Goal: Task Accomplishment & Management: Manage account settings

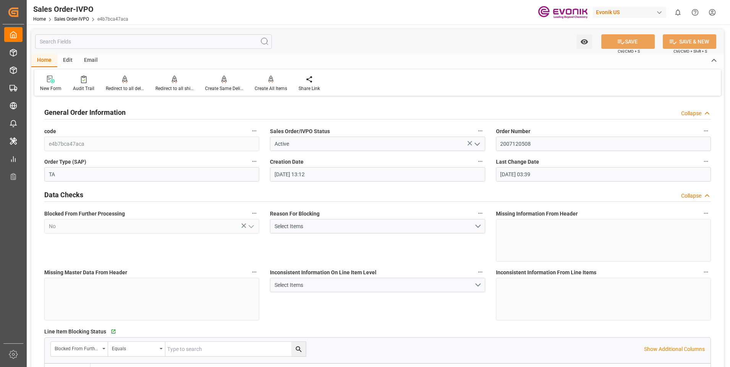
scroll to position [1184, 0]
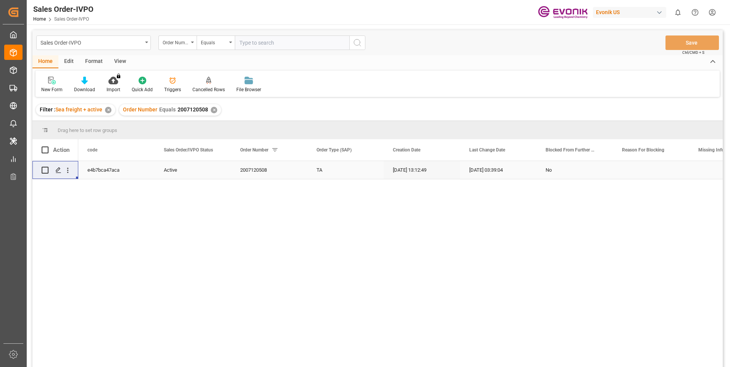
click at [211, 108] on div "✕" at bounding box center [214, 110] width 6 height 6
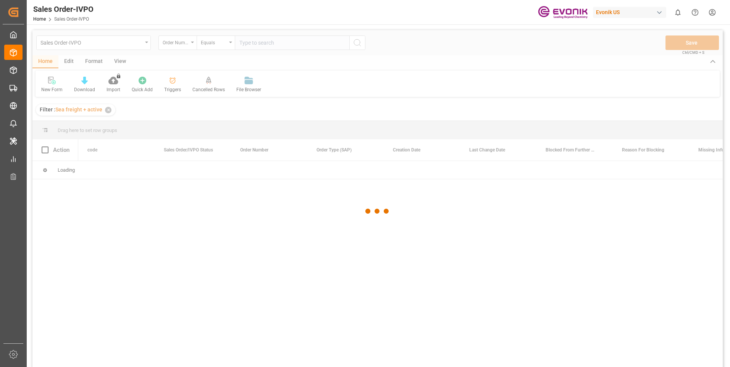
click at [257, 43] on div at bounding box center [377, 211] width 691 height 363
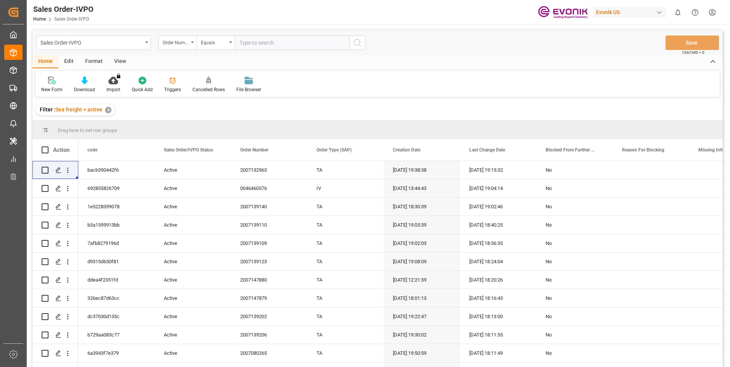
click at [250, 44] on input "text" at bounding box center [292, 43] width 115 height 15
paste input "2007147882"
type input "2007147882"
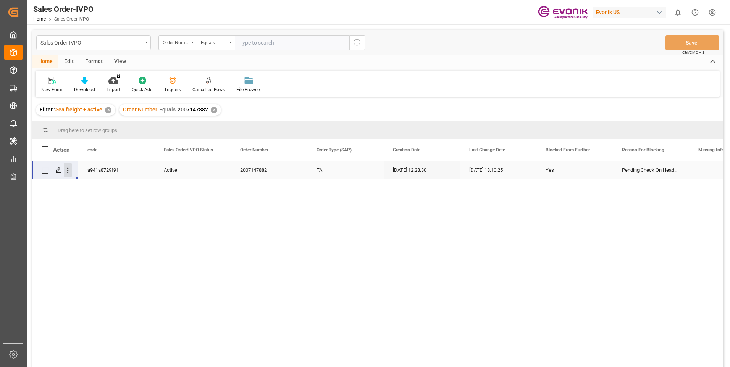
click at [67, 170] on icon "open menu" at bounding box center [68, 170] width 2 height 5
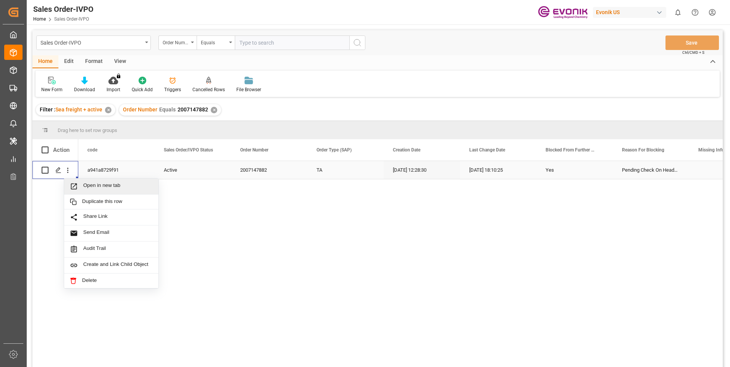
click at [93, 184] on span "Open in new tab" at bounding box center [118, 187] width 70 height 8
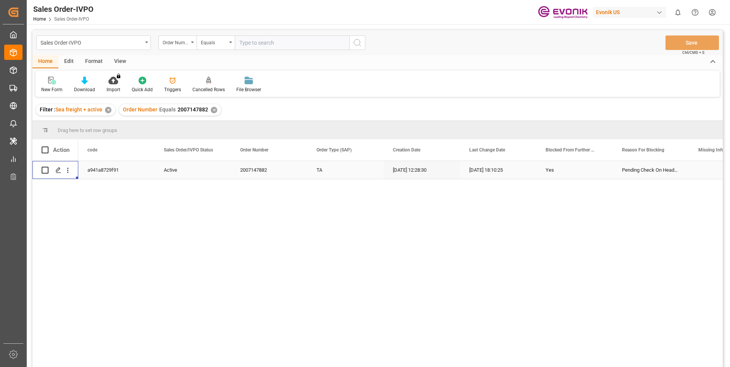
click at [255, 41] on input "text" at bounding box center [292, 43] width 115 height 15
paste input "2007080265"
type input "2007080265"
click at [356, 41] on icon "search button" at bounding box center [357, 42] width 9 height 9
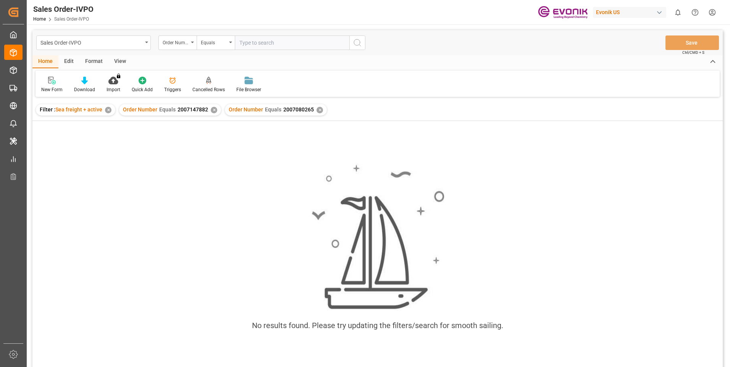
click at [211, 109] on div "✕" at bounding box center [214, 110] width 6 height 6
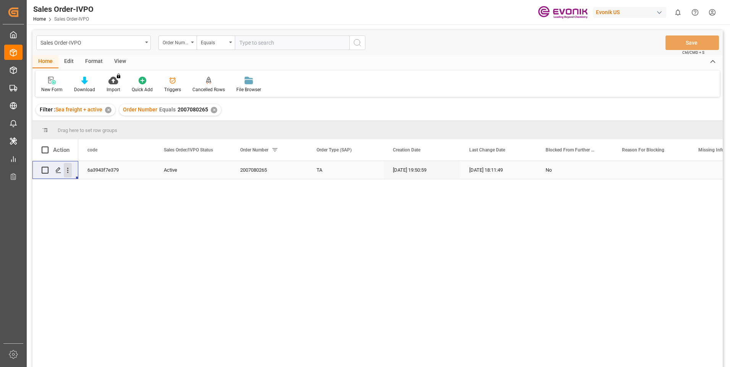
click at [67, 172] on icon "open menu" at bounding box center [68, 171] width 8 height 8
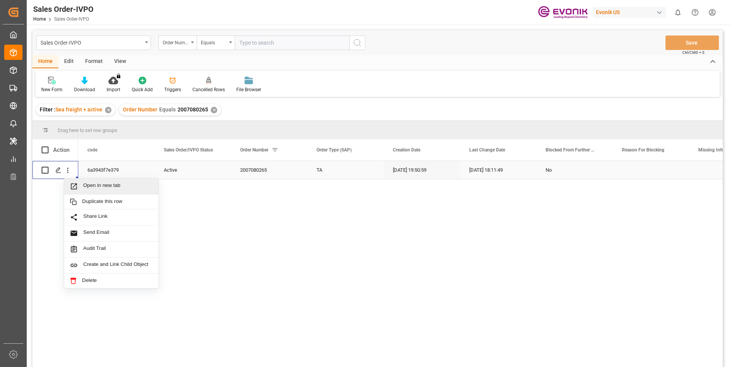
click at [95, 182] on div "Open in new tab" at bounding box center [111, 187] width 94 height 16
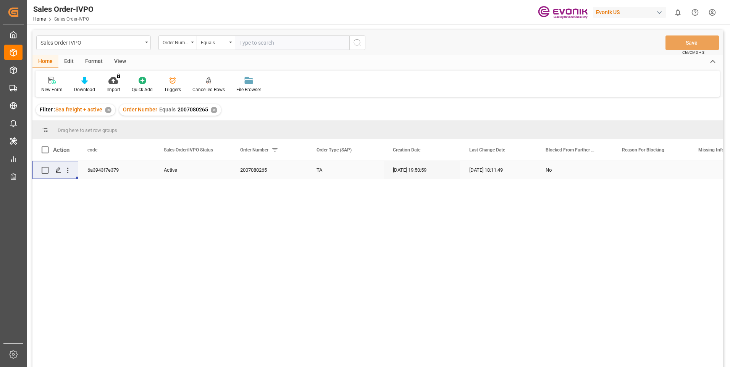
click at [254, 38] on input "text" at bounding box center [292, 43] width 115 height 15
paste input "2007139206"
type input "2007139206"
click at [360, 45] on line "search button" at bounding box center [360, 46] width 2 height 2
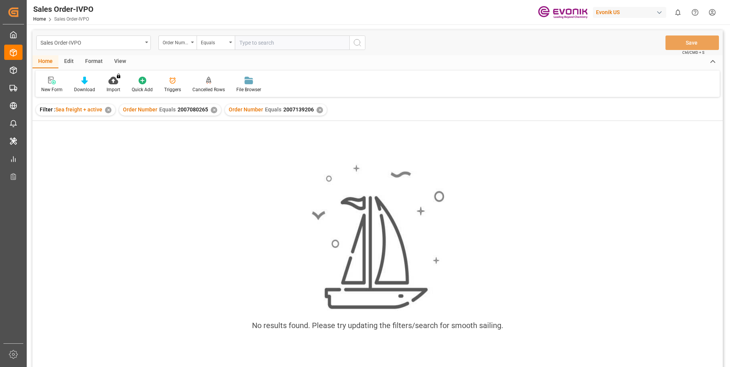
click at [213, 113] on div "✕" at bounding box center [214, 110] width 6 height 6
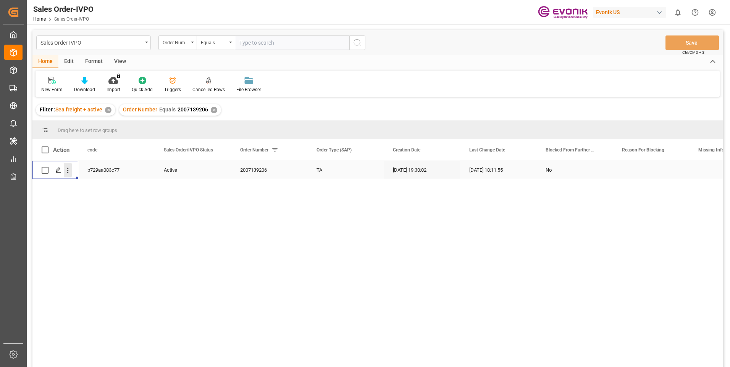
click at [67, 171] on icon "open menu" at bounding box center [68, 171] width 8 height 8
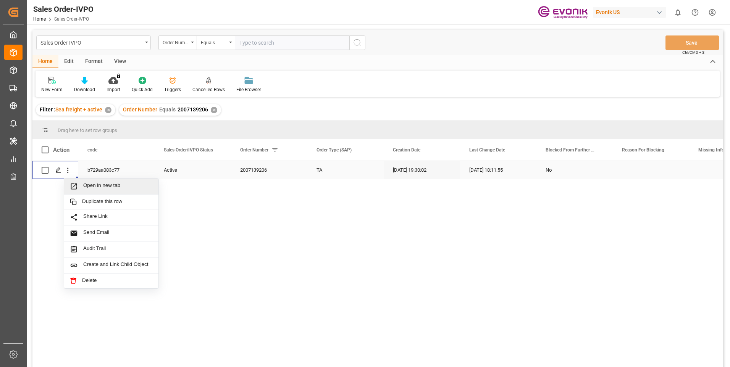
click at [102, 184] on span "Open in new tab" at bounding box center [118, 187] width 70 height 8
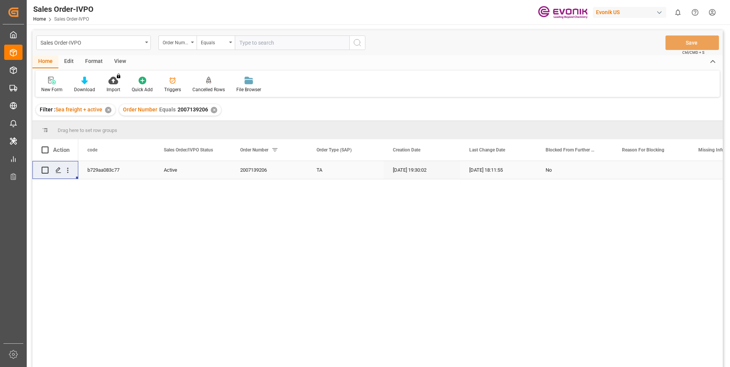
click at [268, 46] on input "text" at bounding box center [292, 43] width 115 height 15
paste input "2007139202"
type input "2007139202"
click at [354, 45] on icon "search button" at bounding box center [357, 42] width 9 height 9
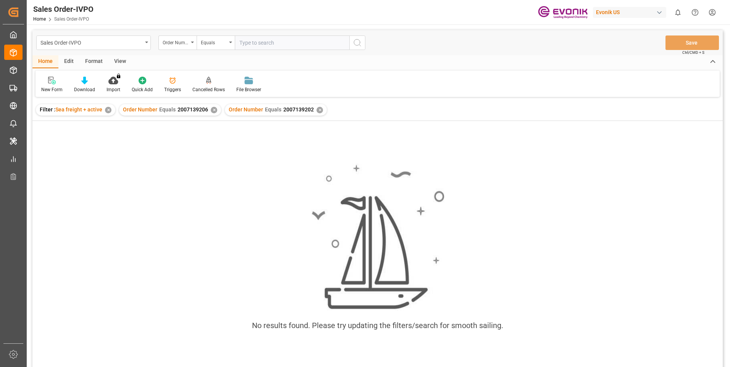
click at [211, 110] on div "✕" at bounding box center [214, 110] width 6 height 6
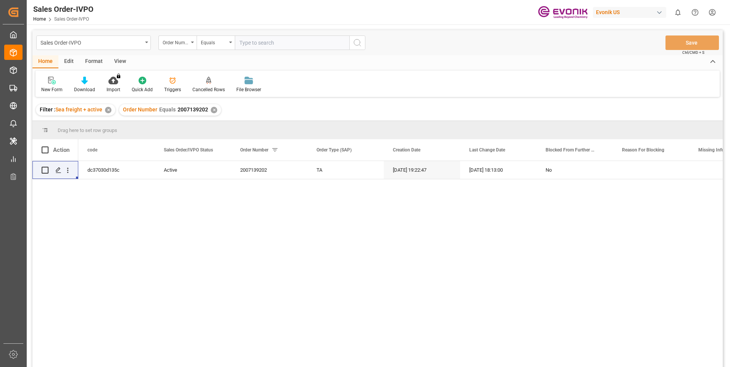
click at [202, 234] on div "dc37030d135c Active 2007139202 TA 08-13-2025 19:22:47 09-19-2025 18:13:00 No" at bounding box center [400, 266] width 645 height 211
click at [65, 173] on icon "open menu" at bounding box center [68, 171] width 8 height 8
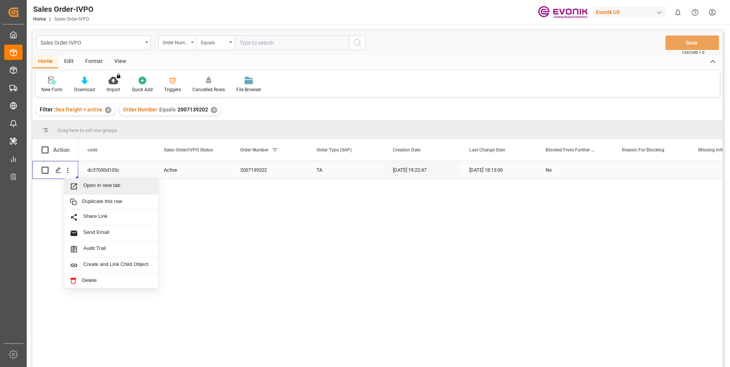
click at [92, 185] on span "Open in new tab" at bounding box center [118, 187] width 70 height 8
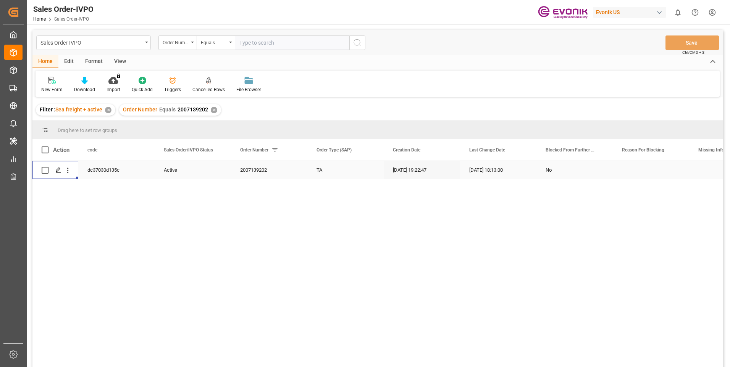
click at [271, 39] on input "text" at bounding box center [292, 43] width 115 height 15
paste input "2007147879"
type input "2007147879"
click at [353, 39] on icon "search button" at bounding box center [357, 42] width 9 height 9
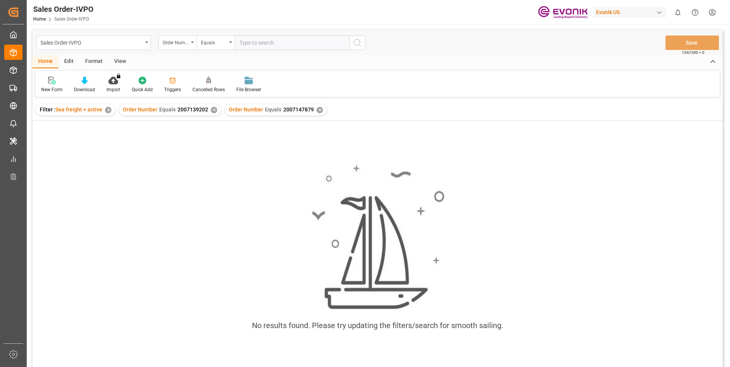
click at [211, 109] on div "✕" at bounding box center [214, 110] width 6 height 6
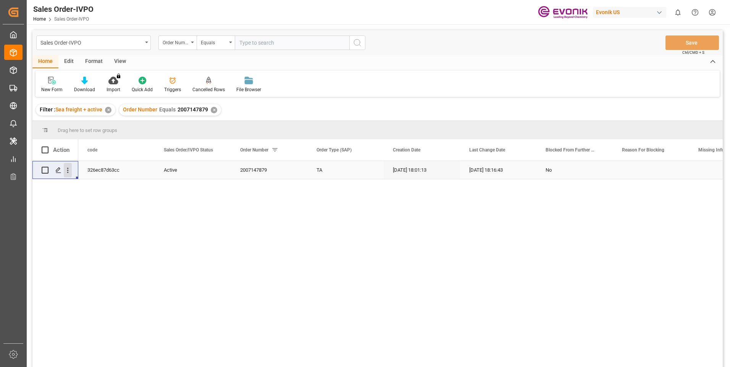
click at [67, 172] on icon "open menu" at bounding box center [68, 171] width 8 height 8
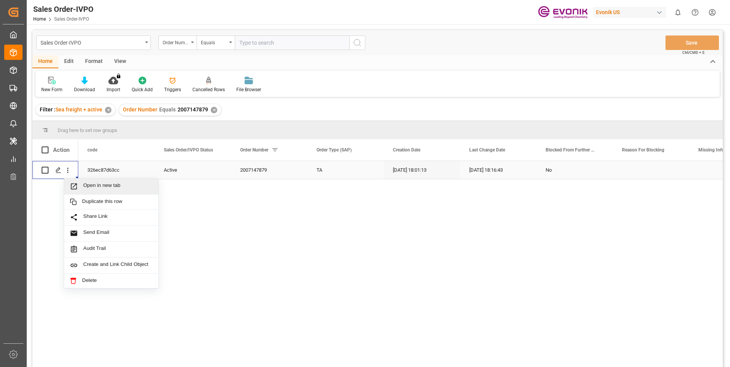
click at [115, 183] on span "Open in new tab" at bounding box center [118, 187] width 70 height 8
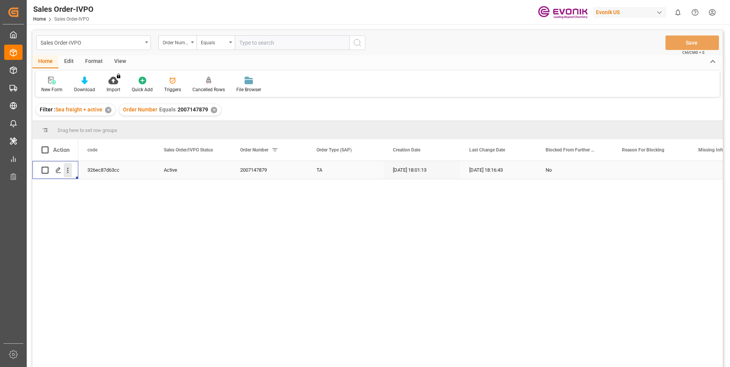
click at [69, 172] on icon "open menu" at bounding box center [68, 171] width 8 height 8
click at [256, 45] on input "text" at bounding box center [292, 43] width 115 height 15
paste input "2007147880"
type input "2007147880"
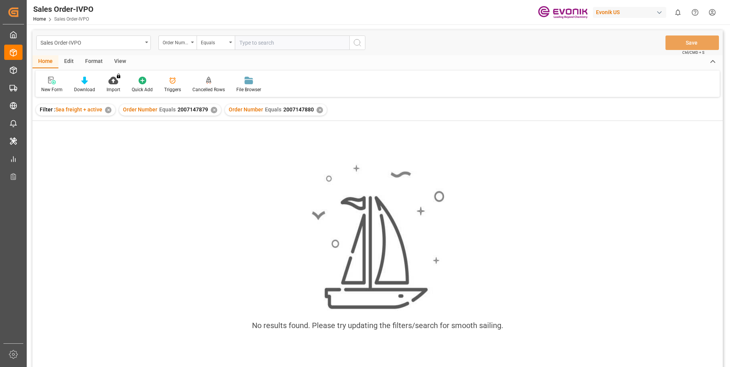
click at [212, 110] on div "✕" at bounding box center [214, 110] width 6 height 6
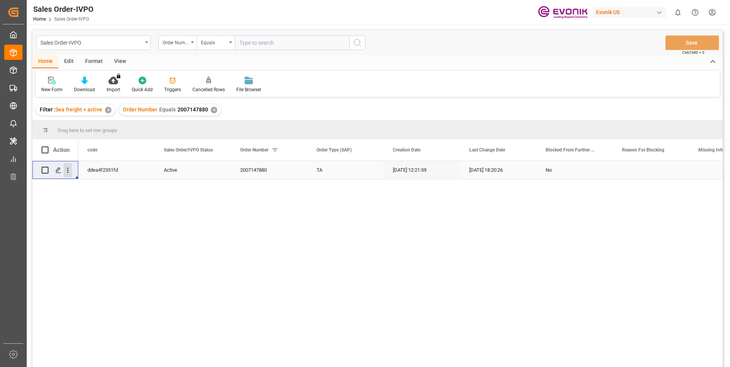
click at [69, 170] on icon "open menu" at bounding box center [68, 171] width 8 height 8
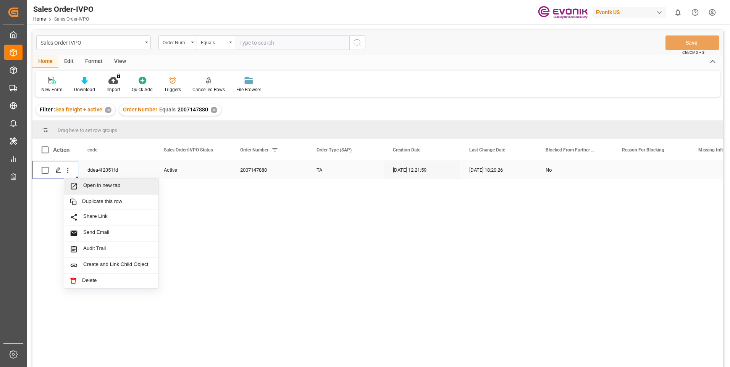
click at [87, 186] on span "Open in new tab" at bounding box center [118, 187] width 70 height 8
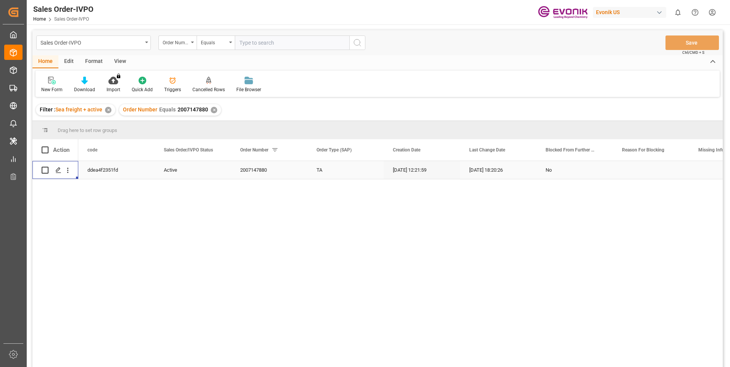
click at [261, 44] on input "text" at bounding box center [292, 43] width 115 height 15
paste input "2007139123"
type input "2007139123"
click at [353, 44] on icon "search button" at bounding box center [357, 42] width 9 height 9
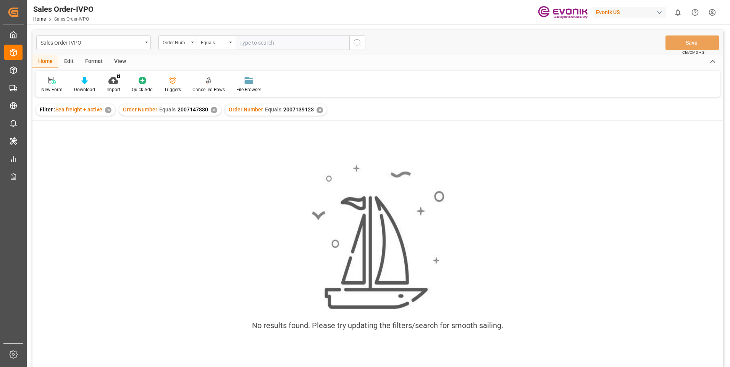
click at [213, 112] on div "✕" at bounding box center [214, 110] width 6 height 6
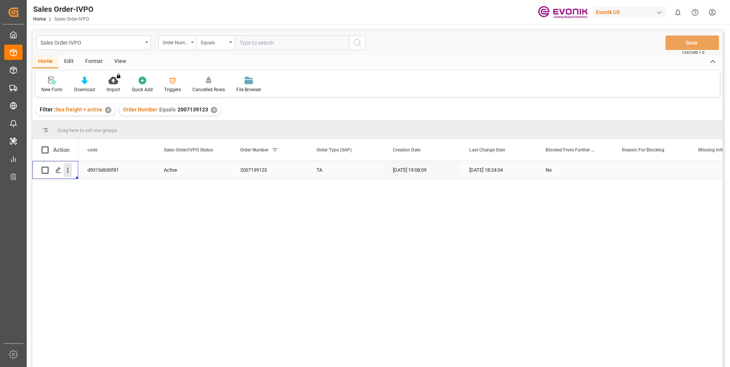
click at [65, 169] on icon "open menu" at bounding box center [68, 171] width 8 height 8
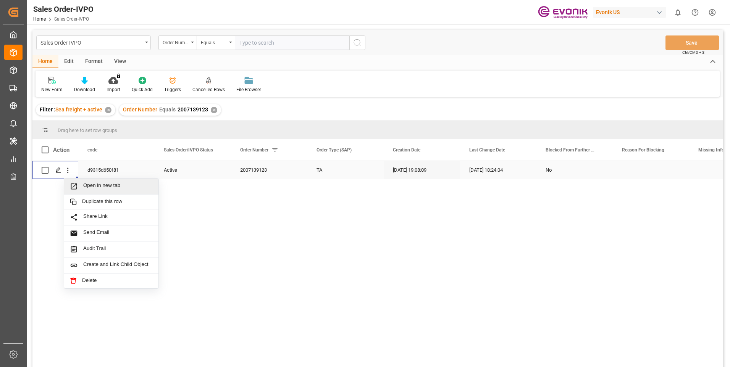
click at [94, 180] on div "Open in new tab" at bounding box center [111, 187] width 94 height 16
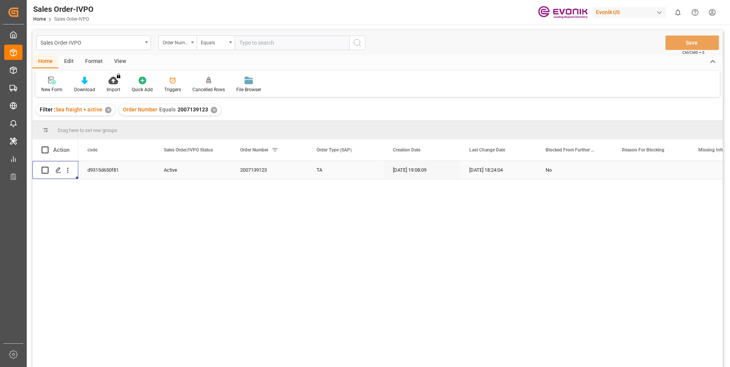
click at [252, 38] on input "text" at bounding box center [292, 43] width 115 height 15
paste input "2007139123"
type input "2007139123"
click at [250, 41] on input "2007139123" at bounding box center [292, 43] width 115 height 15
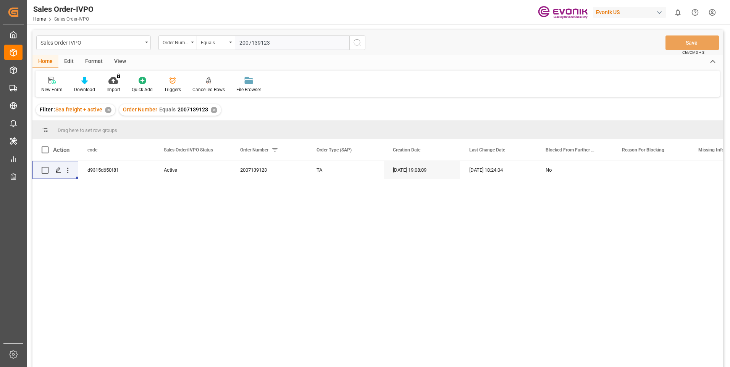
click at [76, 200] on div "d9315d650f81 Active 2007139123 TA 08-13-2025 19:08:09 09-19-2025 18:24:04 No" at bounding box center [377, 265] width 691 height 209
click at [70, 170] on icon "open menu" at bounding box center [68, 171] width 8 height 8
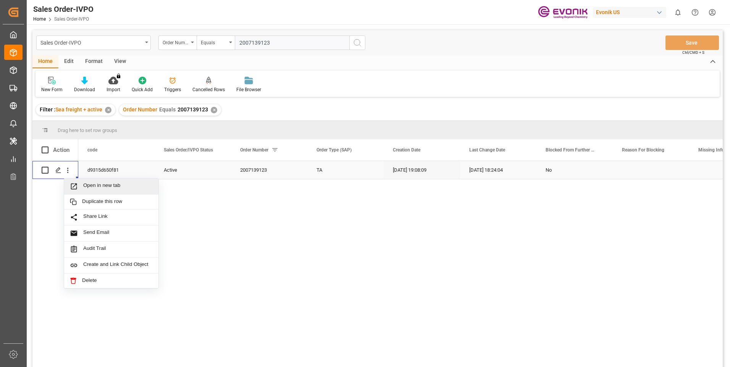
click at [115, 188] on span "Open in new tab" at bounding box center [118, 187] width 70 height 8
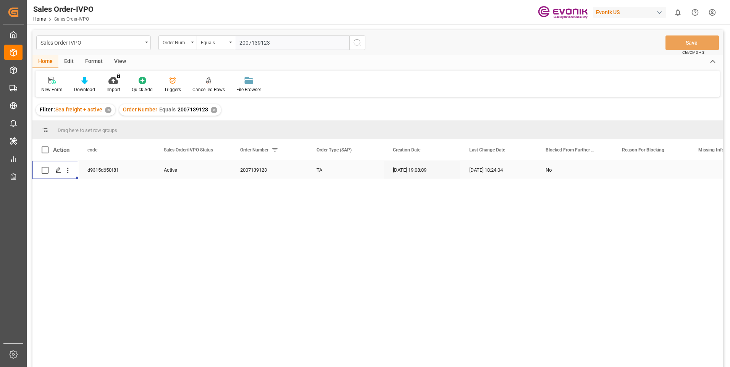
click at [255, 40] on input "2007139123" at bounding box center [292, 43] width 115 height 15
paste input "2007139110"
type input "2007139110"
click at [356, 45] on icon "search button" at bounding box center [357, 42] width 9 height 9
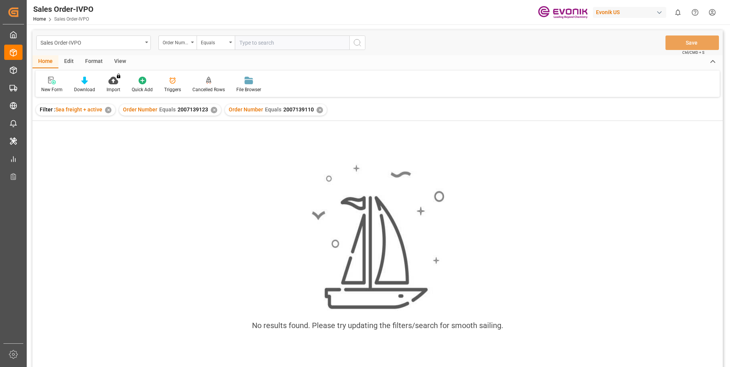
click at [212, 110] on div "✕" at bounding box center [214, 110] width 6 height 6
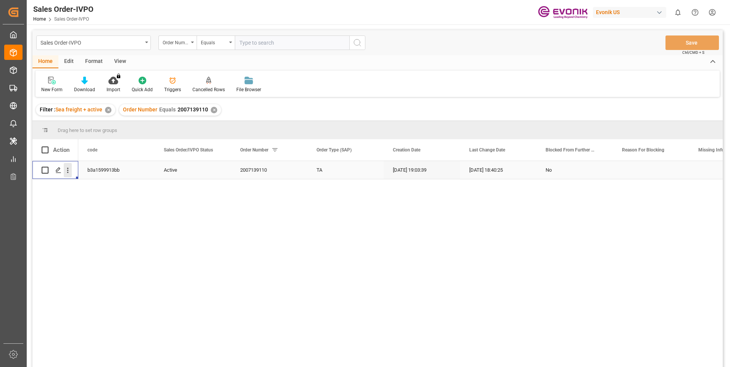
click at [66, 170] on icon "open menu" at bounding box center [68, 171] width 8 height 8
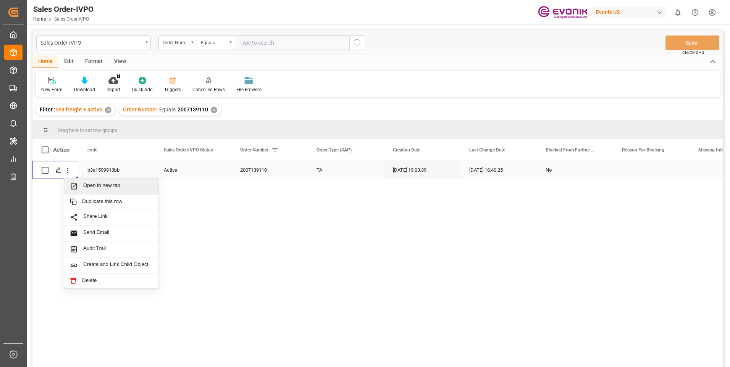
click at [90, 186] on span "Open in new tab" at bounding box center [118, 187] width 70 height 8
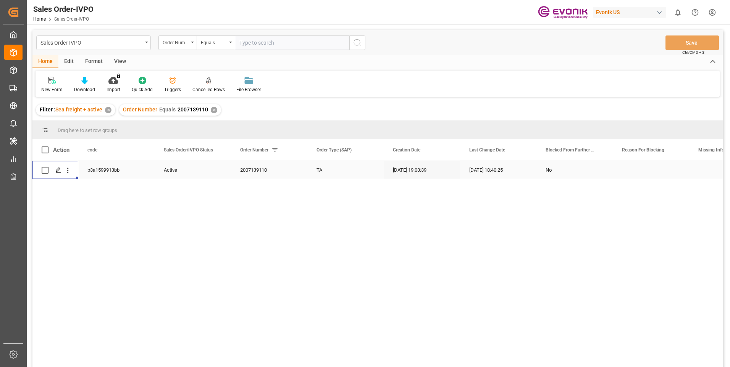
click at [249, 44] on input "text" at bounding box center [292, 43] width 115 height 15
paste input "2007139140"
type input "2007139140"
click at [359, 42] on icon "search button" at bounding box center [357, 42] width 9 height 9
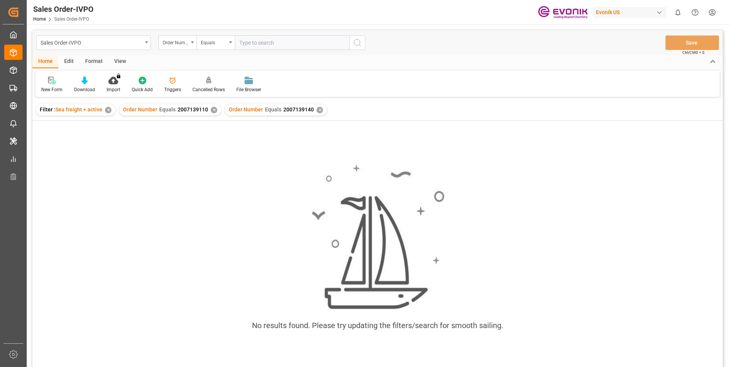
click at [212, 112] on div "✕" at bounding box center [214, 110] width 6 height 6
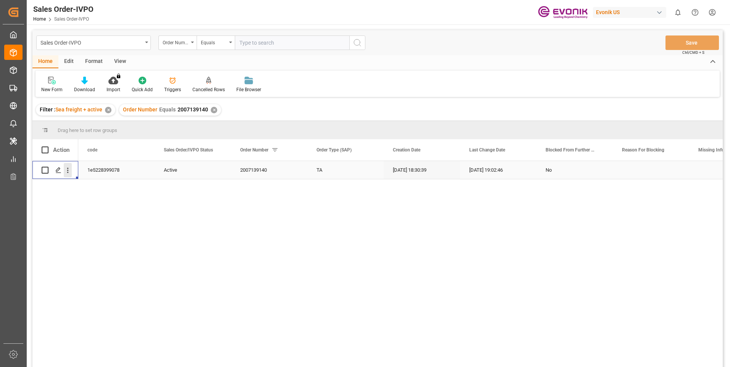
click at [69, 169] on icon "open menu" at bounding box center [68, 171] width 8 height 8
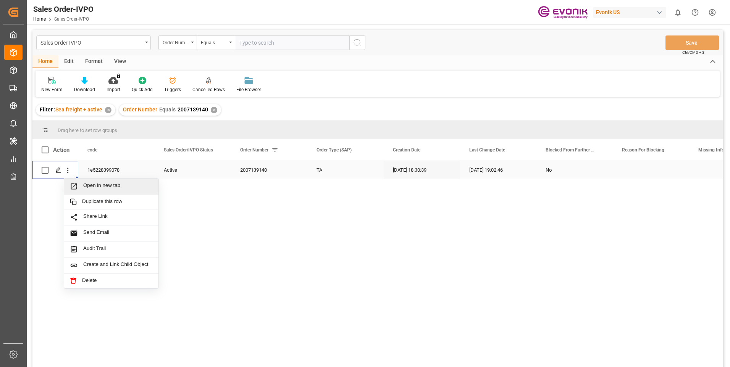
click at [91, 192] on div "Open in new tab" at bounding box center [111, 187] width 94 height 16
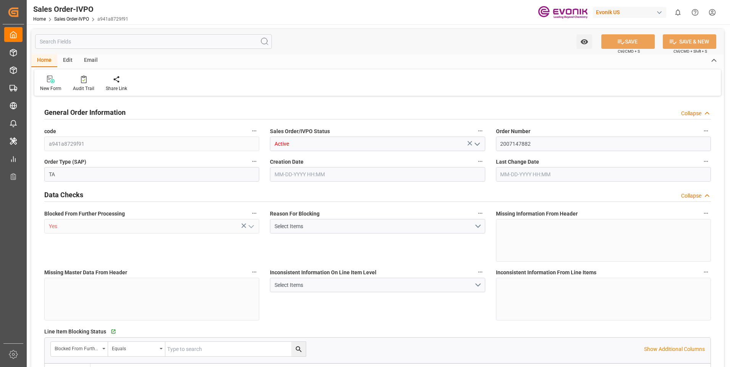
type input "BRRIO"
type input "0"
type input "1"
type input "2"
type input "20000"
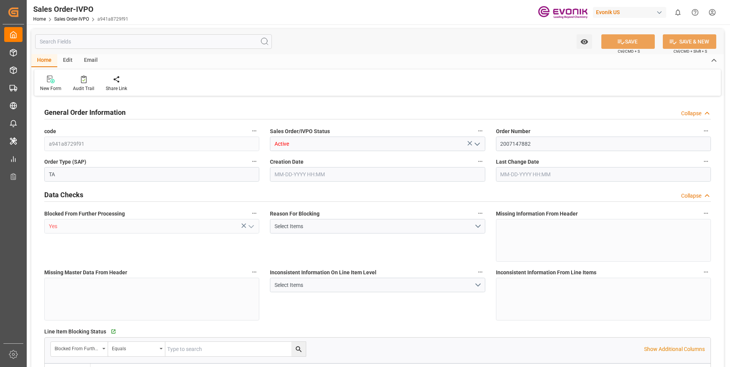
type input "0"
type input "17000"
type input "30"
type input "08-27-2025 12:28"
type input "09-19-2025 18:10"
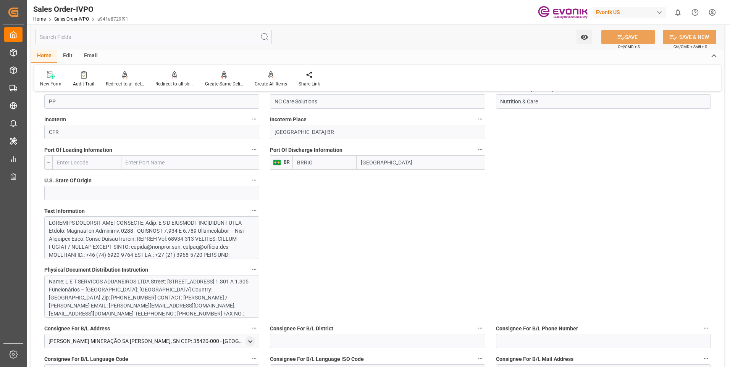
scroll to position [497, 0]
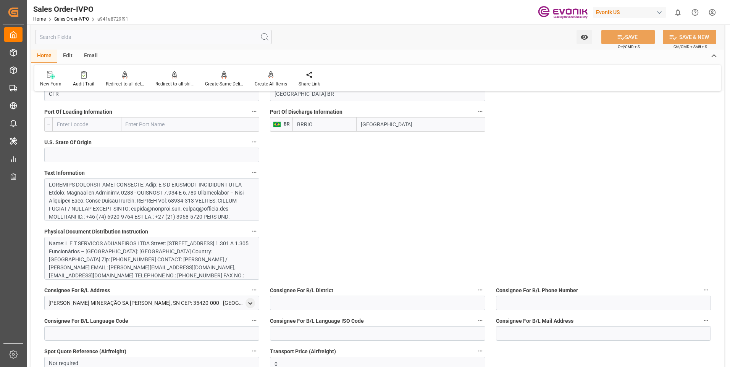
click at [127, 190] on div at bounding box center [149, 357] width 200 height 353
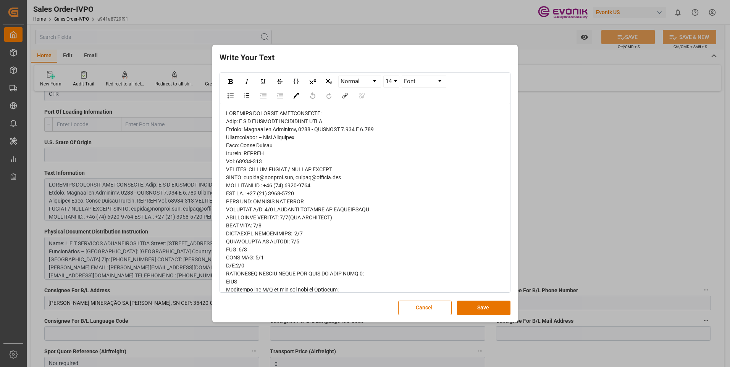
click at [582, 214] on div "Write Your Text Normal 14 Font Cancel Save" at bounding box center [365, 183] width 730 height 367
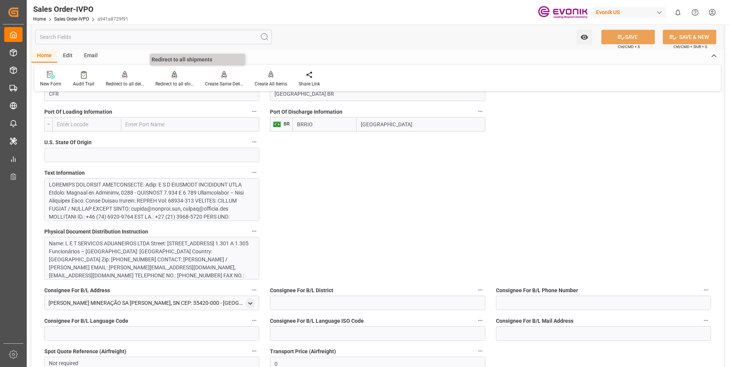
click at [161, 84] on div "Redirect to all shipments" at bounding box center [174, 84] width 38 height 7
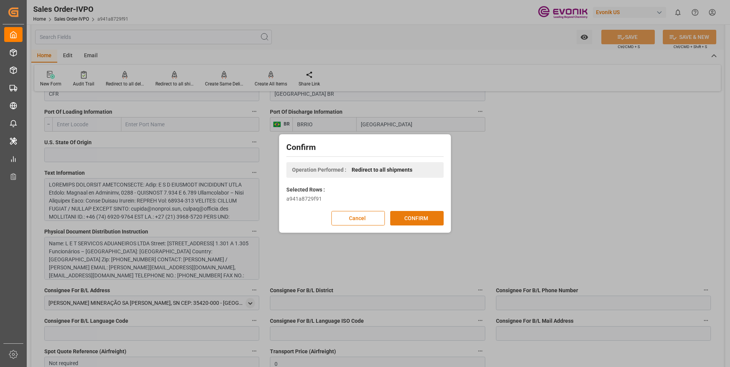
click at [405, 213] on button "CONFIRM" at bounding box center [416, 218] width 53 height 15
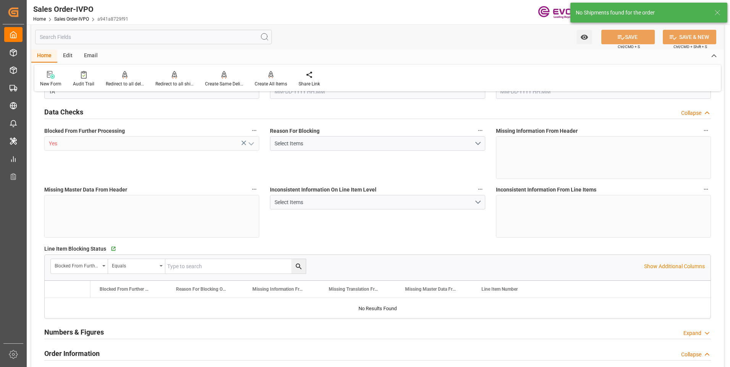
type input "BRRIO"
type input "0"
type input "1"
type input "2"
type input "20000"
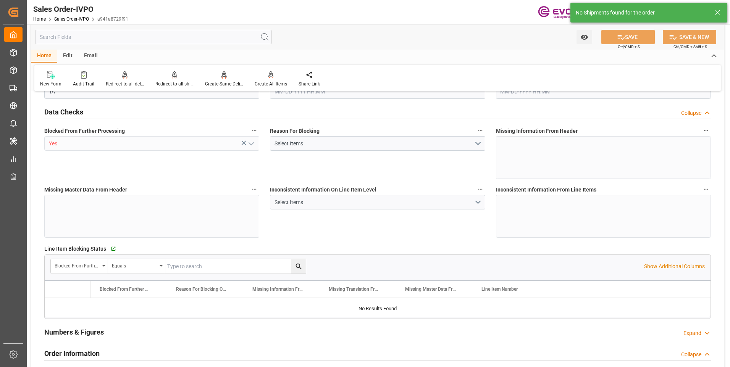
type input "0"
type input "17000"
type input "30"
type input "08-27-2025 12:28"
type input "09-19-2025 18:10"
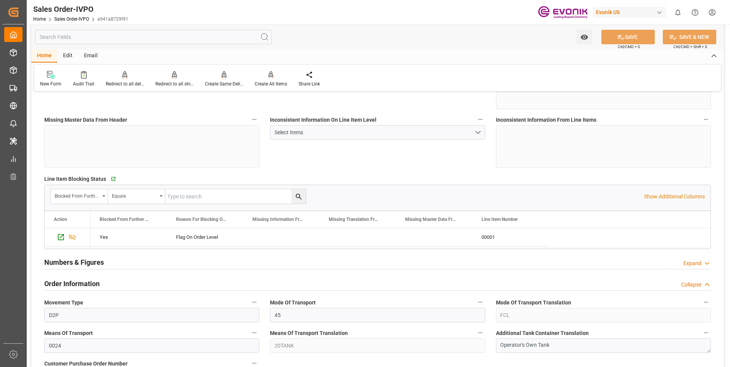
scroll to position [191, 0]
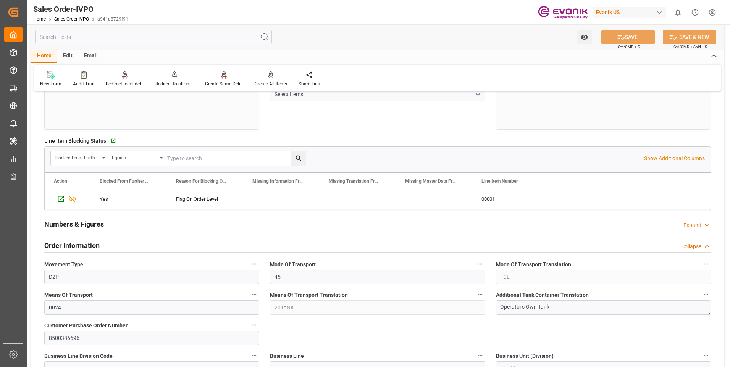
click at [443, 118] on div "Inconsistent Information On Line Item Level Select Items" at bounding box center [378, 103] width 226 height 59
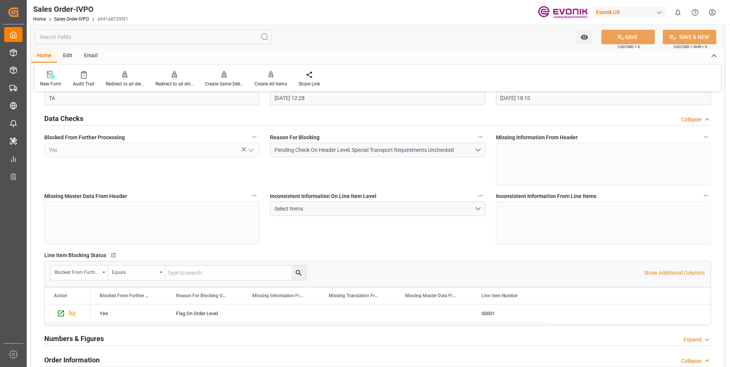
scroll to position [0, 0]
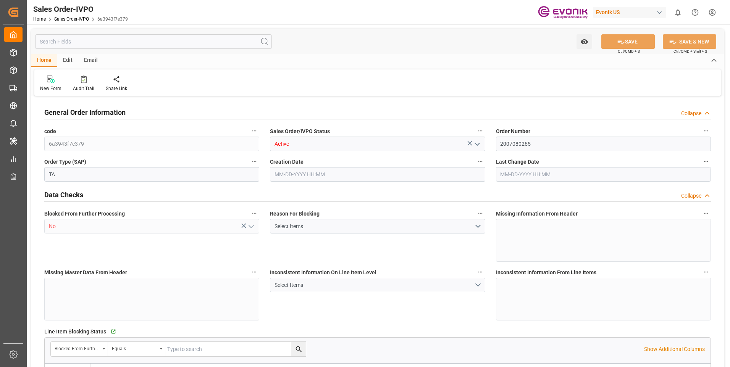
type input "BRRIO"
type input "0"
type input "1"
type input "2"
type input "20000"
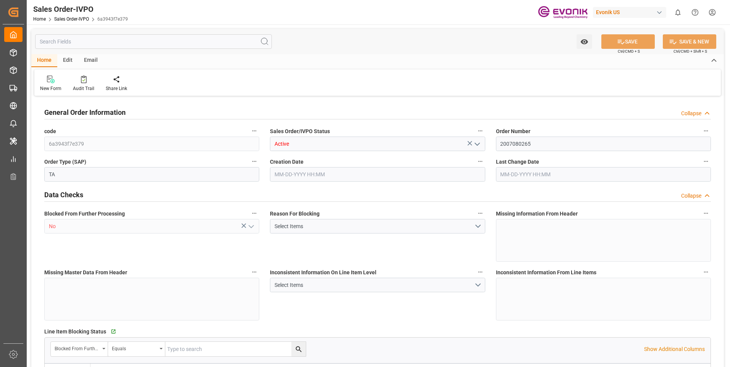
type input "0"
type input "17000"
type input "30"
type input "07-15-2025 19:50"
type input "09-19-2025 18:11"
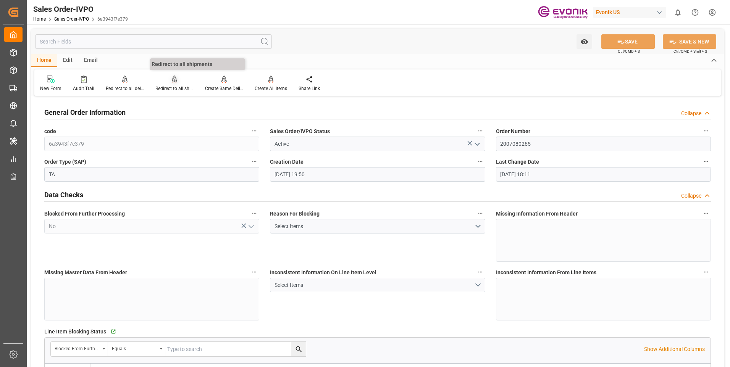
click at [186, 85] on div "Redirect to all shipments" at bounding box center [174, 88] width 38 height 7
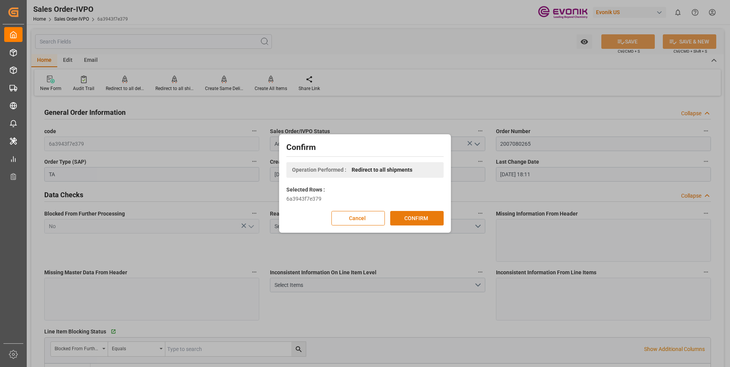
click at [419, 215] on button "CONFIRM" at bounding box center [416, 218] width 53 height 15
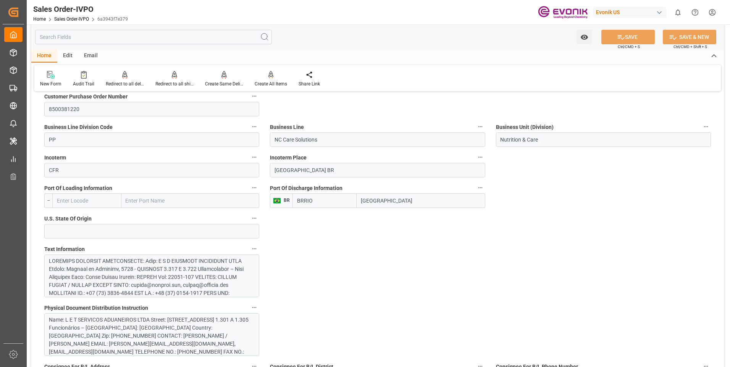
scroll to position [497, 0]
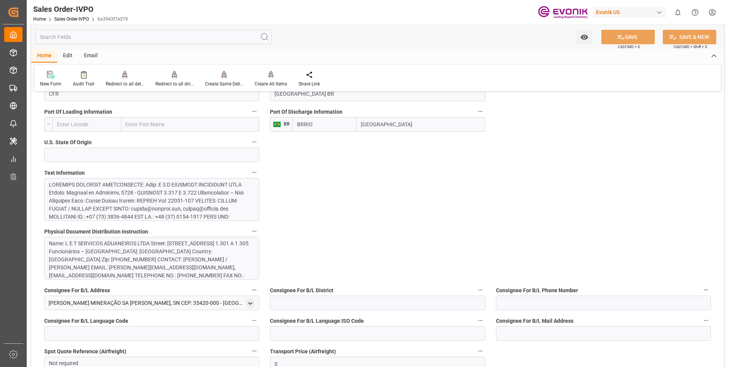
click at [146, 195] on div at bounding box center [149, 357] width 200 height 353
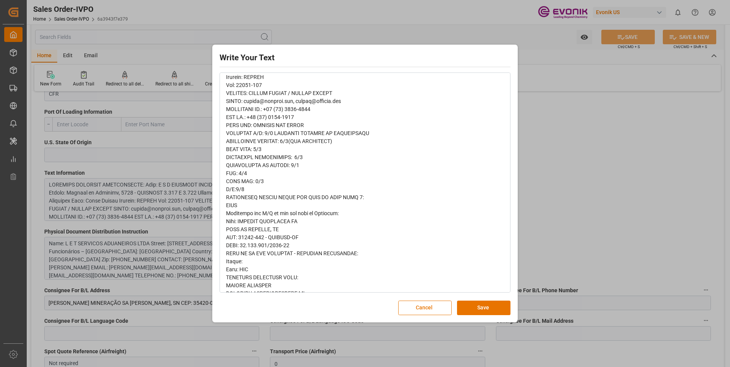
scroll to position [38, 0]
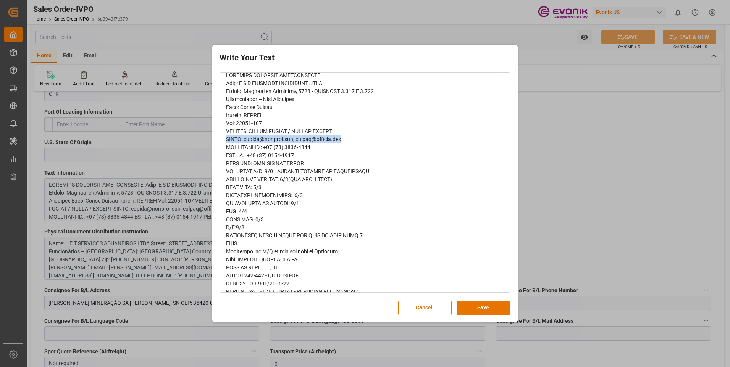
drag, startPoint x: 357, startPoint y: 140, endPoint x: 227, endPoint y: 139, distance: 129.9
copy span "EMAIL: [EMAIL_ADDRESS][DOMAIN_NAME], [EMAIL_ADDRESS][DOMAIN_NAME]"
click at [614, 220] on div "Write Your Text Normal 14 Font Cancel Save" at bounding box center [365, 183] width 730 height 367
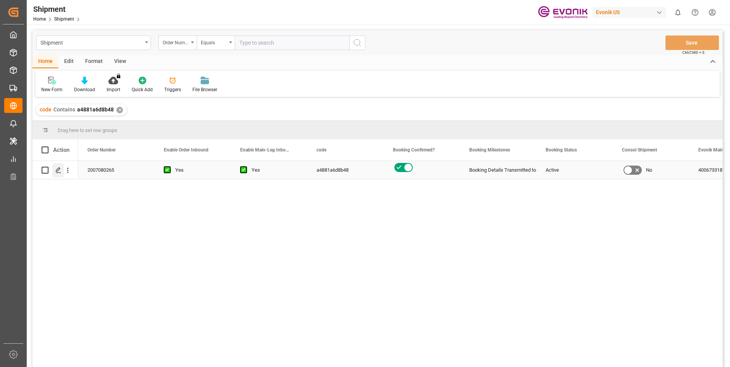
click at [57, 170] on icon "Press SPACE to select this row." at bounding box center [58, 170] width 6 height 6
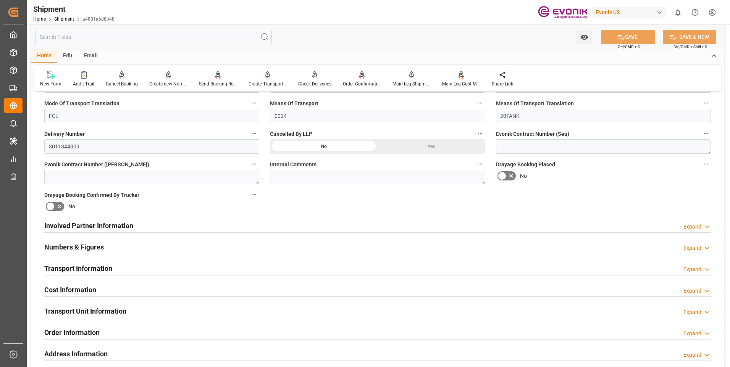
scroll to position [344, 0]
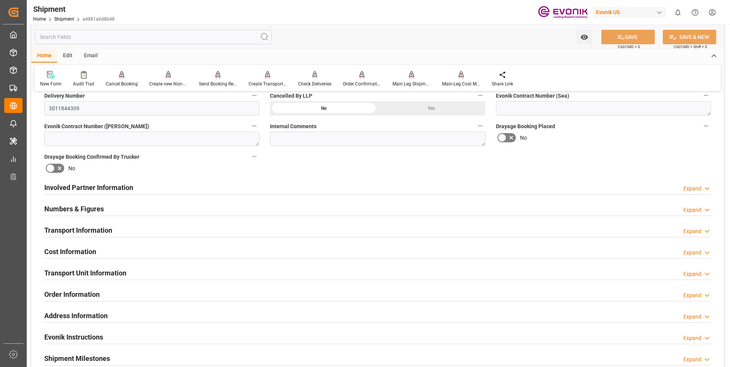
click at [210, 228] on div "Transport Information Expand" at bounding box center [377, 230] width 667 height 15
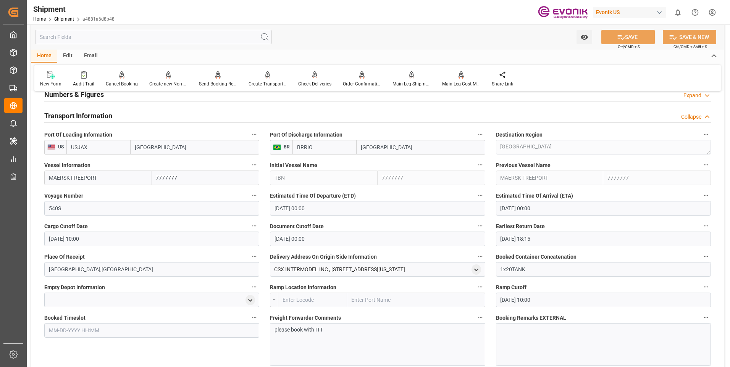
scroll to position [535, 0]
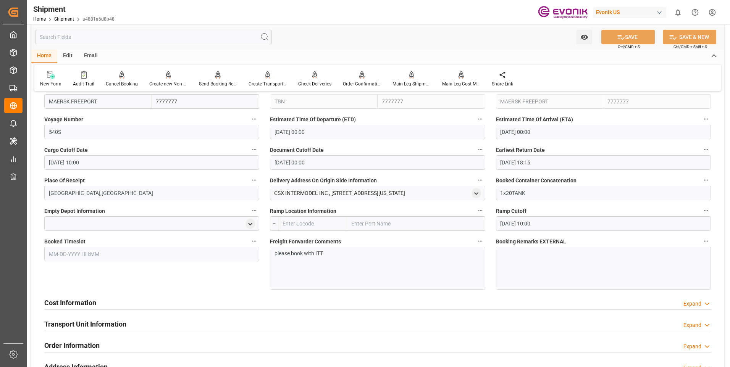
click at [346, 255] on p "please book with ITT" at bounding box center [375, 254] width 200 height 8
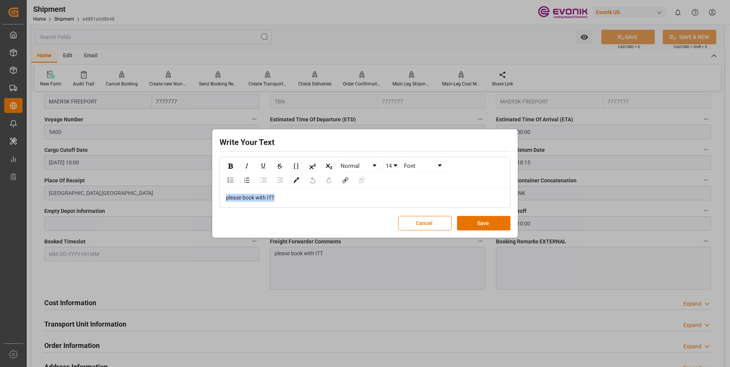
drag, startPoint x: 292, startPoint y: 196, endPoint x: 152, endPoint y: 194, distance: 140.6
click at [152, 194] on div "Write Your Text Normal 14 Font please book with ITT Cancel Save" at bounding box center [365, 183] width 730 height 367
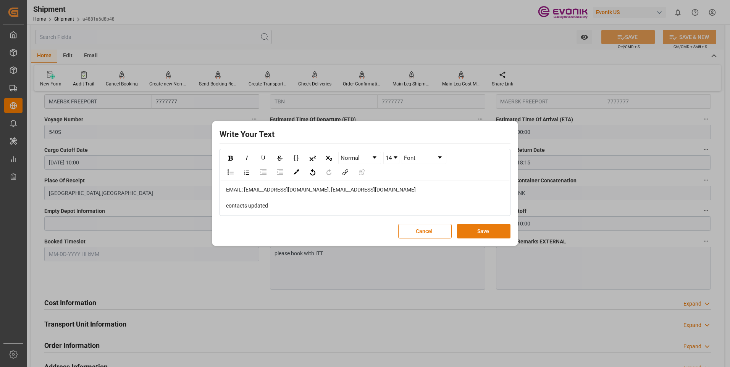
click at [477, 231] on button "Save" at bounding box center [483, 231] width 53 height 15
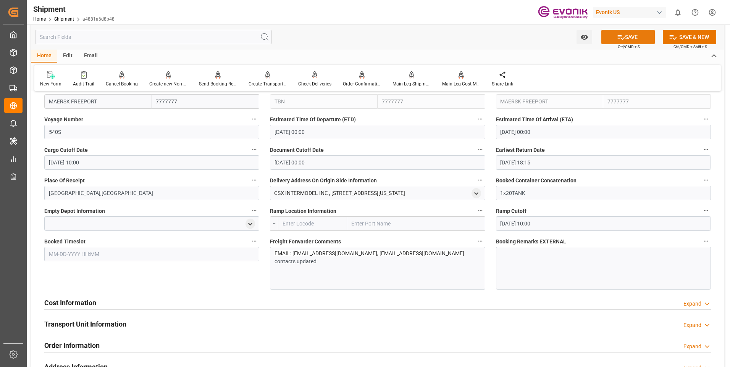
click at [618, 37] on icon at bounding box center [621, 37] width 7 height 5
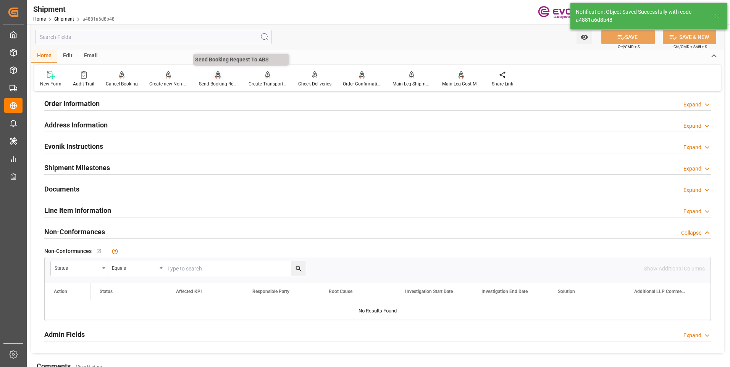
click at [211, 81] on div "Send Booking Request To ABS" at bounding box center [218, 84] width 38 height 7
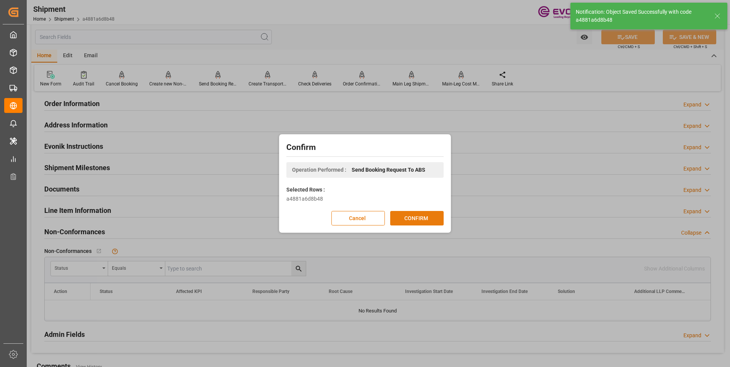
click at [422, 220] on button "CONFIRM" at bounding box center [416, 218] width 53 height 15
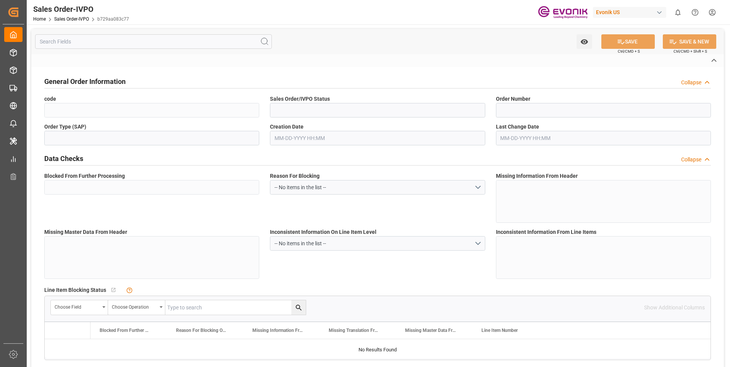
type input "b729aa083c77"
type input "Active"
type input "2007139206"
type input "TA"
type input "No"
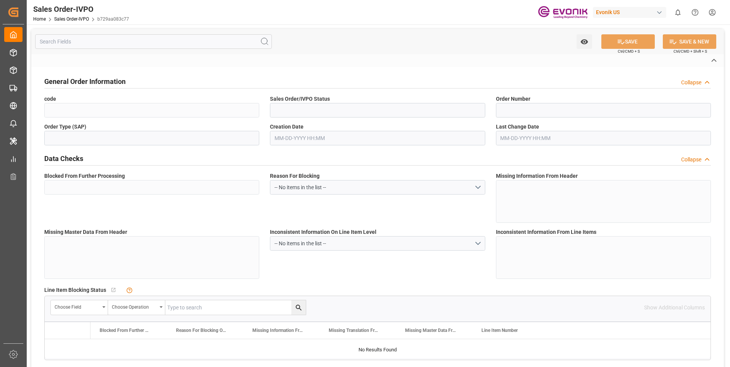
type input "D2P"
type input "45"
type input "FCL"
type input "0024"
type input "20TANK"
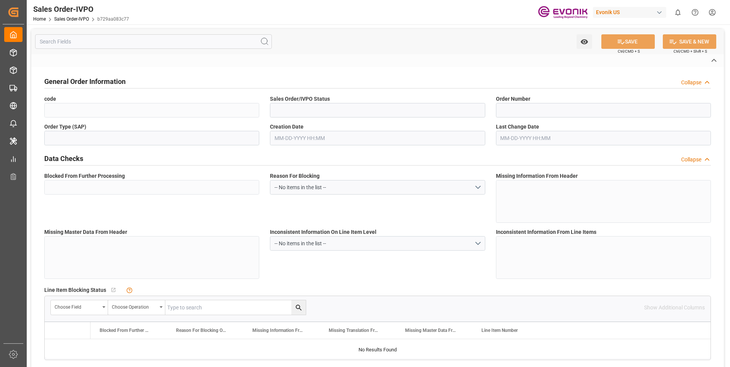
type textarea "Operator's Own Tank"
type input "8500386368"
type input "PP"
type input "NC Care Solutions"
type input "Nutrition & Care"
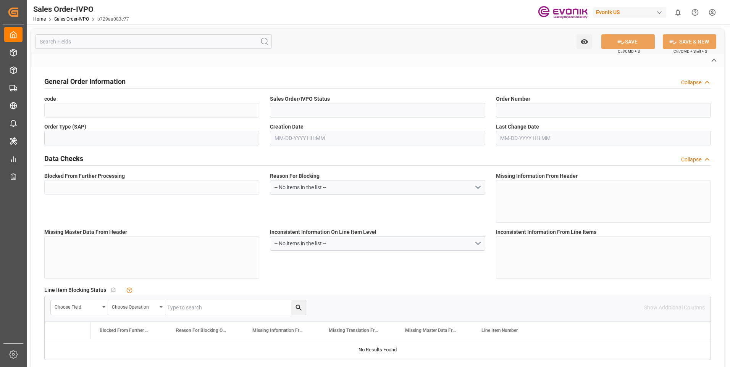
type input "CFR"
type input "RIO DE JANEIRO BR"
type input "[GEOGRAPHIC_DATA]"
type textarea "Not required"
type textarea "DIRECT CONSUMER"
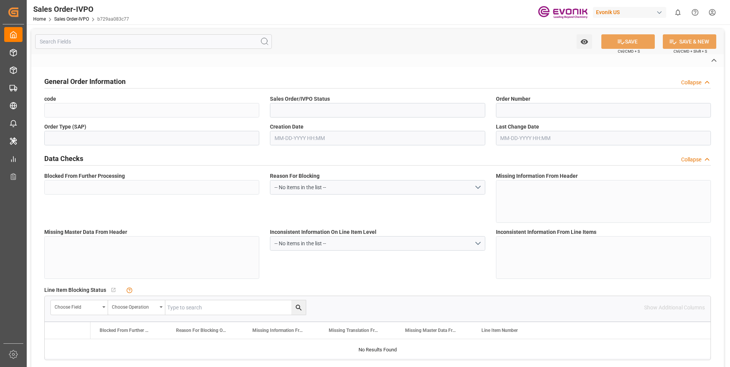
type textarea "CNPJ: 16.628.281/0003-23 Inscr.Est.4001154700118"
type textarea "BL RELEASE AT DESTINATION Please be sure the following appears on the Bill of L…"
type input "BR"
type input "Done"
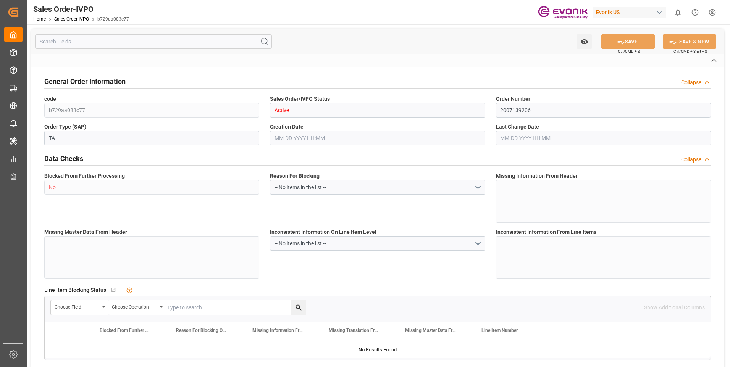
type input "20TANK"
type input "Done"
type input "BRRIO"
type input "0"
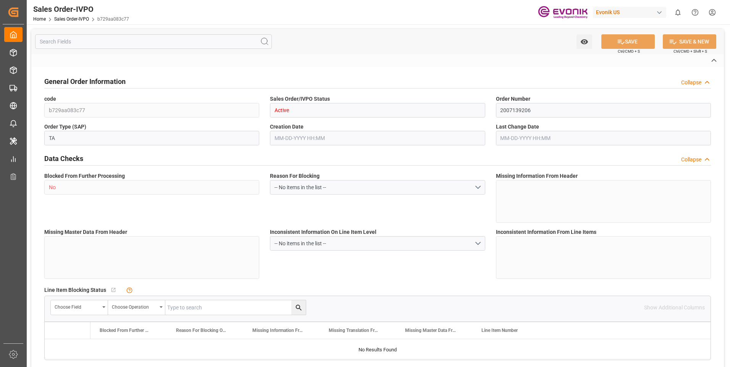
type input "1"
type input "2"
type input "20000"
type input "0"
type input "17000"
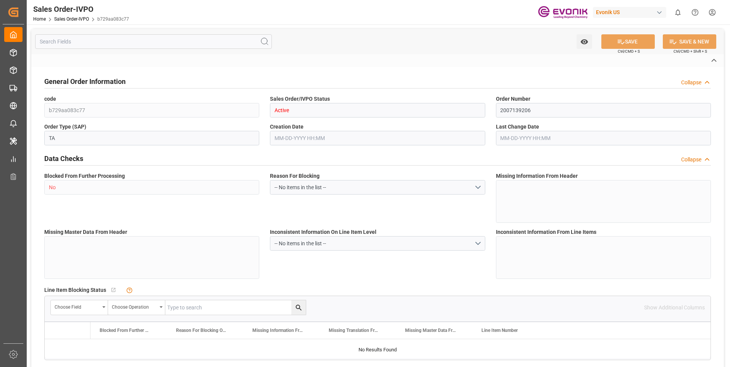
type input "30"
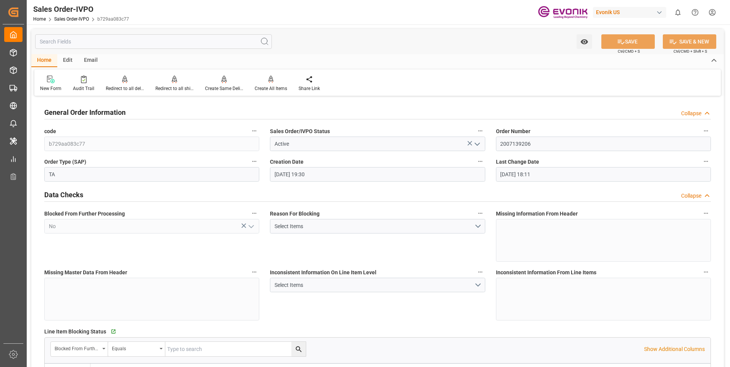
type input "08-13-2025 19:30"
type input "09-19-2025 18:11"
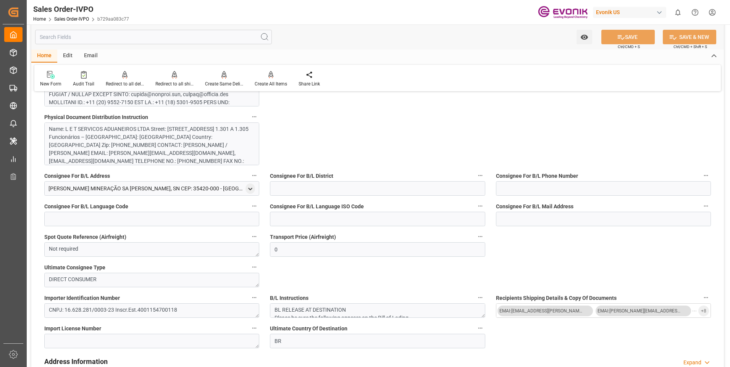
scroll to position [497, 0]
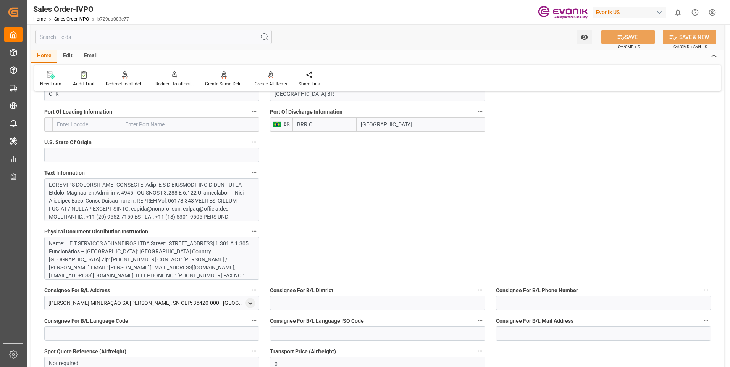
click at [131, 197] on div at bounding box center [149, 357] width 200 height 353
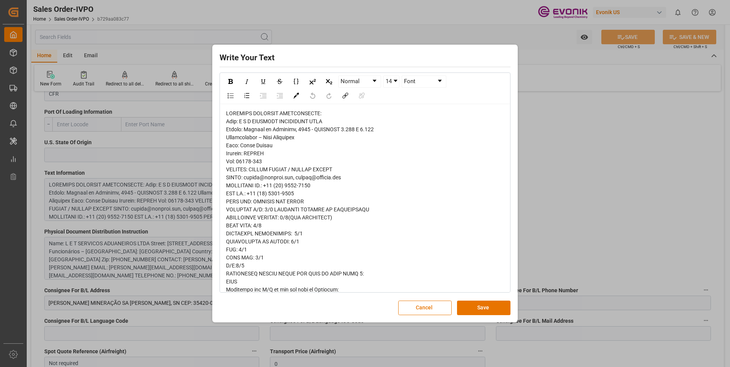
drag, startPoint x: 356, startPoint y: 175, endPoint x: 199, endPoint y: 175, distance: 157.8
click at [199, 175] on div "Write Your Text Normal 14 Font Cancel Save" at bounding box center [365, 183] width 730 height 367
copy span "EMAIL: [EMAIL_ADDRESS][DOMAIN_NAME], [EMAIL_ADDRESS][DOMAIN_NAME]"
click at [602, 183] on div "Write Your Text Normal 14 Font Cancel Save" at bounding box center [365, 183] width 730 height 367
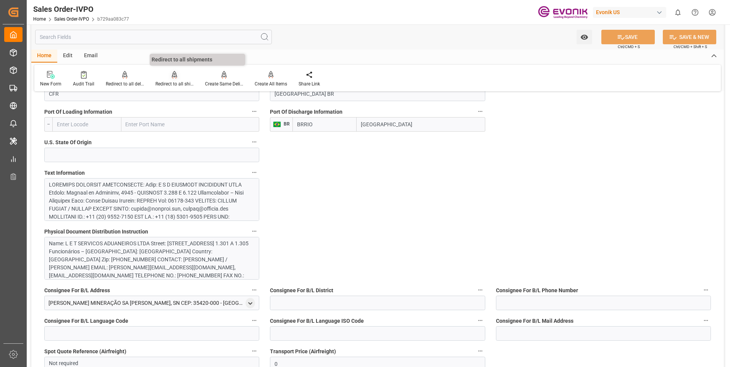
click at [166, 78] on div at bounding box center [174, 75] width 38 height 8
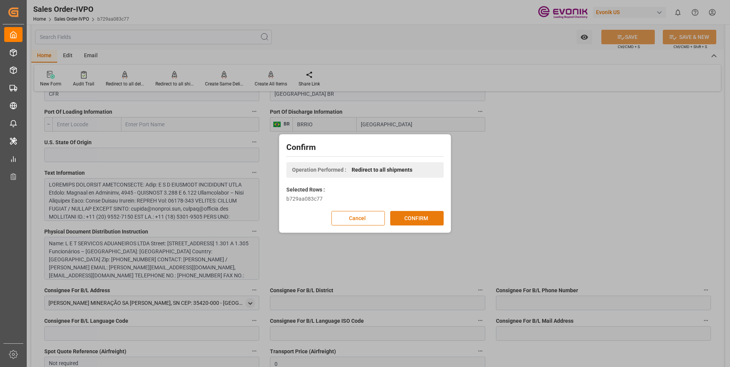
click at [403, 217] on button "CONFIRM" at bounding box center [416, 218] width 53 height 15
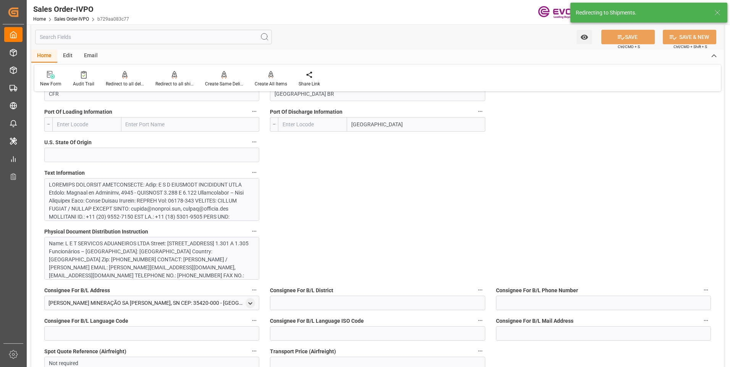
type input "BRRIO"
type input "0"
type input "1"
type input "2"
type input "20000"
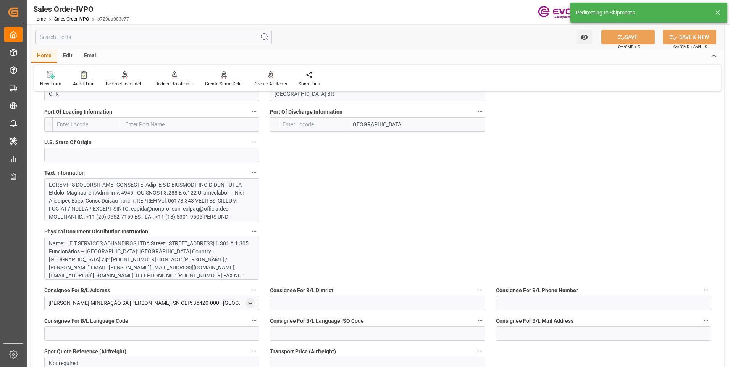
type input "0"
type input "17000"
type input "30"
type input "08-13-2025 19:30"
type input "09-19-2025 18:11"
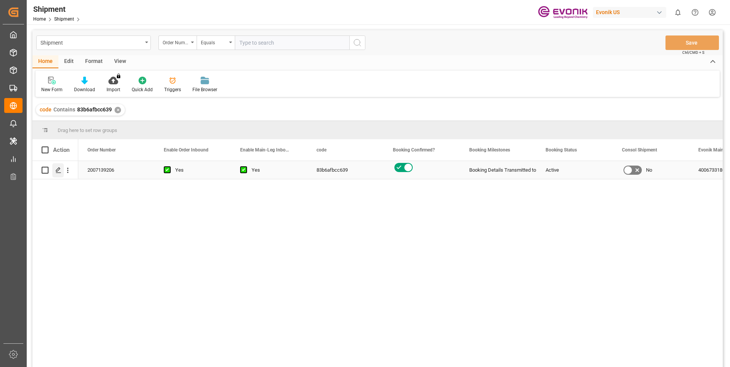
click at [56, 174] on div "Press SPACE to select this row." at bounding box center [57, 170] width 11 height 14
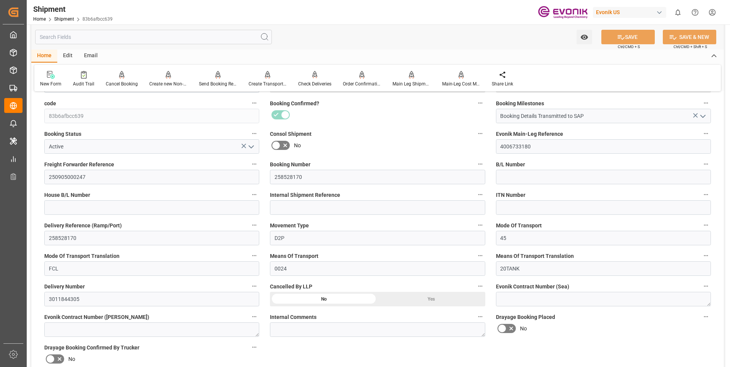
scroll to position [267, 0]
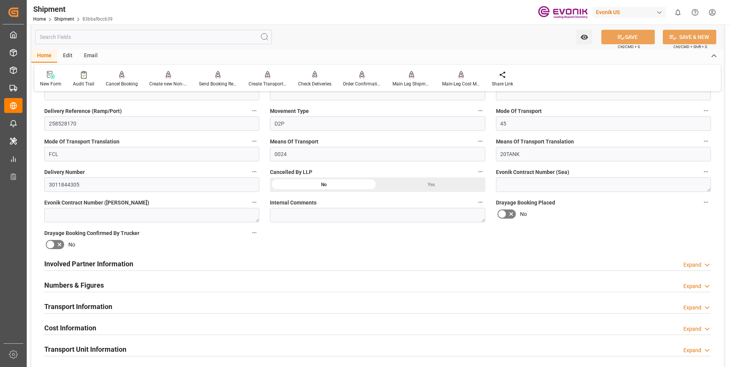
click at [218, 303] on div "Transport Information Expand" at bounding box center [377, 306] width 667 height 15
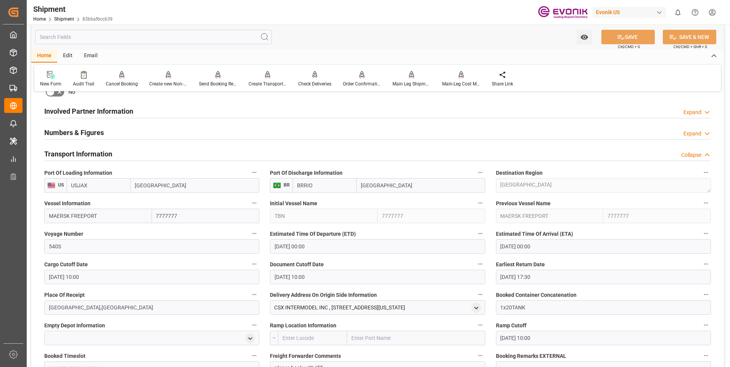
scroll to position [497, 0]
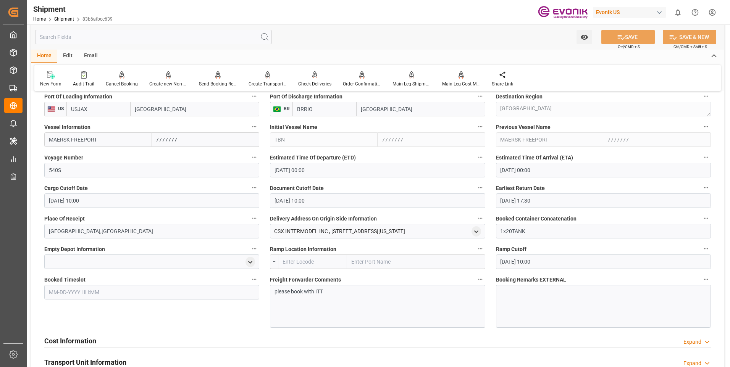
click at [327, 296] on div "please book with ITT" at bounding box center [377, 306] width 215 height 43
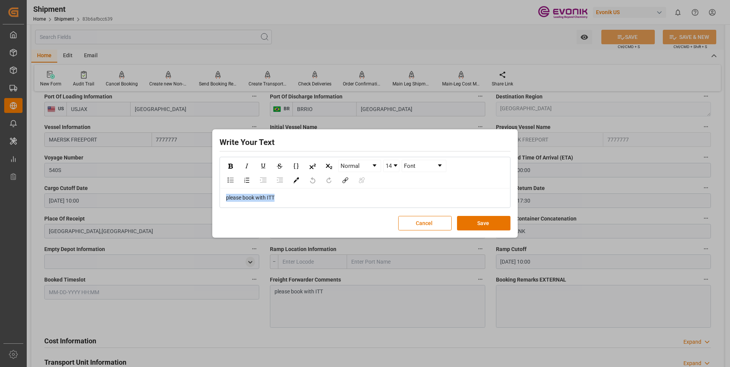
drag, startPoint x: 285, startPoint y: 198, endPoint x: 189, endPoint y: 198, distance: 95.1
click at [189, 198] on div "Write Your Text Normal 14 Font please book with ITT Cancel Save" at bounding box center [365, 183] width 730 height 367
click at [466, 220] on button "Save" at bounding box center [483, 223] width 53 height 15
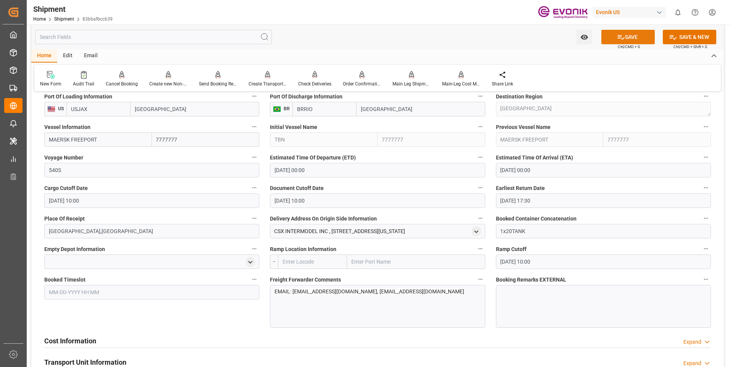
click at [622, 35] on icon at bounding box center [621, 37] width 8 height 8
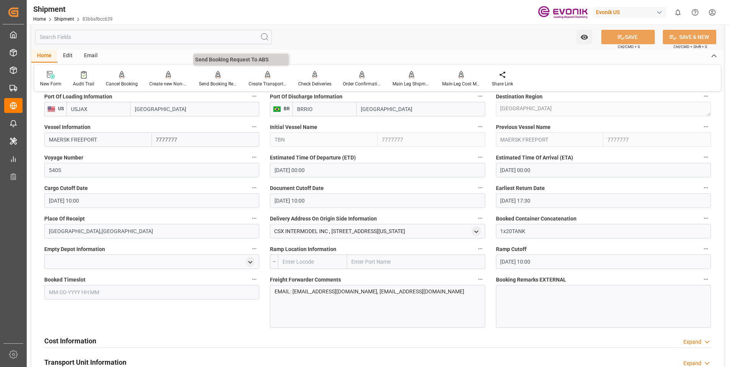
click at [222, 77] on div at bounding box center [218, 75] width 38 height 8
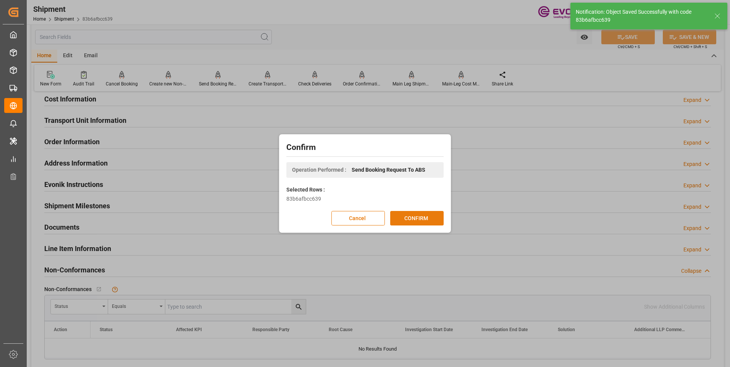
click at [424, 215] on button "CONFIRM" at bounding box center [416, 218] width 53 height 15
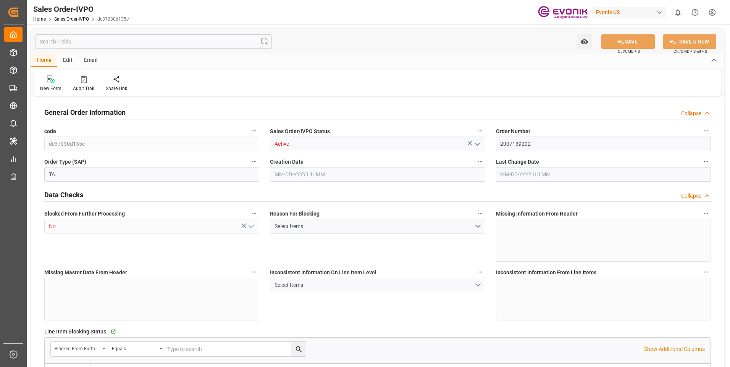
type input "BRRIO"
type input "0"
type input "1"
type input "2"
type input "20000"
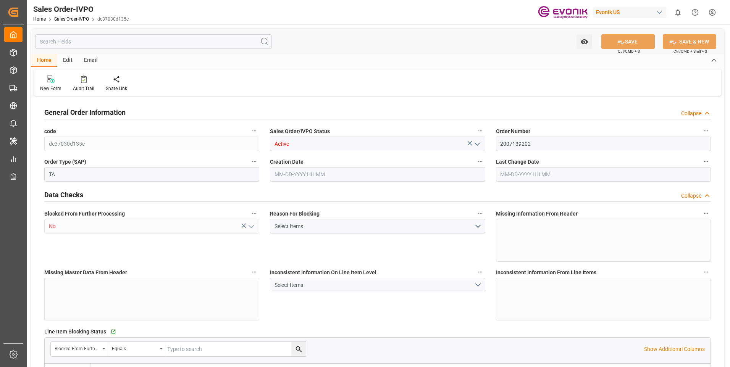
type input "0"
type input "17000"
type input "30"
type input "[DATE] 19:22"
type input "[DATE] 18:13"
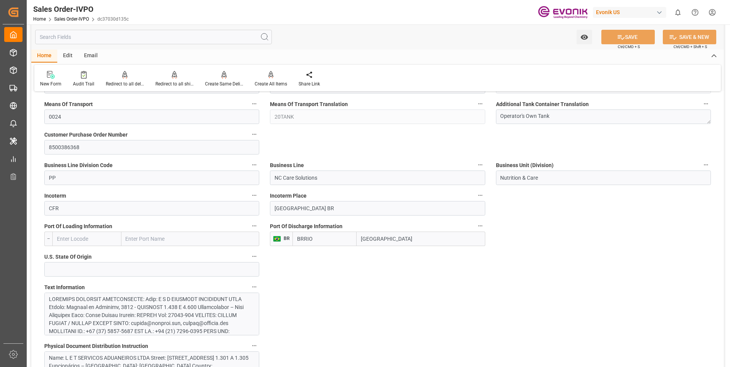
scroll to position [420, 0]
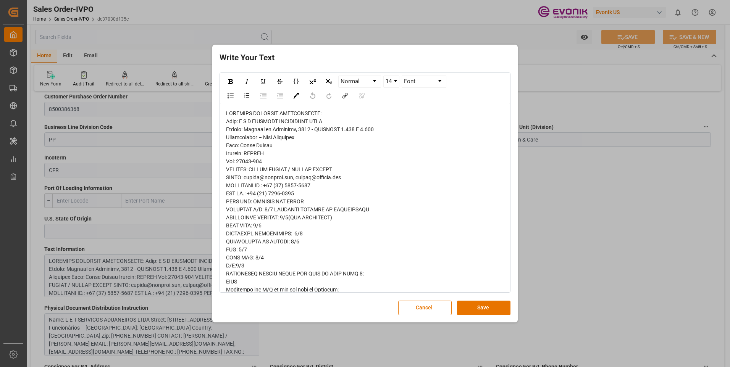
click at [631, 205] on div "Write Your Text Normal 14 Font Cancel Save" at bounding box center [365, 183] width 730 height 367
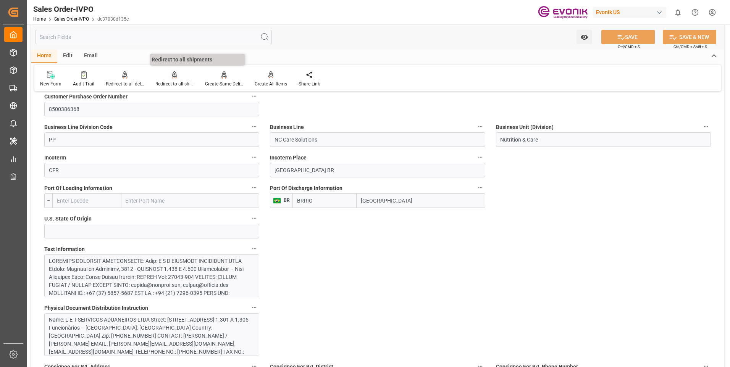
click at [184, 83] on div "Redirect to all shipments" at bounding box center [174, 84] width 38 height 7
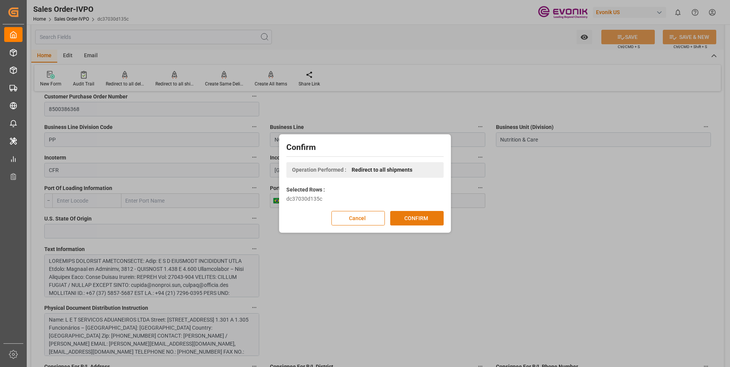
click at [416, 222] on button "CONFIRM" at bounding box center [416, 218] width 53 height 15
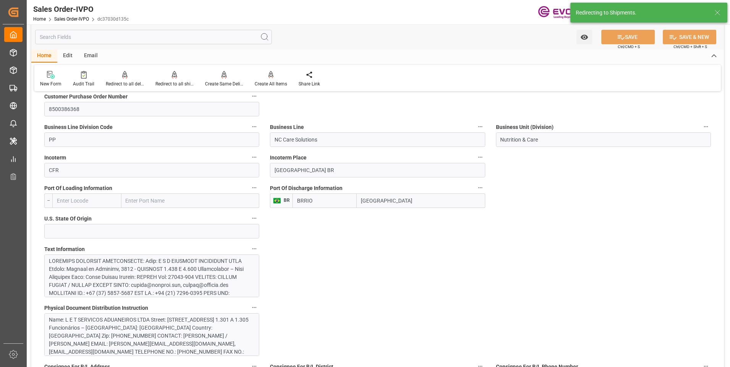
type input "[DATE] 19:22"
type input "[DATE] 18:13"
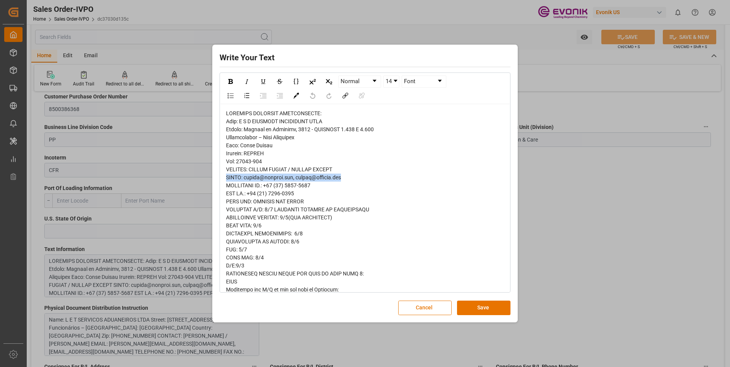
drag, startPoint x: 362, startPoint y: 178, endPoint x: 225, endPoint y: 180, distance: 136.4
copy span "EMAIL: [EMAIL_ADDRESS][DOMAIN_NAME], [EMAIL_ADDRESS][DOMAIN_NAME]"
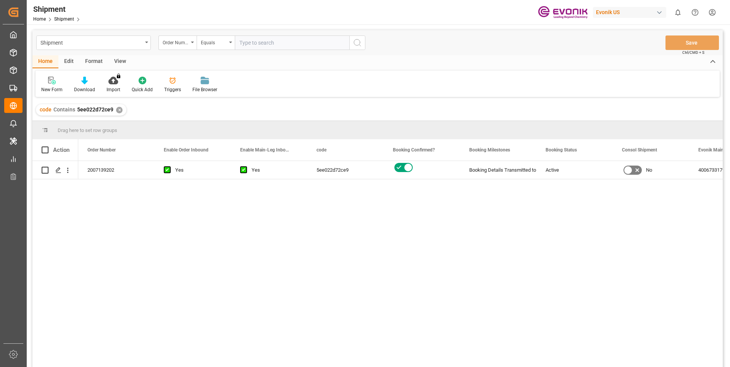
scroll to position [38, 0]
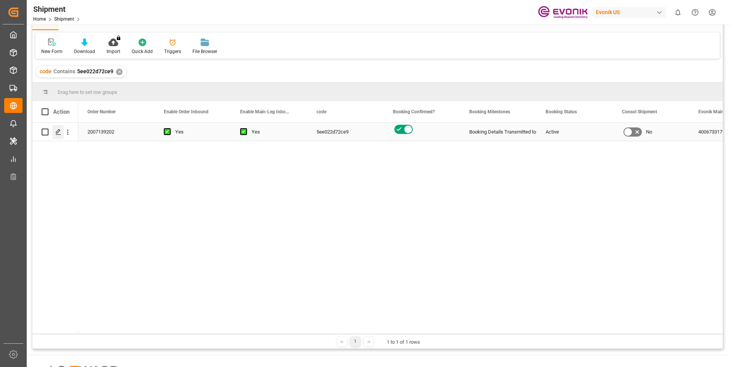
click at [59, 133] on icon "Press SPACE to select this row." at bounding box center [58, 132] width 6 height 6
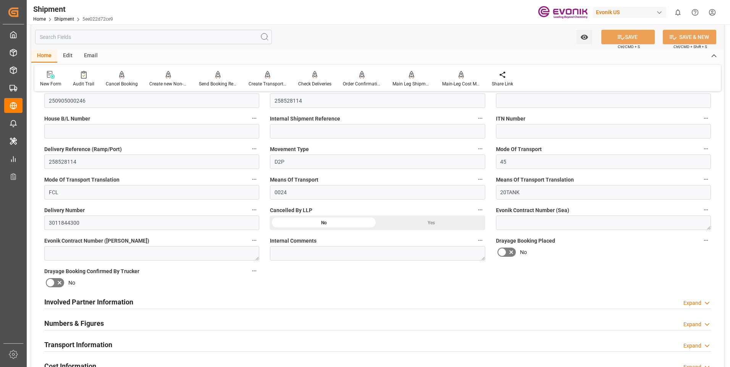
scroll to position [267, 0]
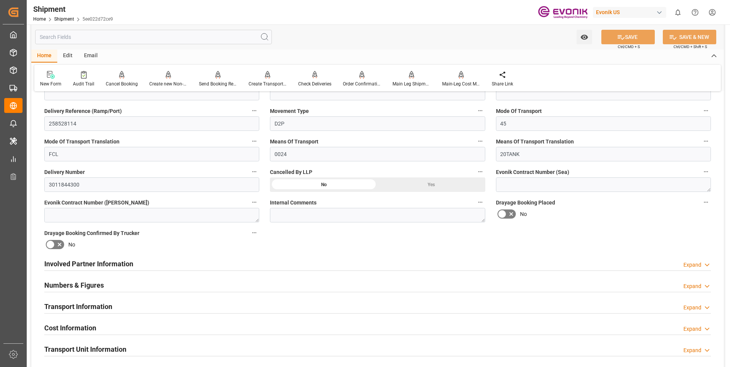
click at [157, 262] on div "Involved Partner Information Expand" at bounding box center [377, 263] width 667 height 15
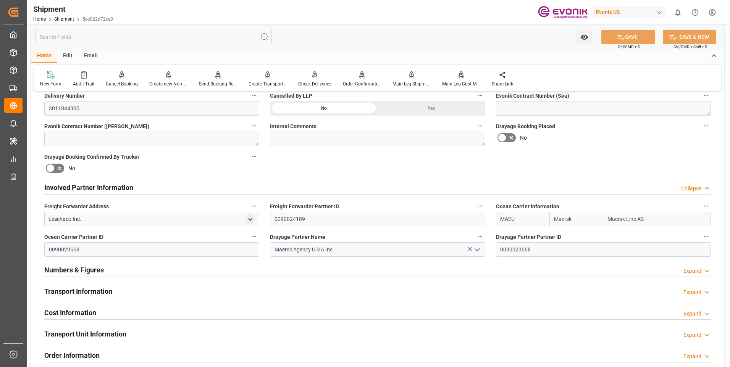
scroll to position [382, 0]
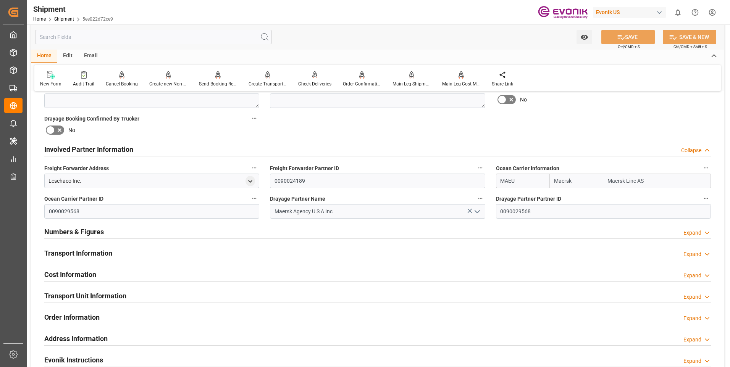
click at [221, 251] on div "Transport Information Expand" at bounding box center [377, 253] width 667 height 15
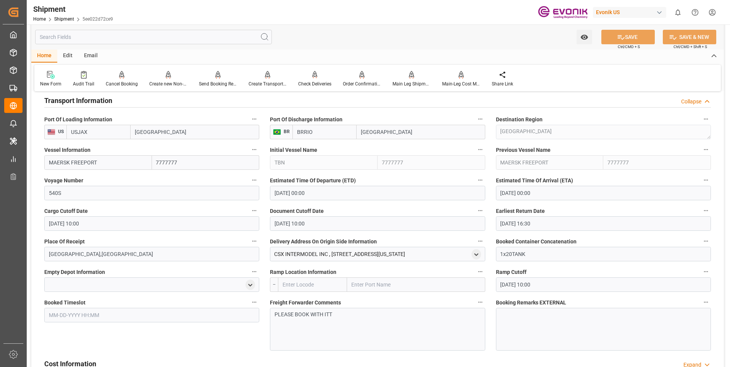
scroll to position [573, 0]
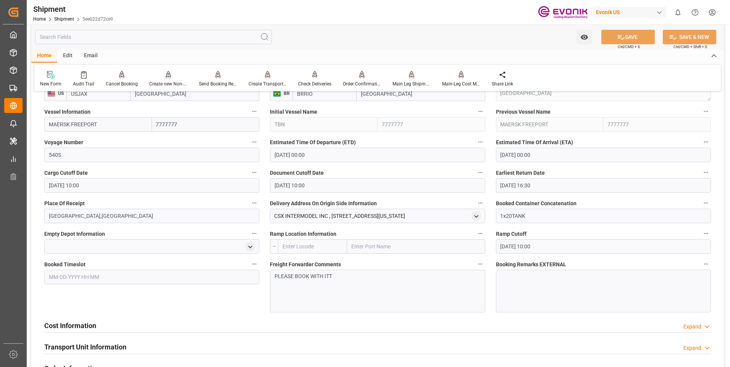
click at [293, 297] on div "PLEASE BOOK WITH ITT" at bounding box center [377, 291] width 215 height 43
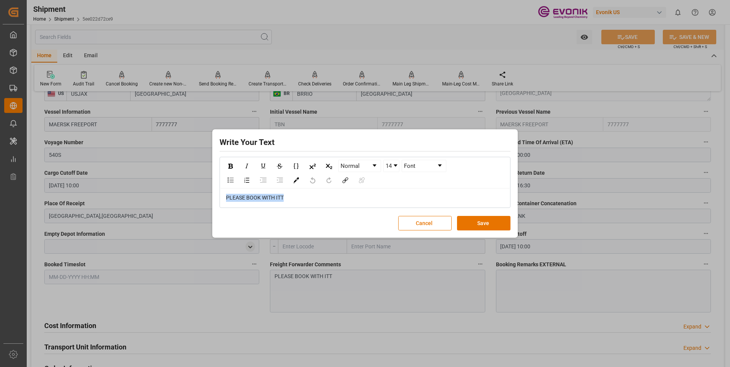
drag, startPoint x: 289, startPoint y: 196, endPoint x: 189, endPoint y: 200, distance: 100.2
click at [189, 200] on div "Write Your Text Normal 14 Font PLEASE BOOK WITH ITT Cancel Save" at bounding box center [365, 183] width 730 height 367
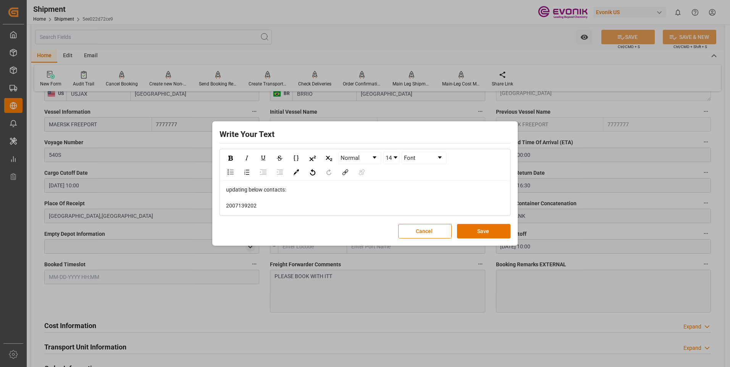
drag, startPoint x: 261, startPoint y: 206, endPoint x: 215, endPoint y: 198, distance: 46.6
click at [215, 198] on div "Write Your Text Normal 14 Font updating below contacts: 2007139202 Cancel Save" at bounding box center [365, 183] width 302 height 121
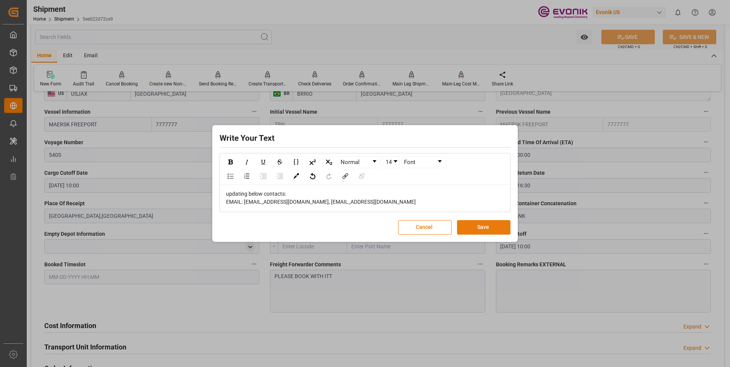
click at [474, 226] on button "Save" at bounding box center [483, 227] width 53 height 15
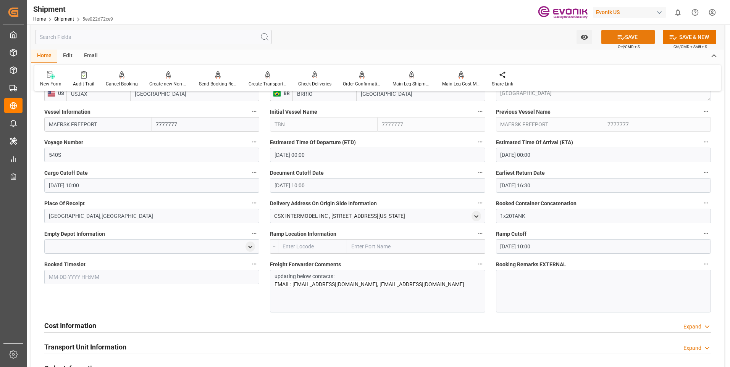
click at [620, 34] on icon at bounding box center [621, 37] width 8 height 8
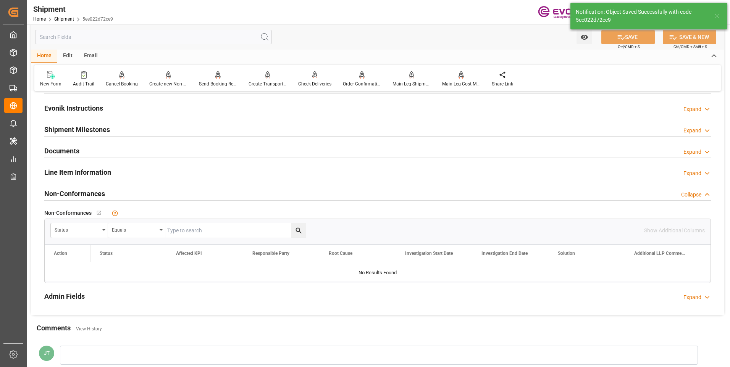
scroll to position [512, 0]
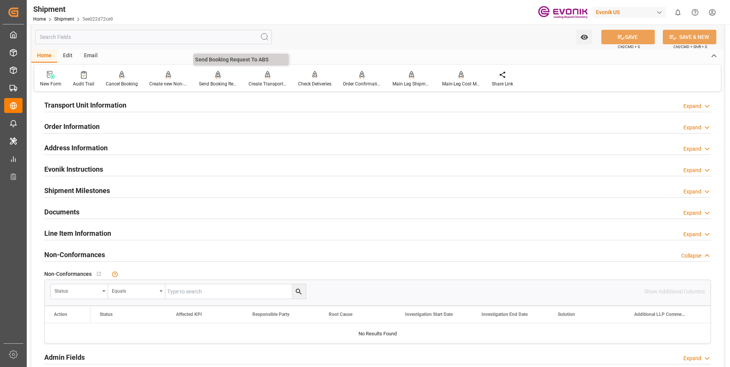
click at [225, 86] on div "Send Booking Request To ABS" at bounding box center [218, 84] width 38 height 7
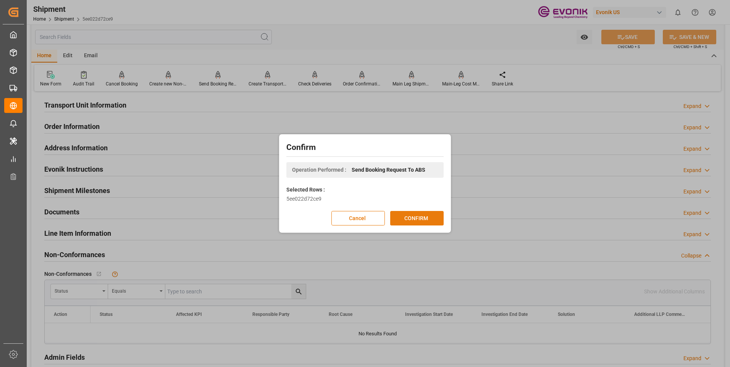
click at [406, 223] on button "CONFIRM" at bounding box center [416, 218] width 53 height 15
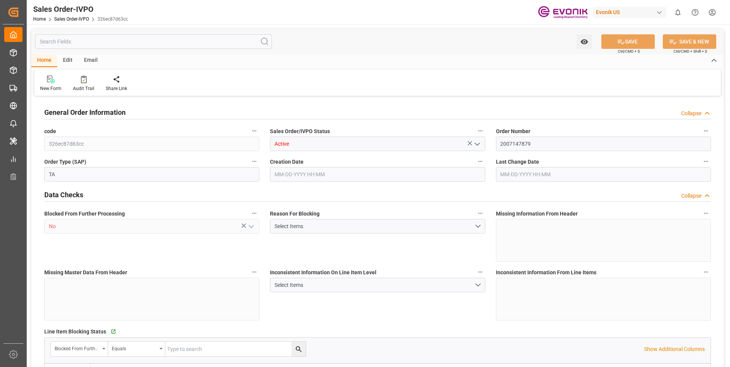
type input "BRRIO"
type input "0"
type input "1"
type input "2"
type input "20000"
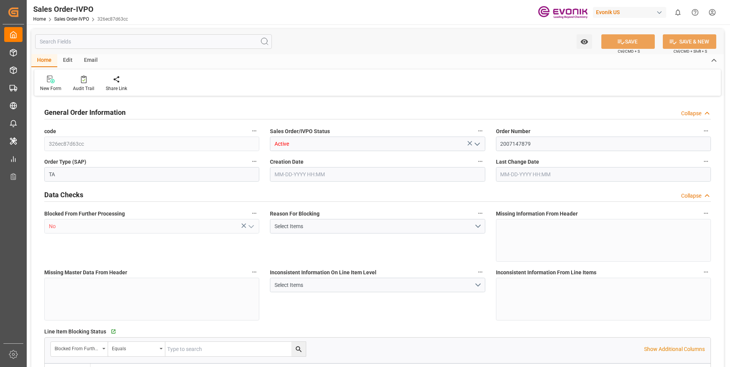
type input "0"
type input "17000"
type input "30"
type input "[DATE] 18:01"
type input "[DATE] 18:16"
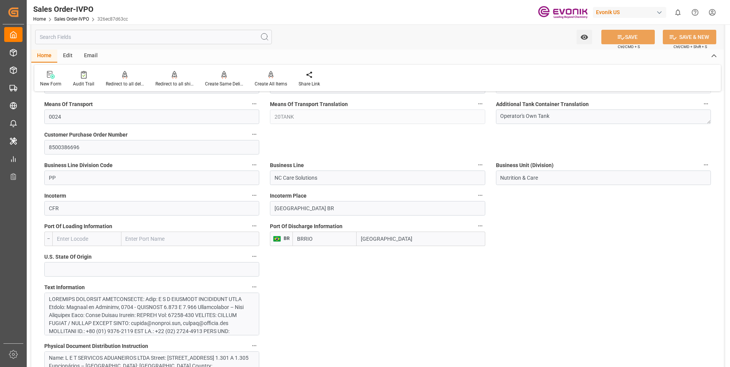
scroll to position [458, 0]
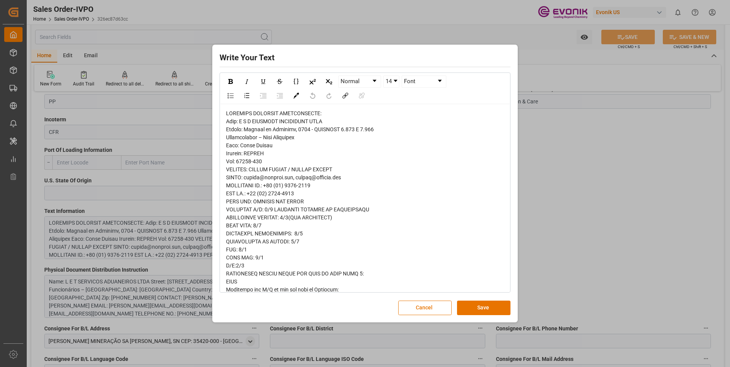
drag, startPoint x: 354, startPoint y: 176, endPoint x: 204, endPoint y: 180, distance: 150.2
click at [204, 180] on div "Write Your Text Normal 14 Font Cancel Save" at bounding box center [365, 183] width 730 height 367
copy span "EMAIL: [EMAIL_ADDRESS][DOMAIN_NAME], [EMAIL_ADDRESS][DOMAIN_NAME]"
click at [598, 181] on div "Write Your Text Normal 14 Font Cancel Save" at bounding box center [365, 183] width 730 height 367
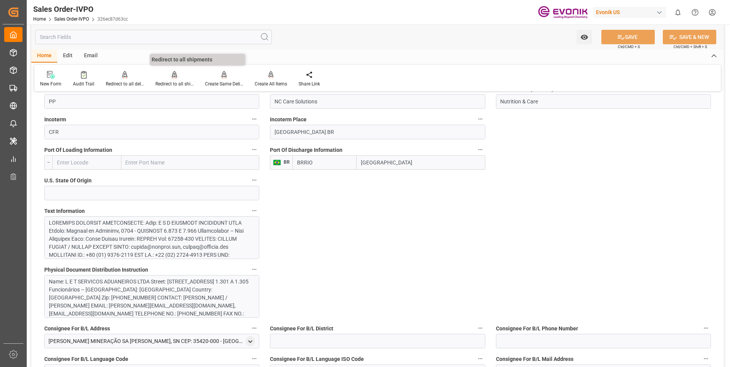
click at [167, 79] on div "Redirect to all shipments" at bounding box center [175, 79] width 50 height 17
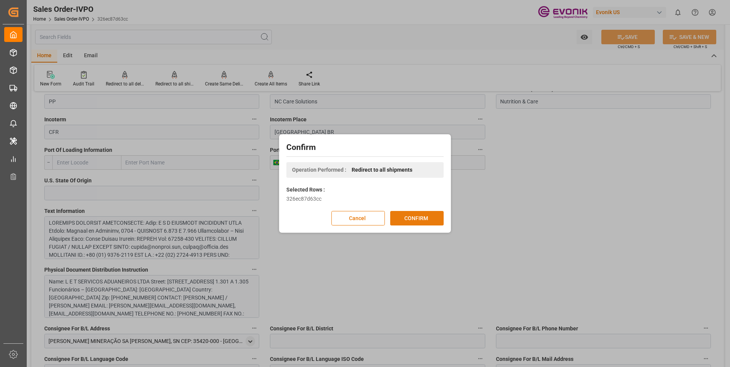
click at [425, 219] on button "CONFIRM" at bounding box center [416, 218] width 53 height 15
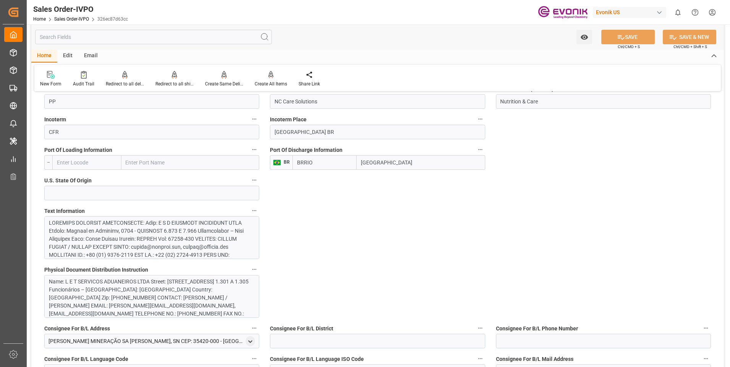
scroll to position [497, 0]
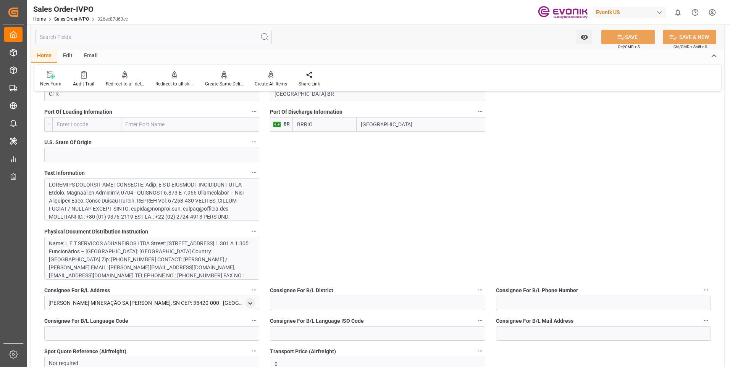
click at [147, 204] on div at bounding box center [149, 357] width 200 height 353
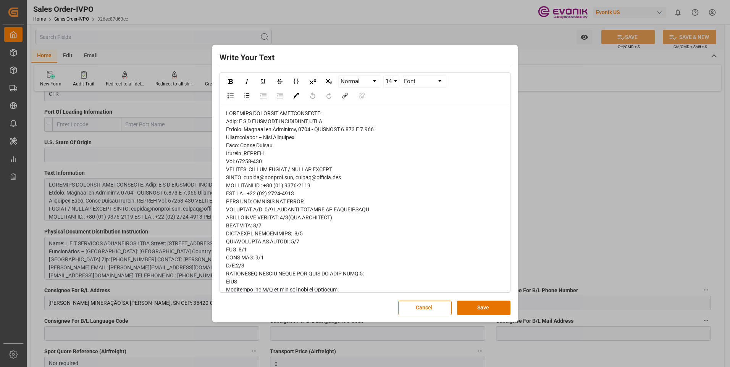
drag, startPoint x: 361, startPoint y: 175, endPoint x: 240, endPoint y: 179, distance: 120.4
drag, startPoint x: 359, startPoint y: 176, endPoint x: 220, endPoint y: 179, distance: 139.1
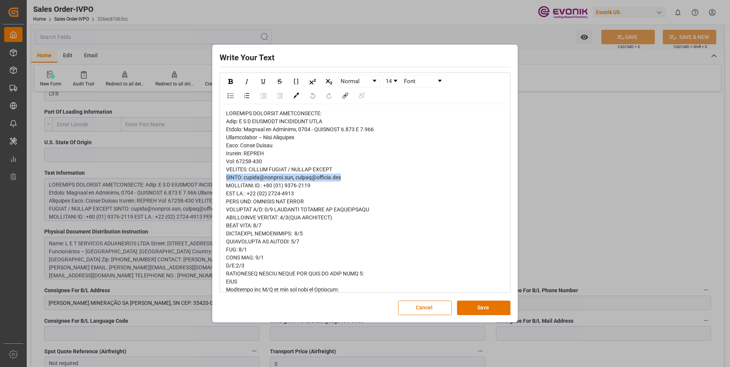
copy span "EMAIL: [EMAIL_ADDRESS][DOMAIN_NAME], [EMAIL_ADDRESS][DOMAIN_NAME]"
click at [624, 178] on div "Write Your Text Normal 14 Font Cancel Save" at bounding box center [365, 183] width 730 height 367
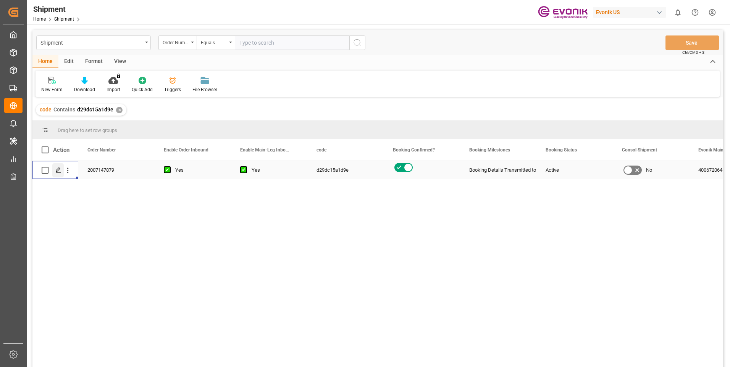
click at [58, 170] on icon "Press SPACE to select this row." at bounding box center [58, 170] width 6 height 6
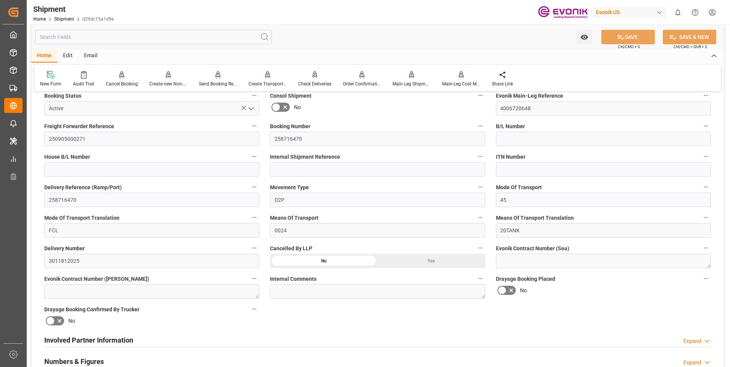
scroll to position [267, 0]
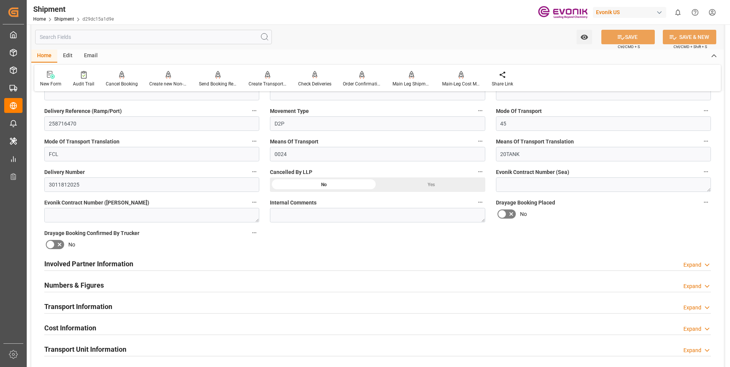
click at [163, 306] on div "Transport Information Expand" at bounding box center [377, 306] width 667 height 15
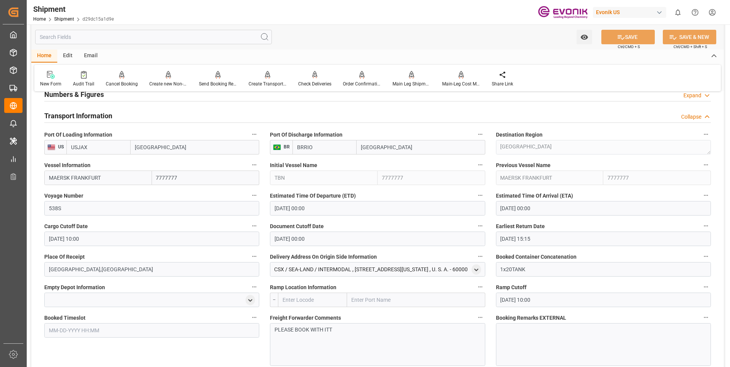
scroll to position [535, 0]
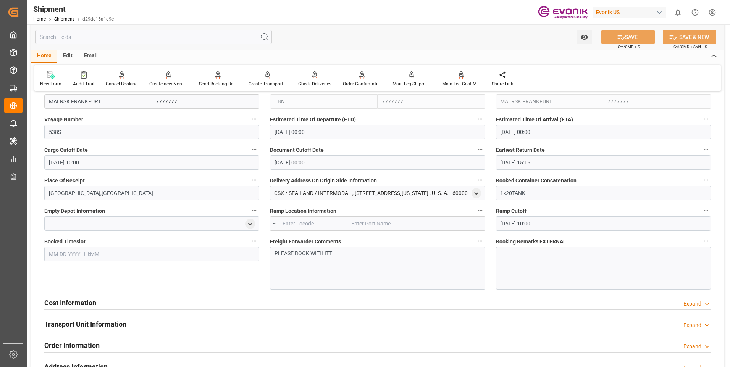
click at [362, 262] on div "PLEASE BOOK WITH ITT" at bounding box center [377, 268] width 215 height 43
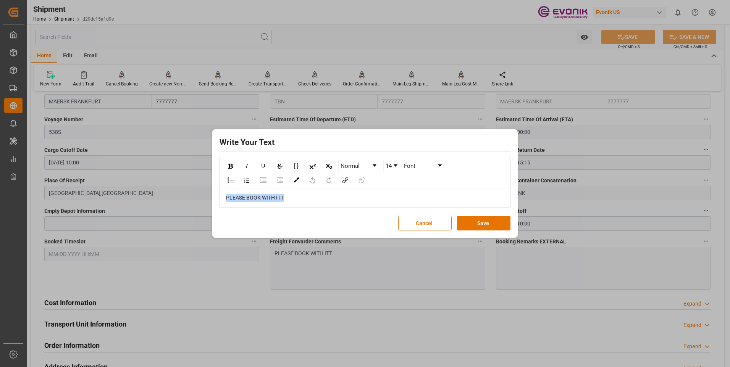
drag, startPoint x: 298, startPoint y: 200, endPoint x: 166, endPoint y: 199, distance: 132.5
click at [166, 199] on div "Write Your Text Normal 14 Font PLEASE BOOK WITH ITT Cancel Save" at bounding box center [365, 183] width 730 height 367
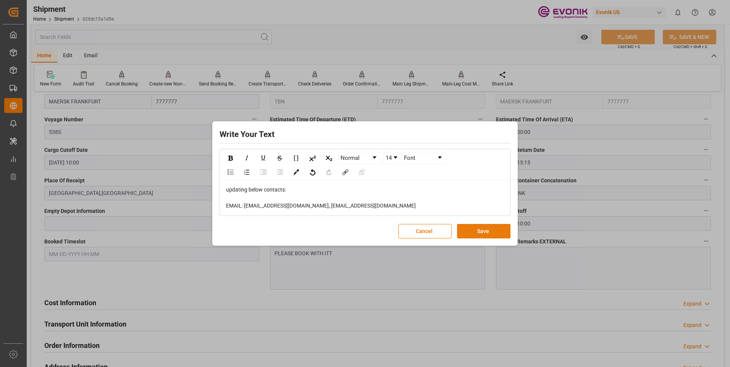
click at [467, 229] on button "Save" at bounding box center [483, 231] width 53 height 15
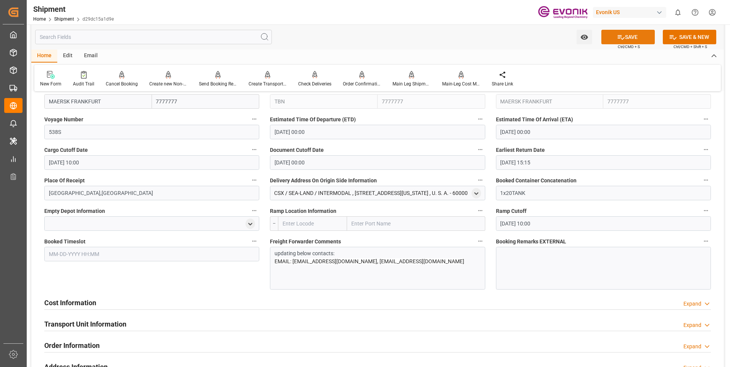
click at [639, 40] on button "SAVE" at bounding box center [628, 37] width 53 height 15
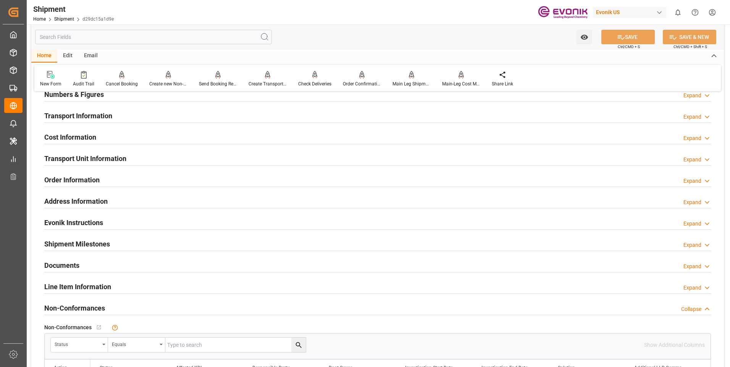
scroll to position [420, 0]
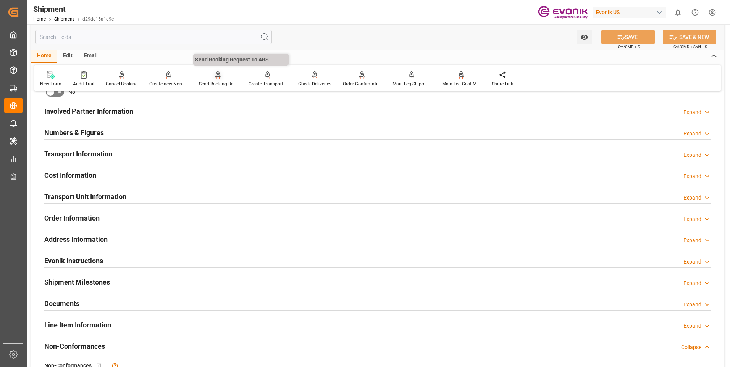
click at [218, 81] on div "Send Booking Request To ABS" at bounding box center [218, 84] width 38 height 7
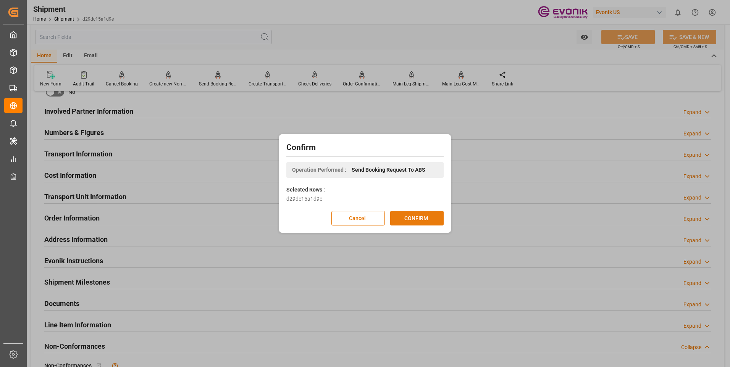
click at [406, 217] on button "CONFIRM" at bounding box center [416, 218] width 53 height 15
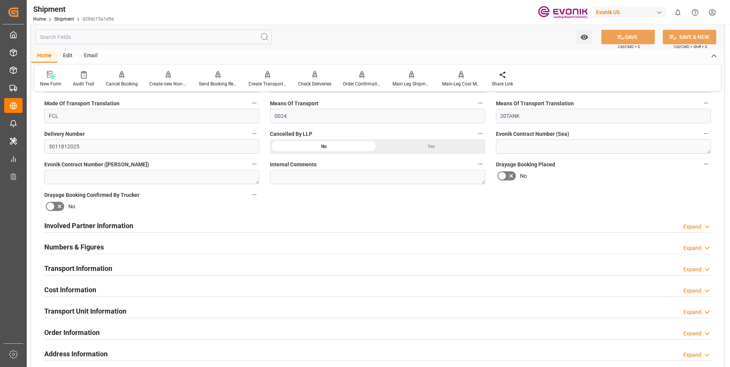
scroll to position [382, 0]
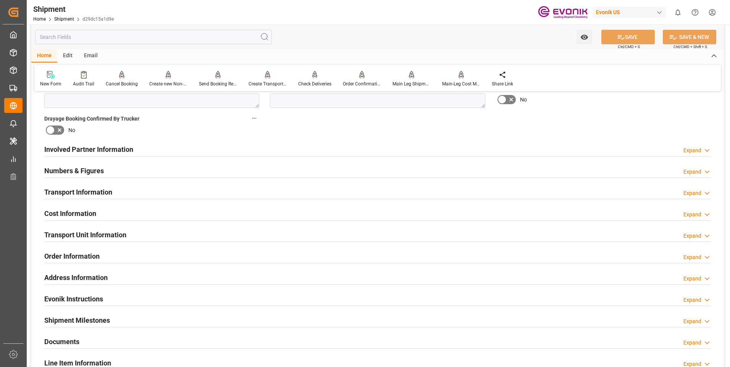
click at [211, 233] on div "Transport Unit Information Expand" at bounding box center [377, 234] width 667 height 15
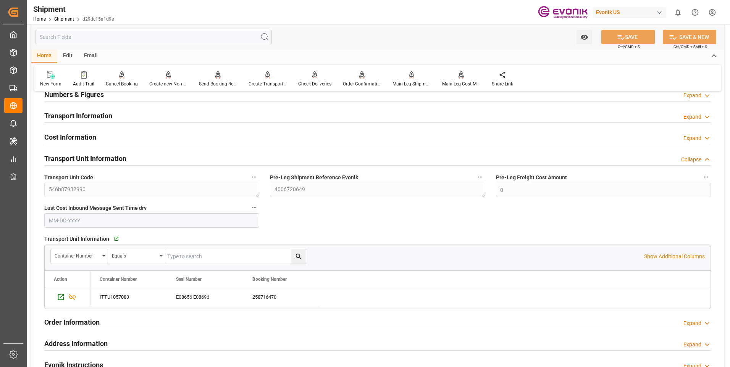
scroll to position [420, 0]
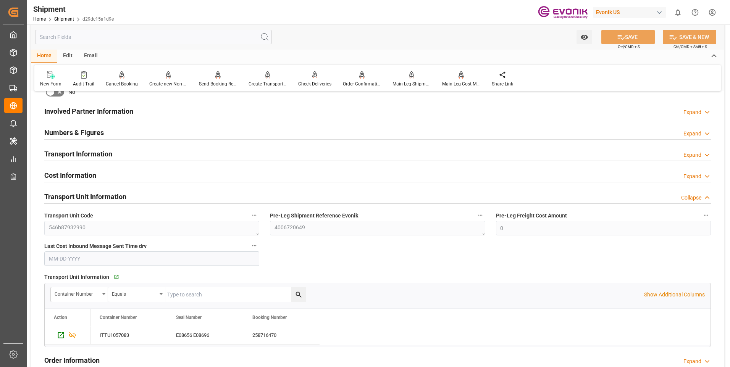
click at [225, 150] on div "Transport Information Expand" at bounding box center [377, 153] width 667 height 15
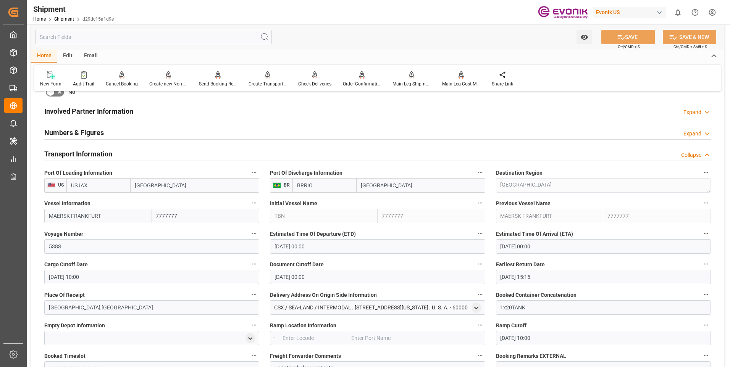
scroll to position [535, 0]
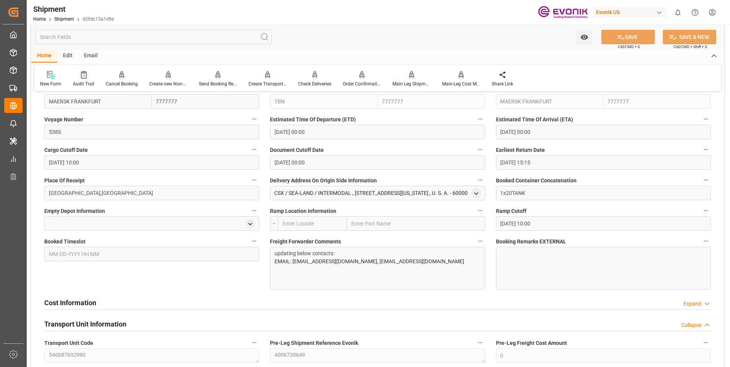
click at [88, 82] on div "Audit Trail" at bounding box center [83, 84] width 21 height 7
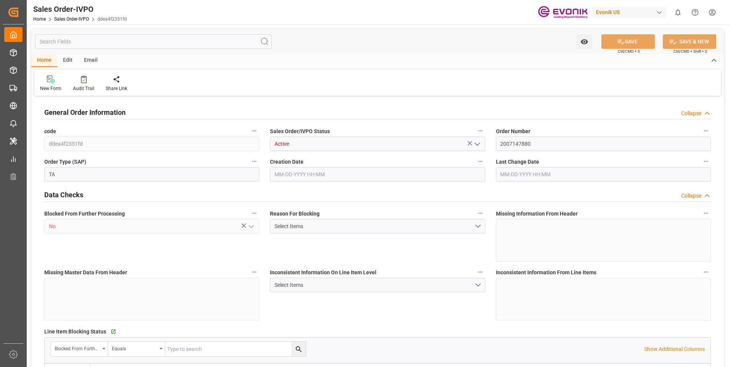
type input "BRRIO"
type input "0"
type input "1"
type input "2"
type input "20000"
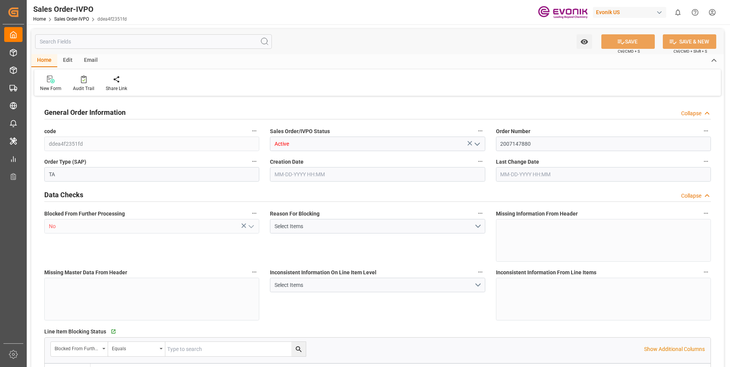
type input "0"
type input "17000"
type input "30"
type input "[DATE] 12:21"
type input "[DATE] 18:20"
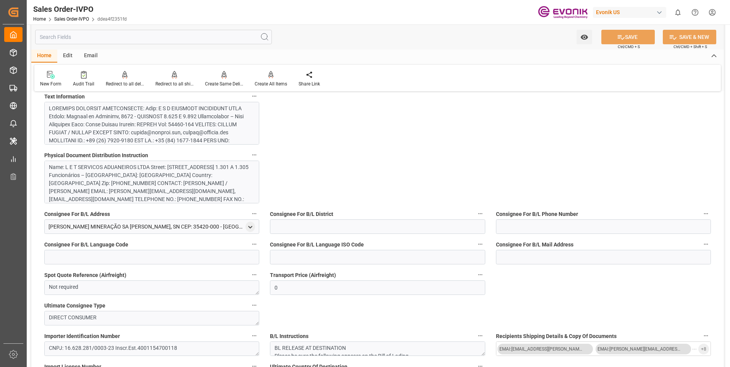
scroll to position [497, 0]
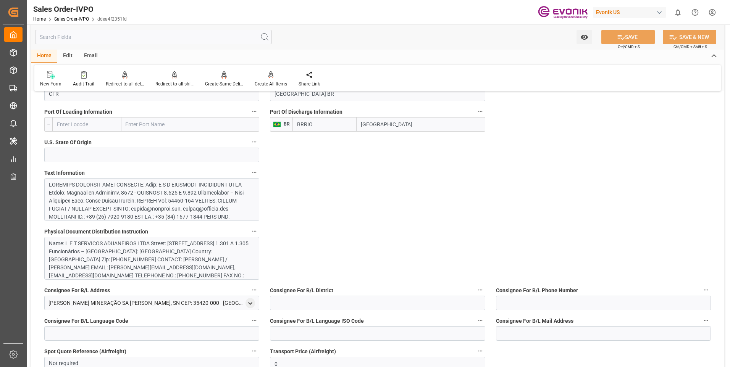
click at [182, 213] on div at bounding box center [149, 357] width 200 height 353
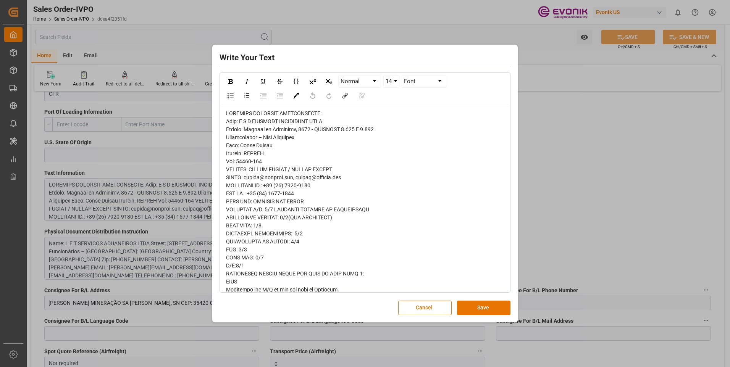
drag, startPoint x: 354, startPoint y: 176, endPoint x: 222, endPoint y: 180, distance: 131.4
copy span "EMAIL: [EMAIL_ADDRESS][DOMAIN_NAME], [EMAIL_ADDRESS][DOMAIN_NAME]"
click at [566, 152] on div "Write Your Text Normal 14 Font Cancel Save" at bounding box center [365, 183] width 730 height 367
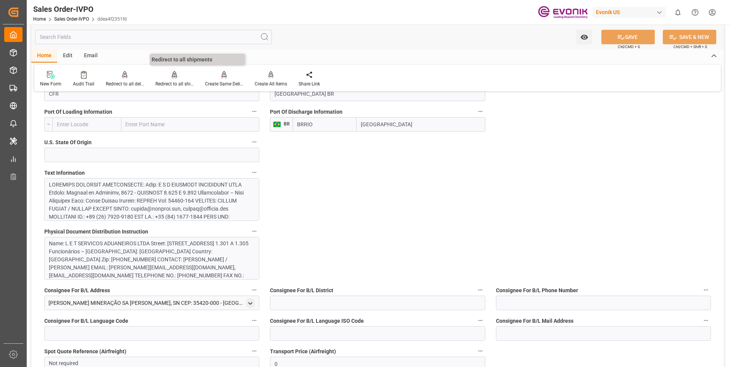
click at [176, 80] on div "Redirect to all shipments" at bounding box center [175, 79] width 50 height 17
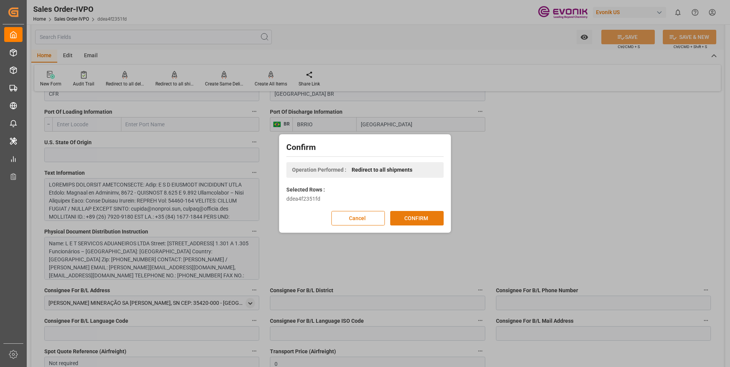
click at [421, 218] on button "CONFIRM" at bounding box center [416, 218] width 53 height 15
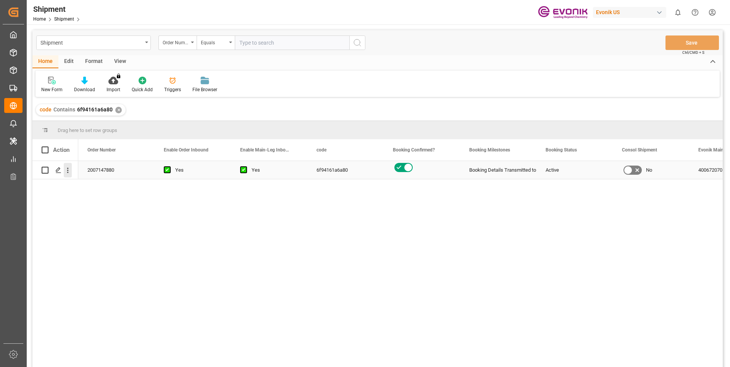
click at [68, 173] on icon "open menu" at bounding box center [68, 171] width 8 height 8
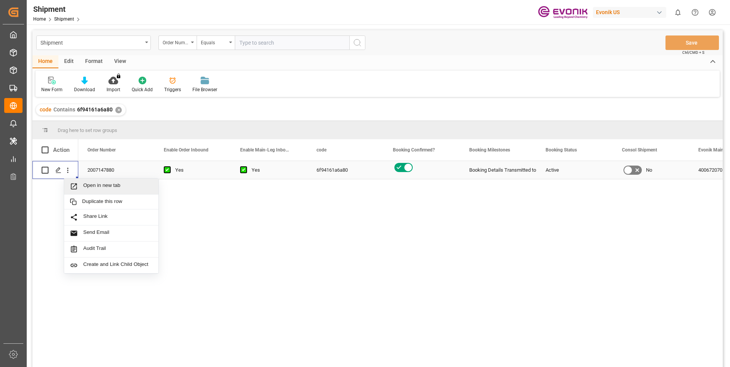
click at [89, 187] on span "Open in new tab" at bounding box center [118, 187] width 70 height 8
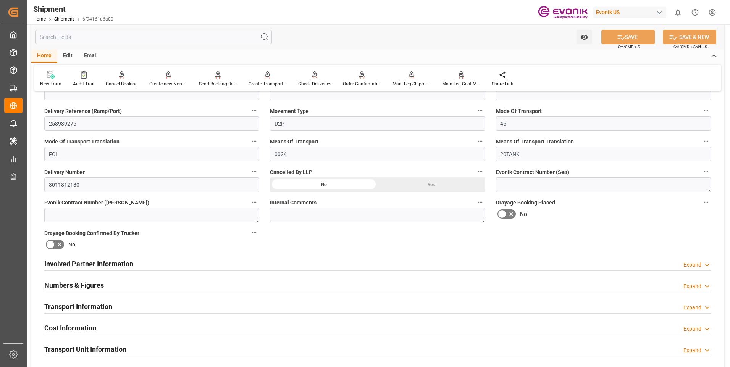
scroll to position [344, 0]
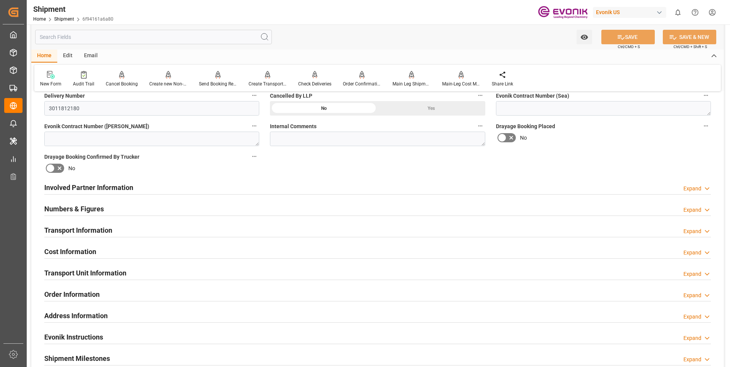
click at [169, 227] on div "Transport Information Expand" at bounding box center [377, 230] width 667 height 15
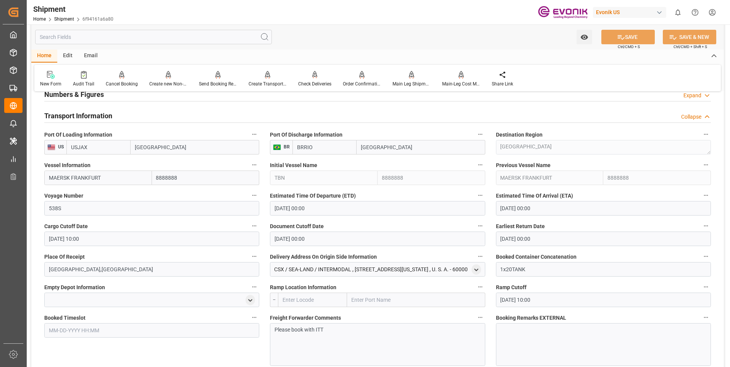
scroll to position [535, 0]
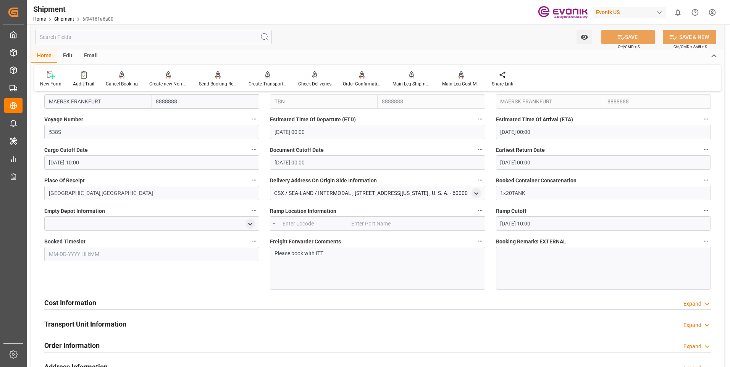
click at [333, 259] on div "Please book with ITT" at bounding box center [377, 268] width 215 height 43
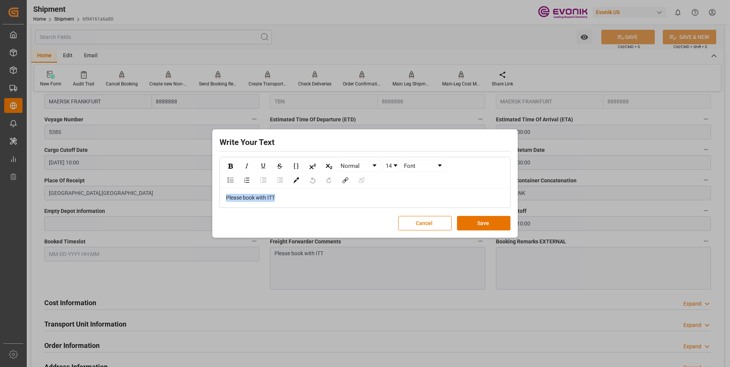
drag, startPoint x: 285, startPoint y: 197, endPoint x: 188, endPoint y: 199, distance: 97.4
click at [188, 199] on div "Write Your Text Normal 14 Font Please book with ITT Cancel Save" at bounding box center [365, 183] width 730 height 367
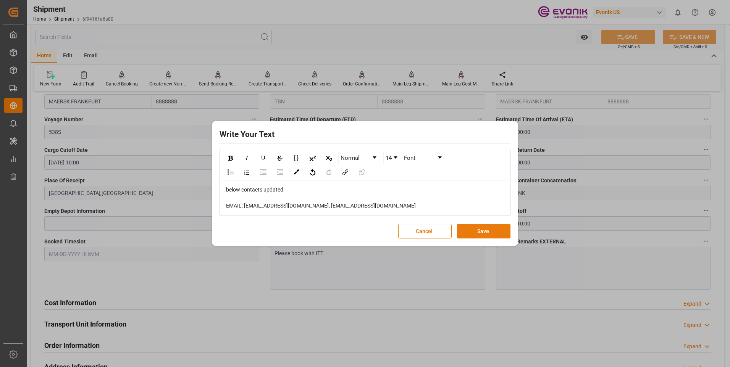
click at [479, 232] on button "Save" at bounding box center [483, 231] width 53 height 15
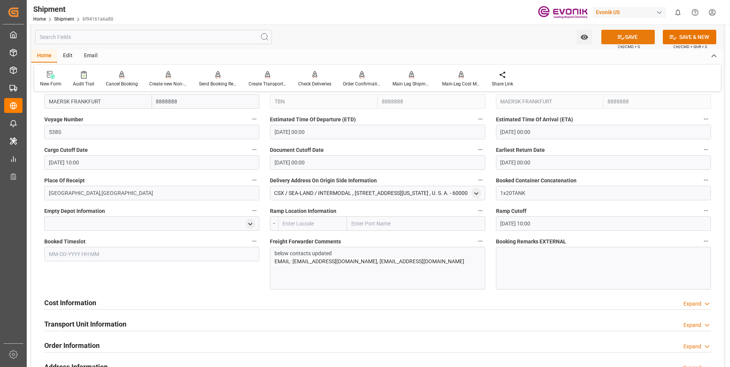
click at [619, 38] on icon at bounding box center [621, 37] width 8 height 8
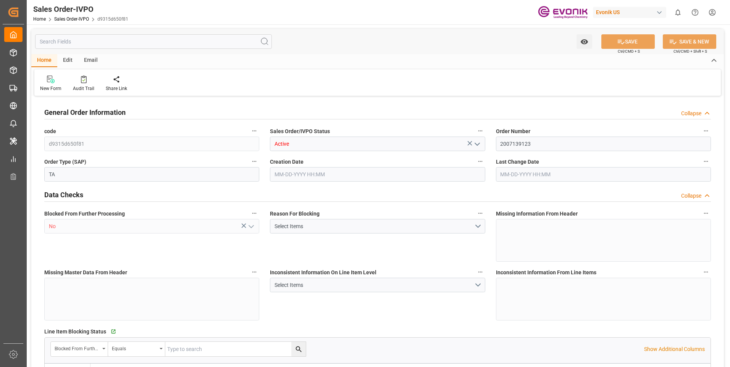
type input "BRRIO"
type input "0"
type input "1"
type input "2"
type input "20000"
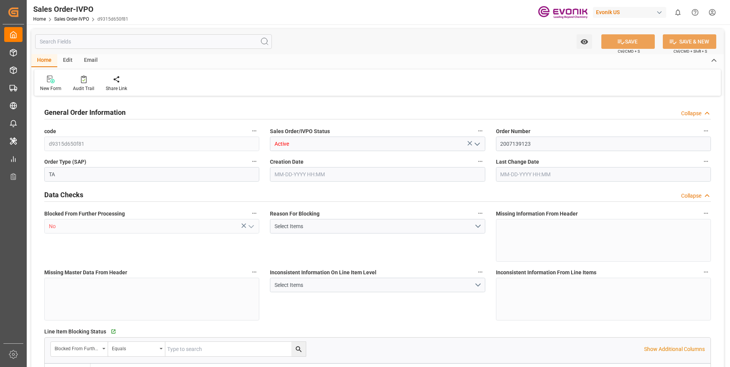
type input "0"
type input "17000"
type input "30"
type input "[DATE] 19:08"
type input "[DATE] 18:24"
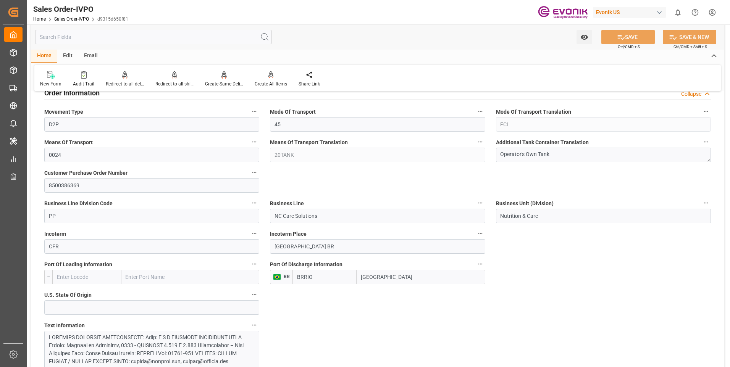
scroll to position [458, 0]
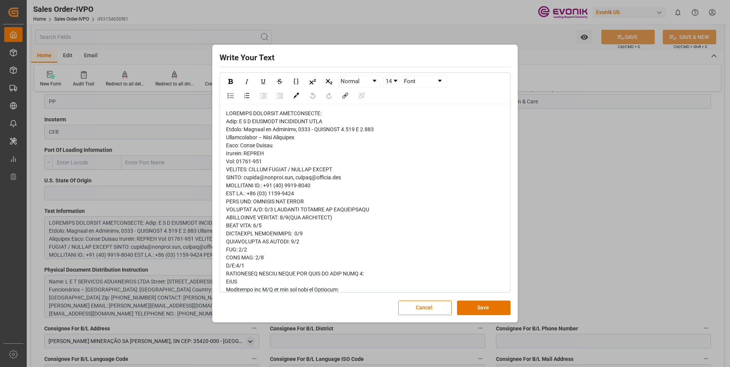
drag, startPoint x: 358, startPoint y: 180, endPoint x: 212, endPoint y: 180, distance: 145.5
click at [212, 180] on div "Write Your Text Normal 14 Font Cancel Save" at bounding box center [365, 184] width 306 height 278
copy span "EMAIL: [EMAIL_ADDRESS][DOMAIN_NAME], [EMAIL_ADDRESS][DOMAIN_NAME]"
click at [549, 185] on div "Write Your Text Normal 14 Font Cancel Save" at bounding box center [365, 183] width 730 height 367
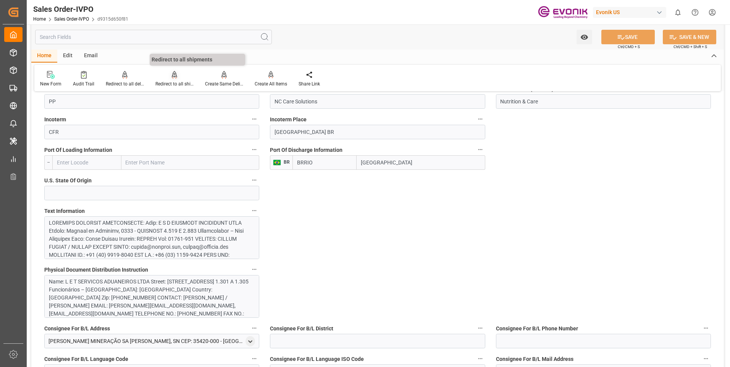
click at [179, 83] on div "Redirect to all shipments" at bounding box center [174, 84] width 38 height 7
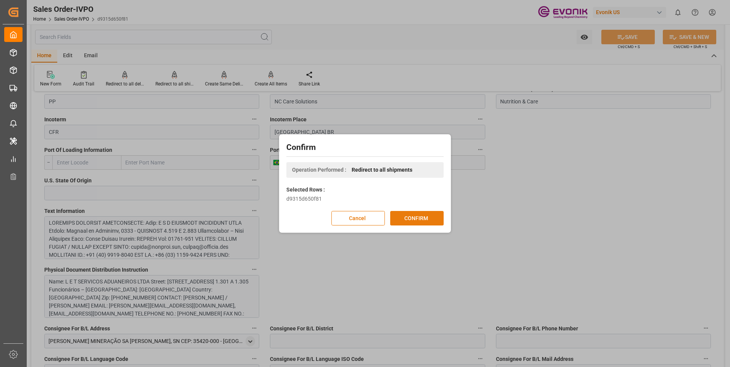
click at [422, 216] on button "CONFIRM" at bounding box center [416, 218] width 53 height 15
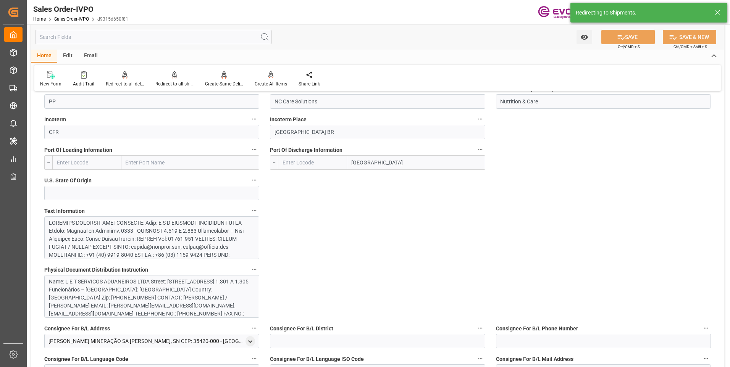
type input "BRRIO"
type input "0"
type input "1"
type input "2"
type input "20000"
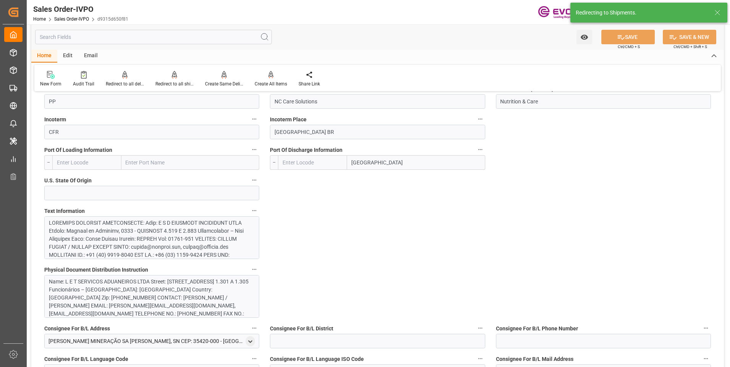
type input "0"
type input "17000"
type input "30"
type input "[DATE] 19:08"
type input "[DATE] 18:24"
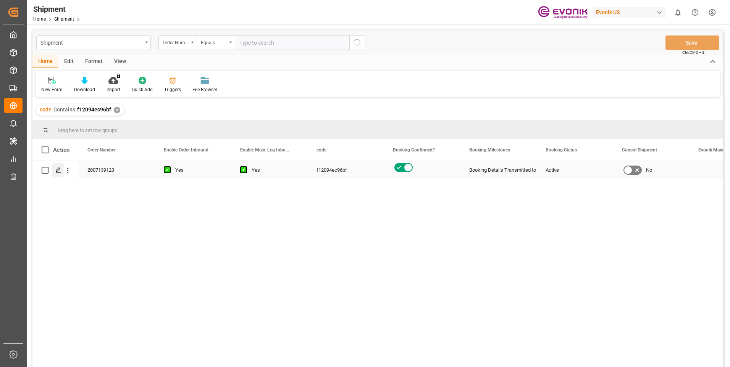
click at [56, 169] on icon "Press SPACE to select this row." at bounding box center [58, 170] width 6 height 6
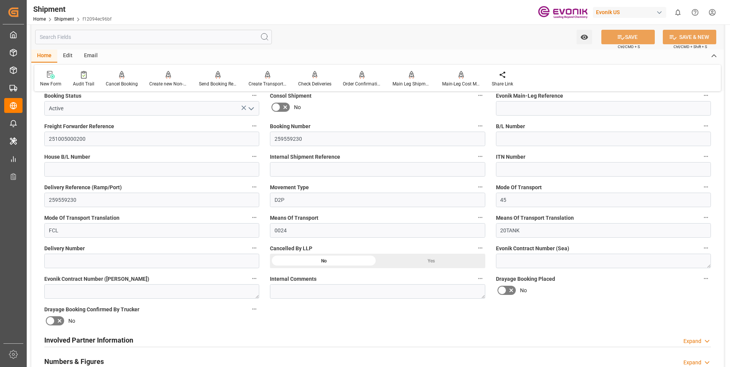
scroll to position [267, 0]
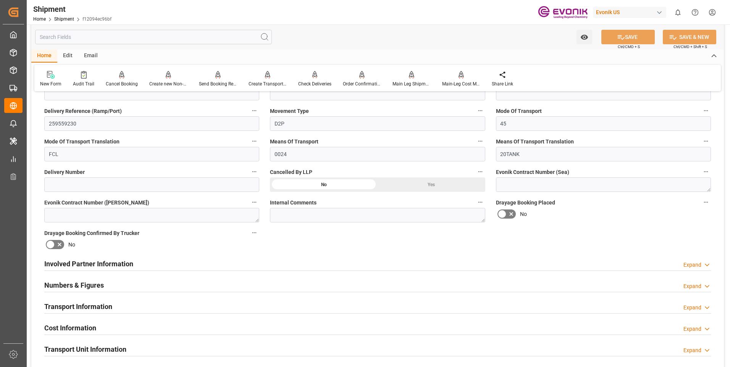
click at [226, 306] on div "Transport Information Expand" at bounding box center [377, 306] width 667 height 15
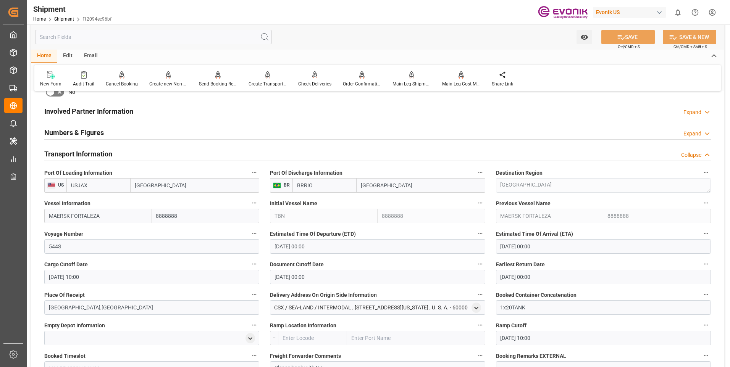
scroll to position [497, 0]
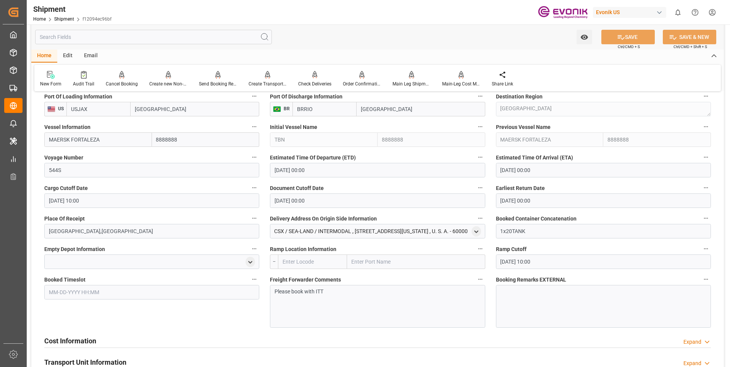
click at [334, 291] on p "Please book with ITT" at bounding box center [375, 292] width 200 height 8
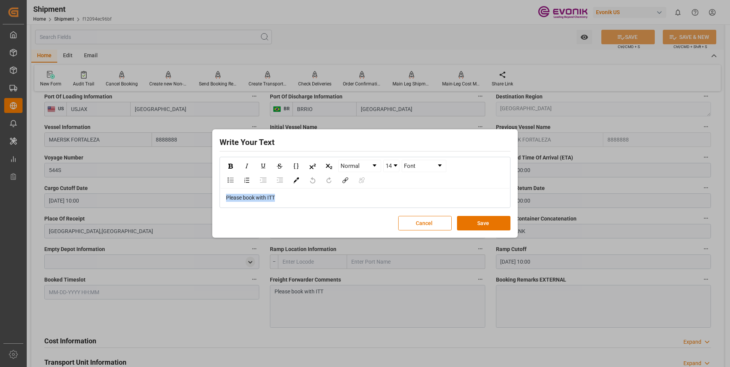
drag, startPoint x: 301, startPoint y: 196, endPoint x: 201, endPoint y: 196, distance: 100.5
click at [201, 196] on div "Write Your Text Normal 14 Font Please book with ITT Cancel Save" at bounding box center [365, 183] width 730 height 367
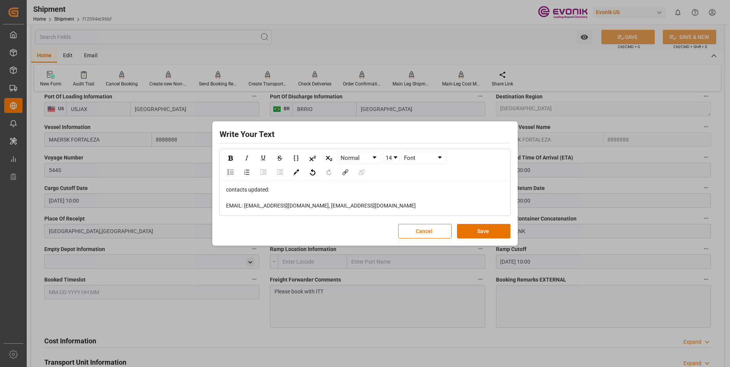
click at [362, 207] on div "EMAIL: [EMAIL_ADDRESS][DOMAIN_NAME], [EMAIL_ADDRESS][DOMAIN_NAME]" at bounding box center [365, 206] width 278 height 8
drag, startPoint x: 361, startPoint y: 207, endPoint x: 201, endPoint y: 190, distance: 160.2
click at [201, 190] on div "Write Your Text Normal 14 Font contacts updated: EMAIL: [PERSON_NAME][EMAIL_ADD…" at bounding box center [365, 183] width 730 height 367
copy div "contacts updated: EMAIL: [PERSON_NAME][EMAIL_ADDRESS][DOMAIN_NAME], [EMAIL_ADDR…"
click at [478, 235] on button "Save" at bounding box center [483, 231] width 53 height 15
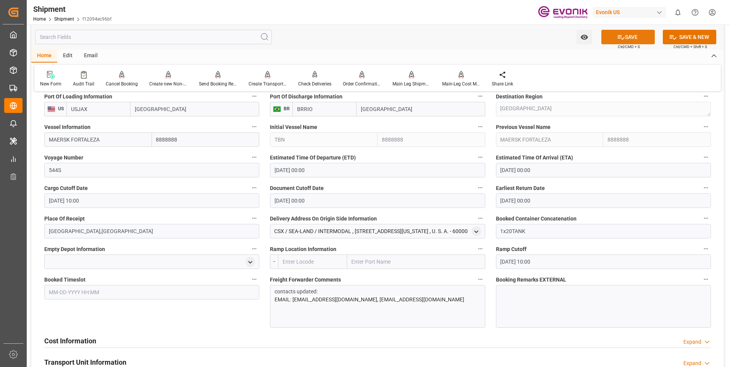
click at [631, 37] on button "SAVE" at bounding box center [628, 37] width 53 height 15
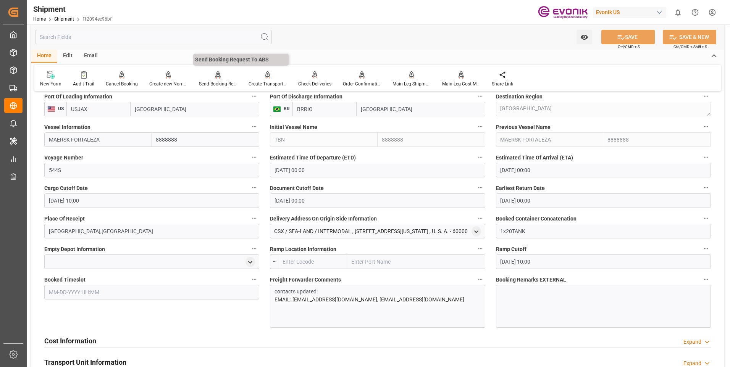
click at [225, 84] on div "Send Booking Request To ABS" at bounding box center [218, 84] width 38 height 7
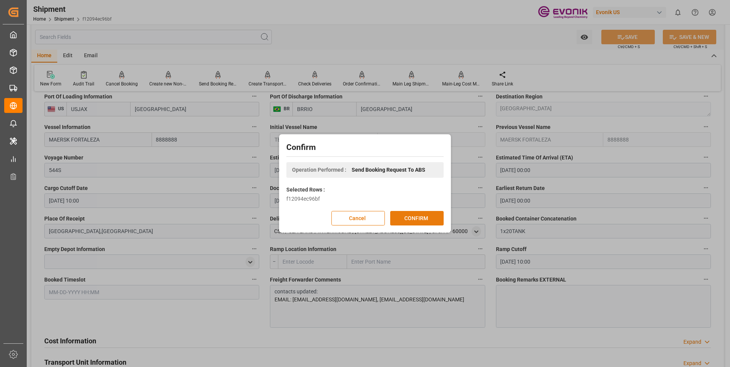
click at [407, 214] on button "CONFIRM" at bounding box center [416, 218] width 53 height 15
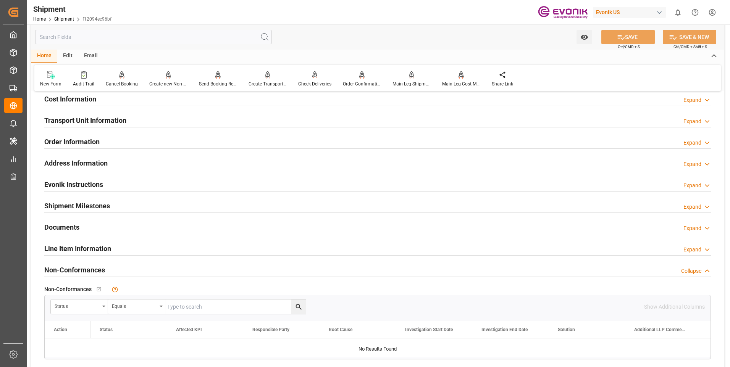
scroll to position [458, 0]
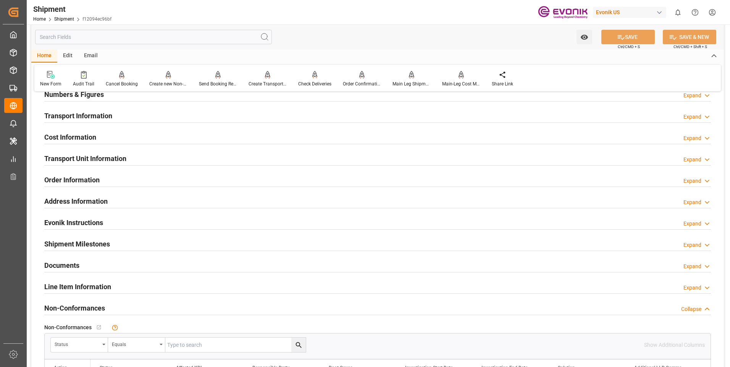
click at [195, 116] on div "Transport Information Expand" at bounding box center [377, 115] width 667 height 15
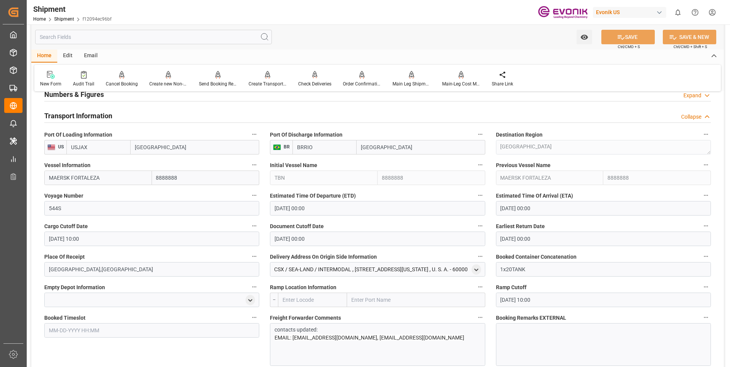
scroll to position [535, 0]
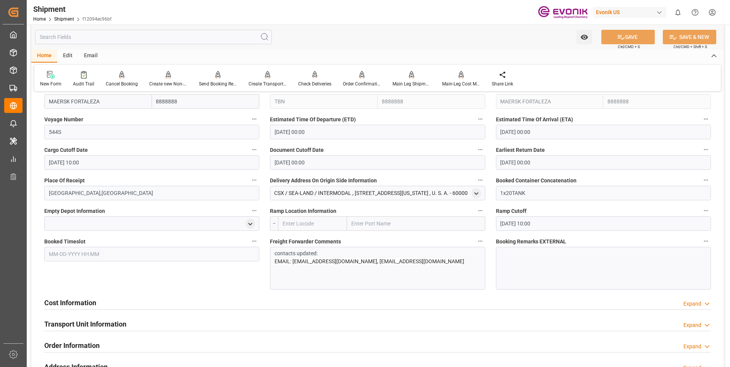
click at [318, 264] on span "EMAIL: [EMAIL_ADDRESS][DOMAIN_NAME], [EMAIL_ADDRESS][DOMAIN_NAME]" at bounding box center [370, 262] width 190 height 6
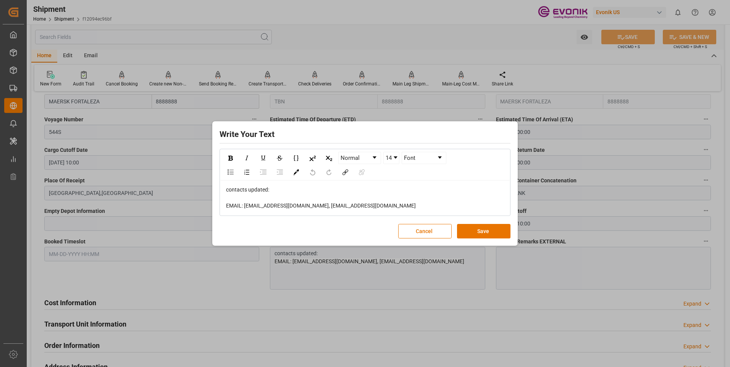
click at [354, 205] on div "EMAIL: [EMAIL_ADDRESS][DOMAIN_NAME], [EMAIL_ADDRESS][DOMAIN_NAME]" at bounding box center [365, 206] width 278 height 8
drag, startPoint x: 354, startPoint y: 205, endPoint x: 214, endPoint y: 186, distance: 142.2
click at [214, 186] on div "Write Your Text Normal 14 Font contacts updated: EMAIL: [PERSON_NAME][EMAIL_ADD…" at bounding box center [365, 183] width 306 height 125
copy div "contacts updated: EMAIL: [PERSON_NAME][EMAIL_ADDRESS][DOMAIN_NAME], [EMAIL_ADDR…"
click at [369, 205] on div "EMAIL: [EMAIL_ADDRESS][DOMAIN_NAME], [EMAIL_ADDRESS][DOMAIN_NAME]" at bounding box center [365, 206] width 278 height 8
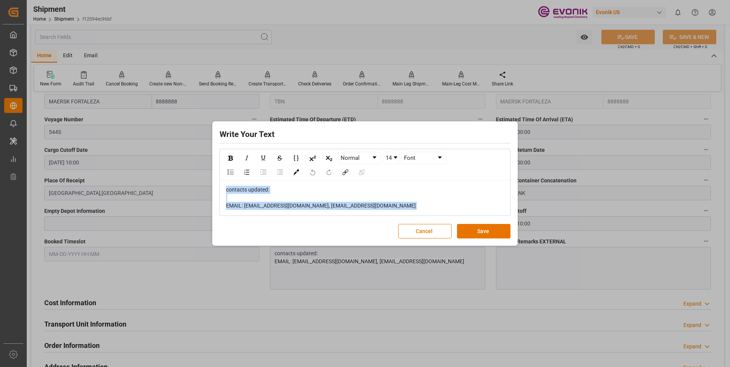
drag, startPoint x: 382, startPoint y: 210, endPoint x: 214, endPoint y: 183, distance: 170.6
click at [214, 183] on div "Write Your Text Normal 14 Font contacts updated: EMAIL: [PERSON_NAME][EMAIL_ADD…" at bounding box center [365, 183] width 306 height 125
copy div "contacts updated: EMAIL: [PERSON_NAME][EMAIL_ADDRESS][DOMAIN_NAME], [EMAIL_ADDR…"
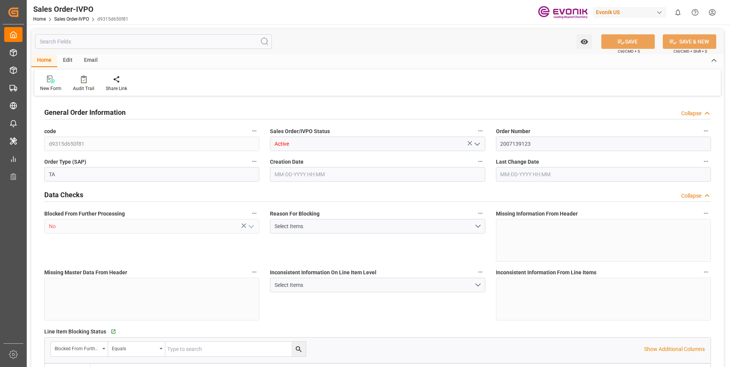
type input "BRRIO"
type input "0"
type input "1"
type input "2"
type input "20000"
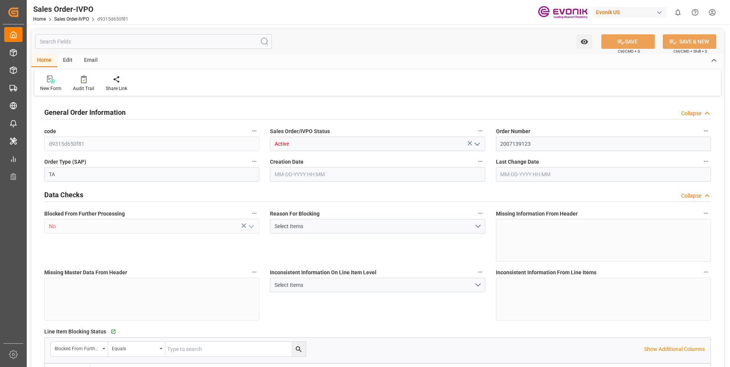
type input "0"
type input "17000"
type input "30"
type input "[DATE] 19:08"
type input "[DATE] 18:24"
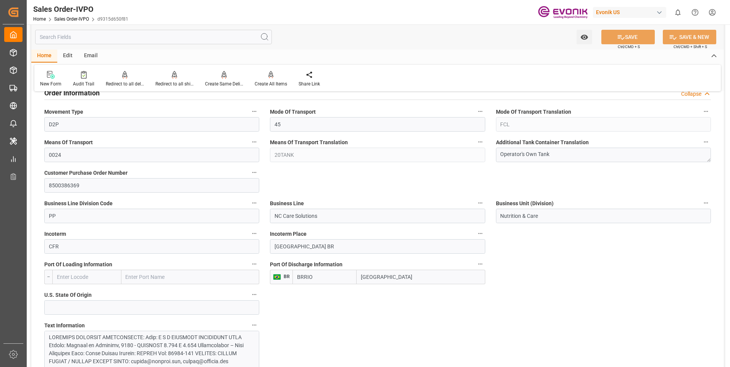
scroll to position [458, 0]
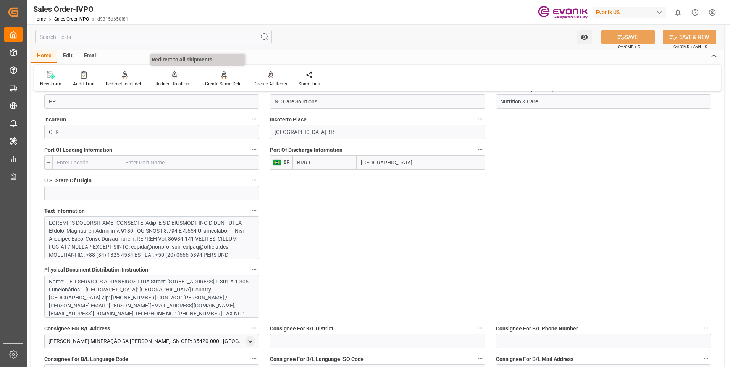
click at [169, 76] on div at bounding box center [174, 75] width 38 height 8
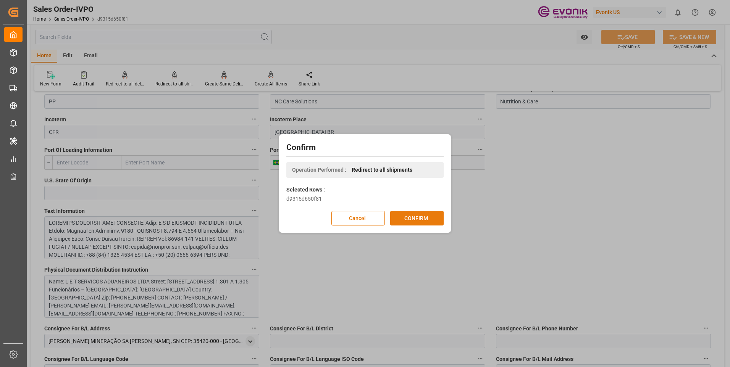
click at [398, 218] on button "CONFIRM" at bounding box center [416, 218] width 53 height 15
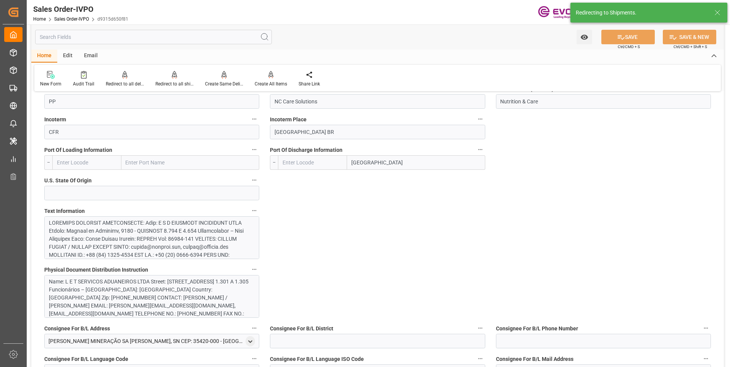
type input "BRRIO"
type input "0"
type input "1"
type input "2"
type input "20000"
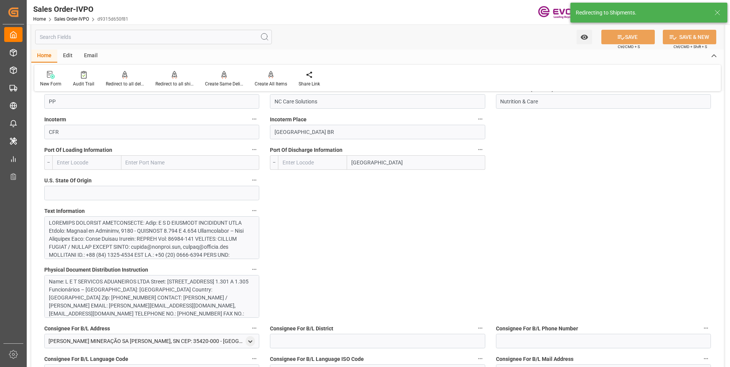
type input "0"
type input "17000"
type input "30"
type input "08-13-2025 19:08"
type input "09-19-2025 18:24"
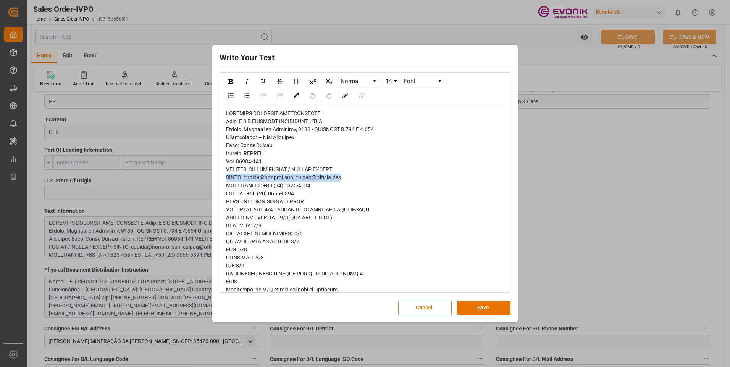
drag, startPoint x: 353, startPoint y: 177, endPoint x: 223, endPoint y: 178, distance: 130.3
copy span "EMAIL: [EMAIL_ADDRESS][DOMAIN_NAME], [EMAIL_ADDRESS][DOMAIN_NAME]"
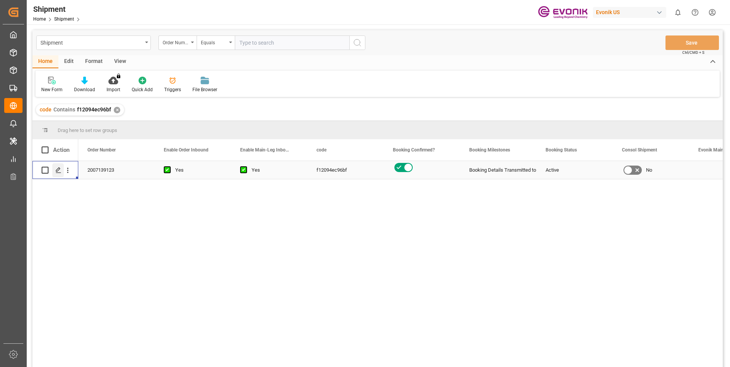
click at [60, 167] on div "Press SPACE to select this row." at bounding box center [57, 170] width 11 height 14
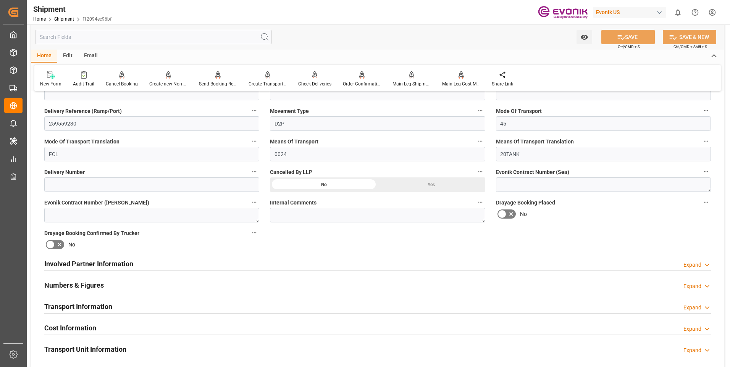
scroll to position [306, 0]
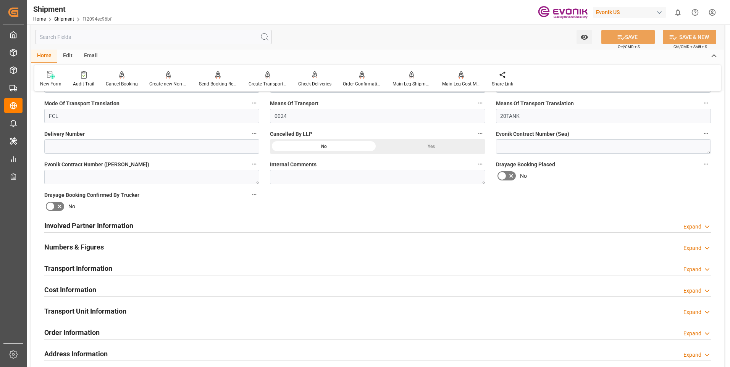
click at [171, 268] on div "Transport Information Expand" at bounding box center [377, 268] width 667 height 15
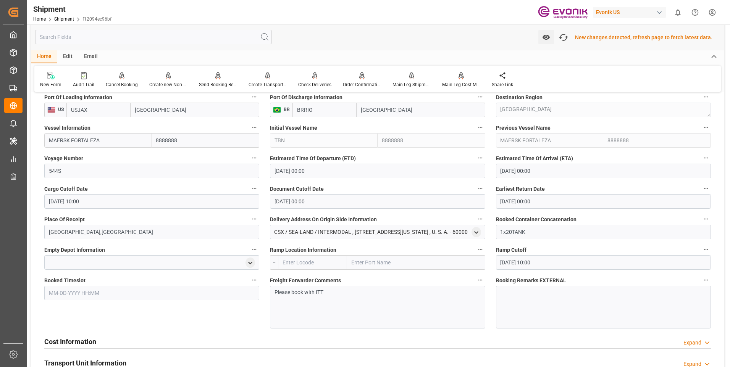
scroll to position [497, 0]
click at [336, 293] on p "Please book with ITT" at bounding box center [375, 292] width 200 height 8
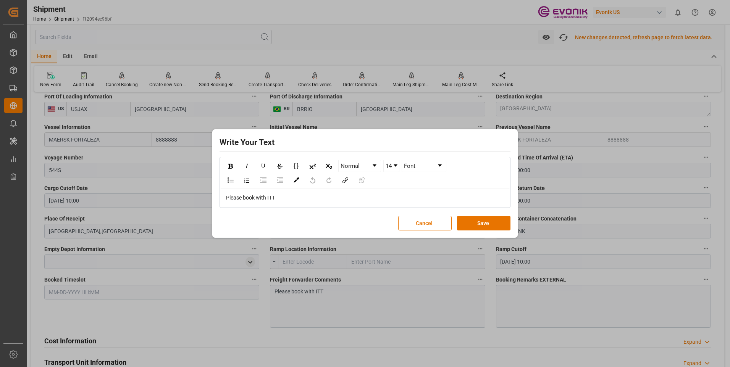
click at [335, 293] on div "Write Your Text Normal 14 Font Please book with ITT Cancel Save" at bounding box center [365, 183] width 730 height 367
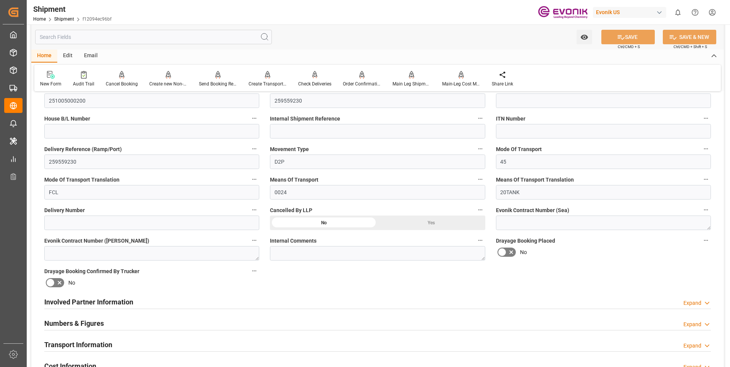
scroll to position [267, 0]
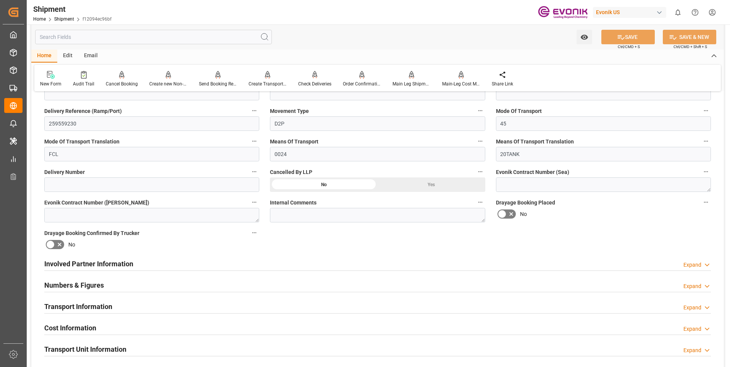
click at [274, 308] on div "Transport Information Expand" at bounding box center [377, 306] width 667 height 15
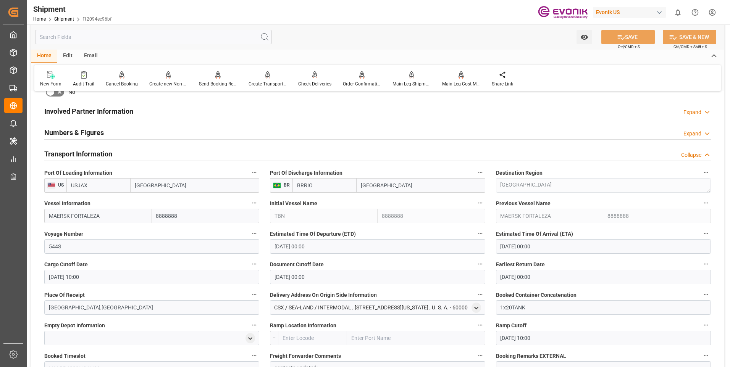
scroll to position [535, 0]
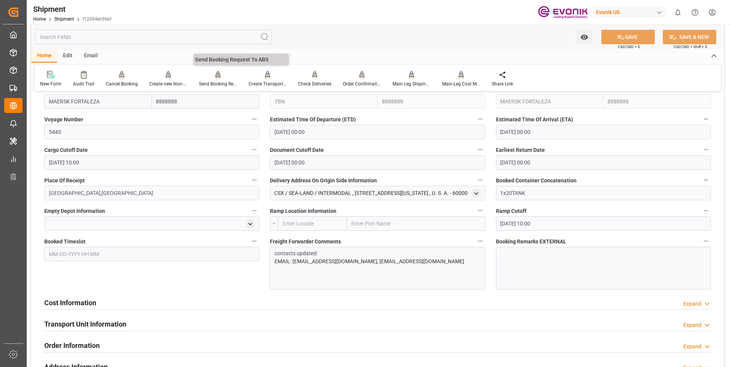
click at [210, 82] on div "Send Booking Request To ABS" at bounding box center [218, 84] width 38 height 7
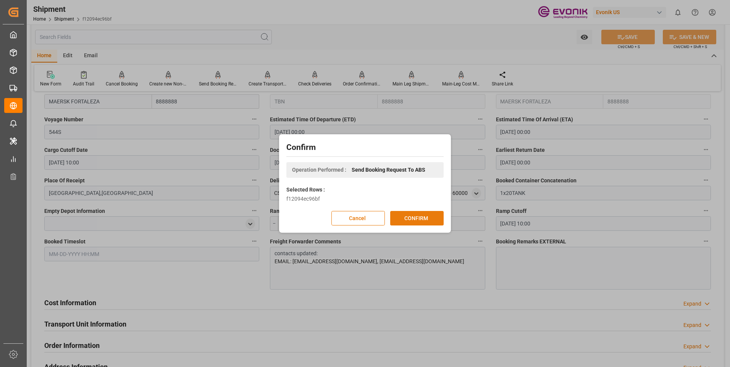
click at [411, 217] on button "CONFIRM" at bounding box center [416, 218] width 53 height 15
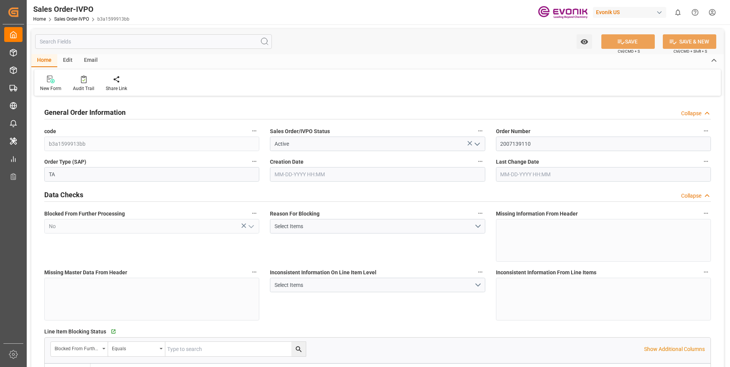
type input "BRRIO"
type input "0"
type input "1"
type input "2"
type input "20000"
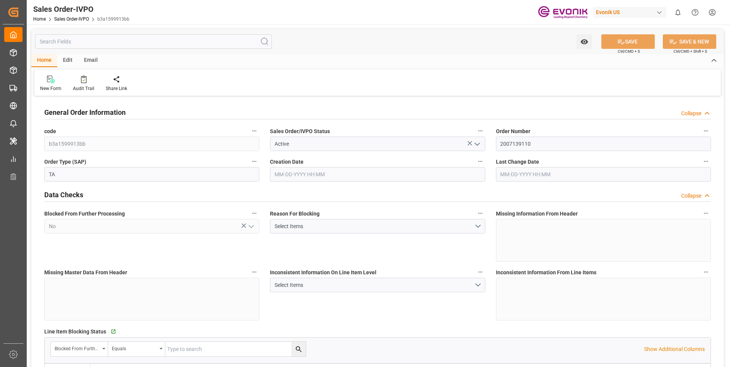
type input "0"
type input "17000"
type input "30"
type input "[DATE] 19:03"
type input "[DATE] 18:40"
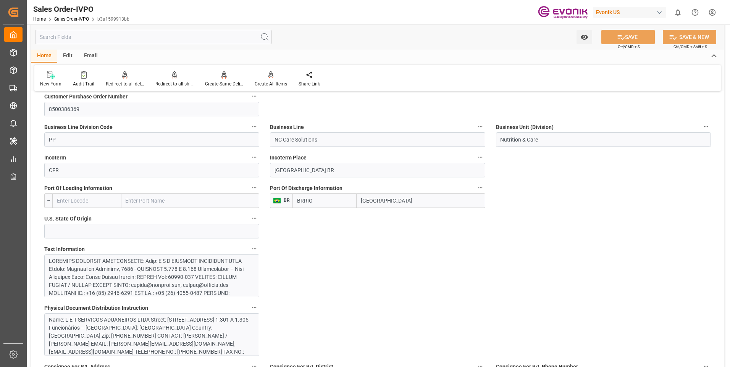
scroll to position [458, 0]
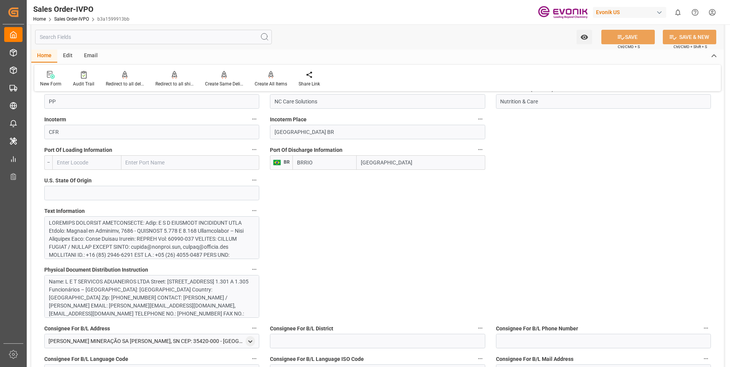
click at [730, 238] on html "Created by potrace 1.15, written by [PERSON_NAME] [DATE]-[DATE] Created by potr…" at bounding box center [365, 183] width 730 height 367
click at [172, 82] on div "Redirect to all shipments" at bounding box center [174, 84] width 38 height 7
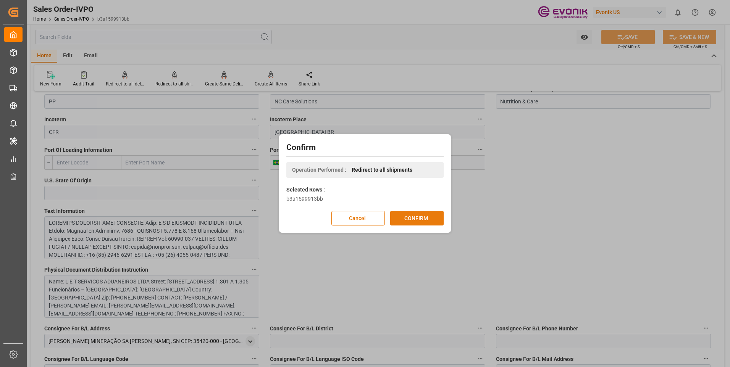
click at [402, 217] on button "CONFIRM" at bounding box center [416, 218] width 53 height 15
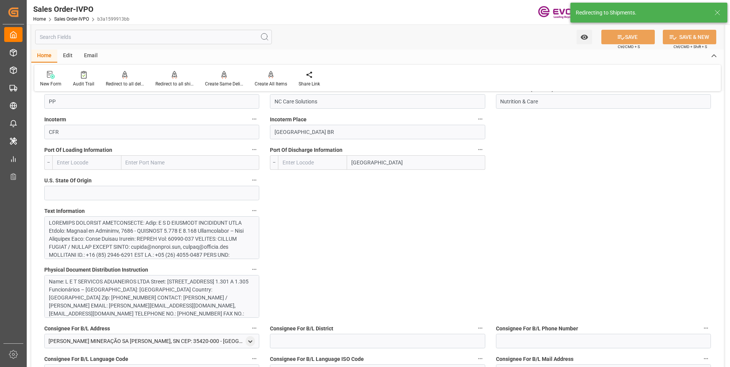
type input "BRRIO"
type input "0"
type input "1"
type input "2"
type input "20000"
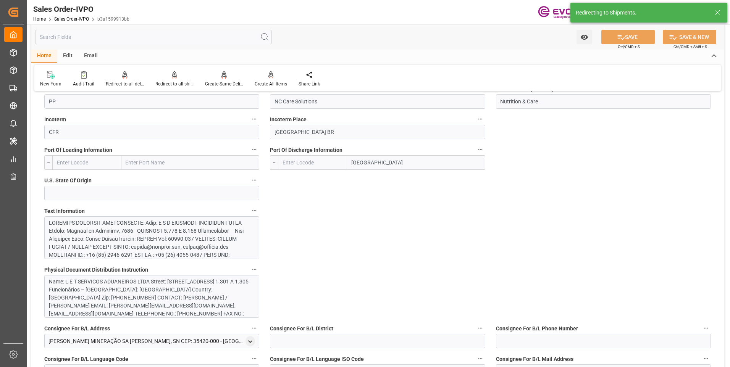
type input "0"
type input "17000"
type input "30"
type input "08-13-2025 19:03"
type input "09-19-2025 18:40"
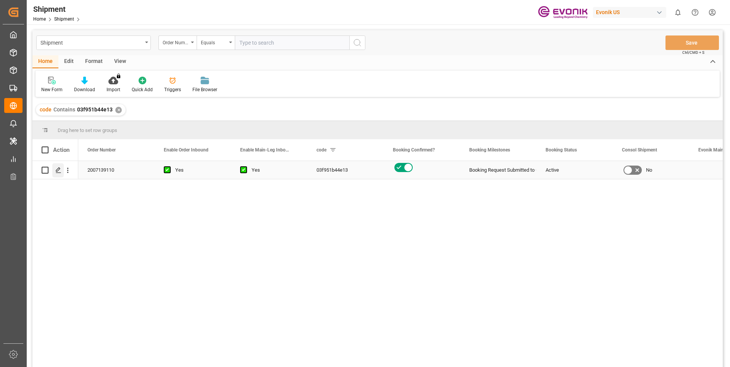
click at [59, 168] on polygon "Press SPACE to select this row." at bounding box center [58, 170] width 4 height 4
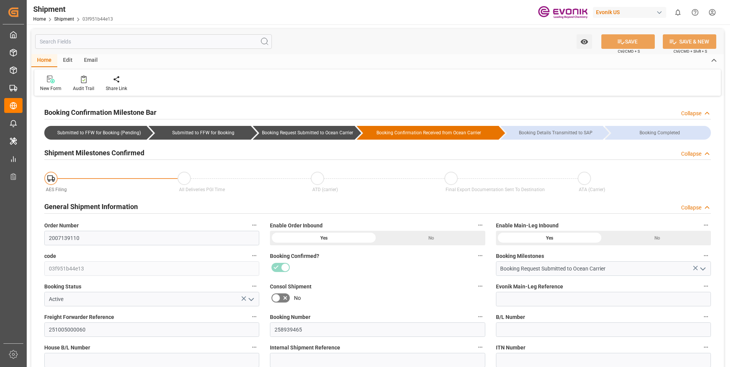
type input "10-21-2025 00:00"
type input "11-17-2025 00:00"
type input "10-14-2025 10:00"
type input "10-17-2025 00:00"
type input "10-01-2025 00:00"
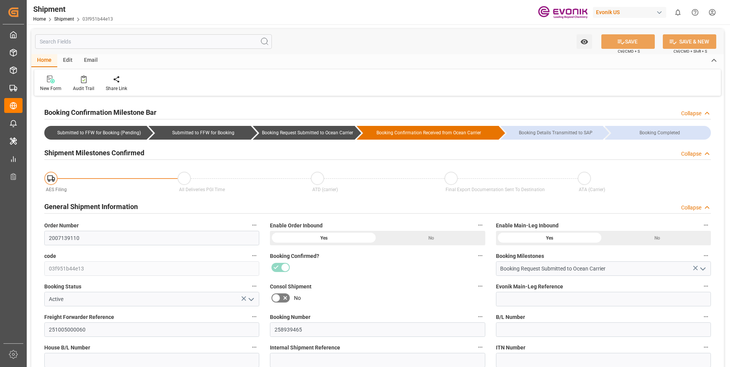
type input "10-14-2025 10:00"
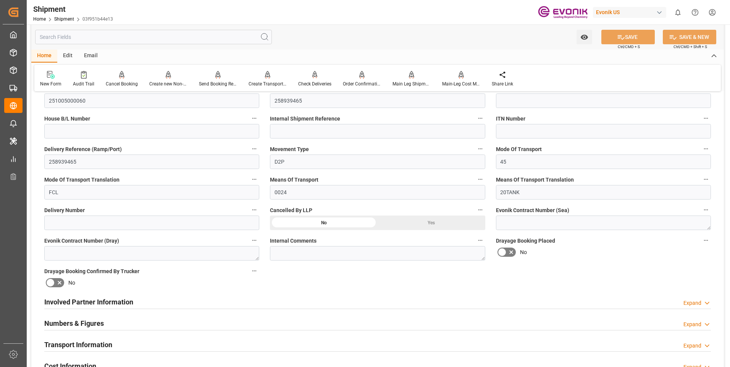
scroll to position [306, 0]
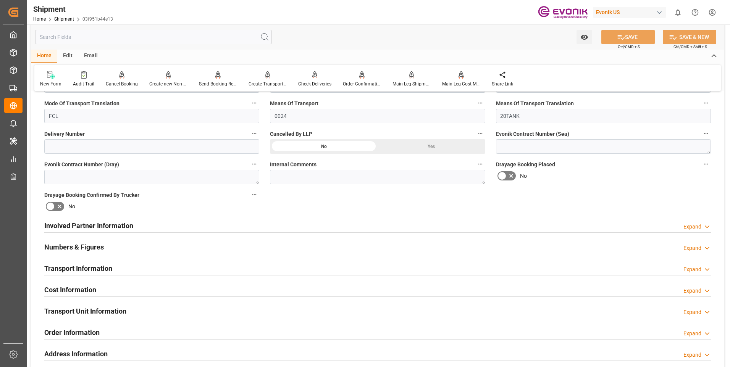
click at [275, 269] on div "Transport Information Expand" at bounding box center [377, 268] width 667 height 15
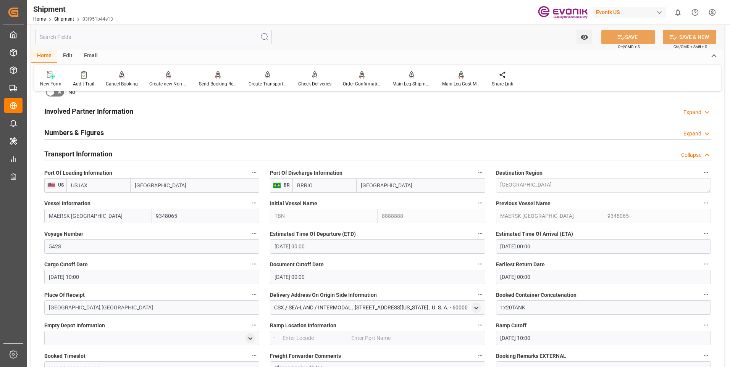
scroll to position [497, 0]
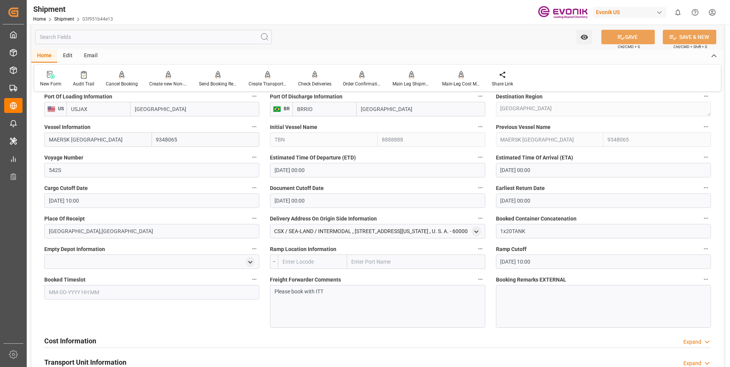
click at [320, 288] on p "Please book with ITT" at bounding box center [375, 292] width 200 height 8
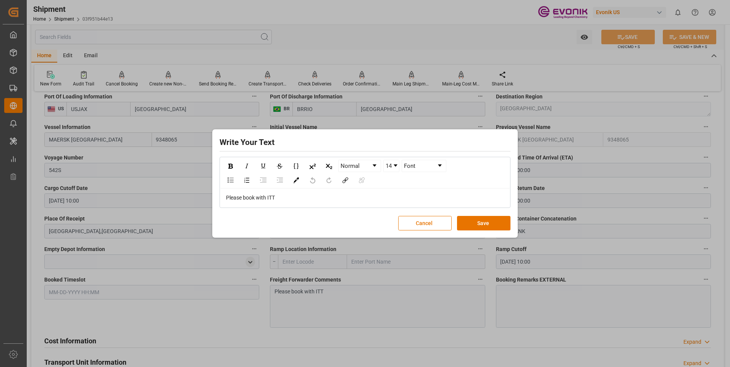
click at [287, 199] on div "Please book with ITT" at bounding box center [365, 198] width 278 height 8
drag, startPoint x: 296, startPoint y: 199, endPoint x: 202, endPoint y: 199, distance: 94.3
click at [202, 199] on div "Write Your Text Normal 14 Font Please book with ITT Cancel Save" at bounding box center [365, 183] width 730 height 367
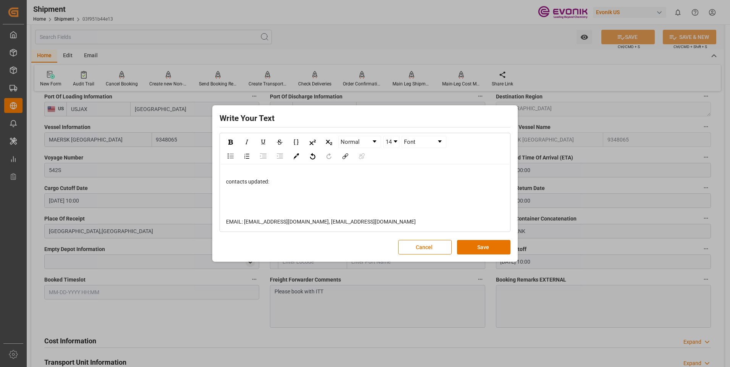
click at [257, 197] on div "rdw-editor" at bounding box center [365, 202] width 278 height 16
click at [240, 192] on div "rdw-editor" at bounding box center [365, 190] width 278 height 8
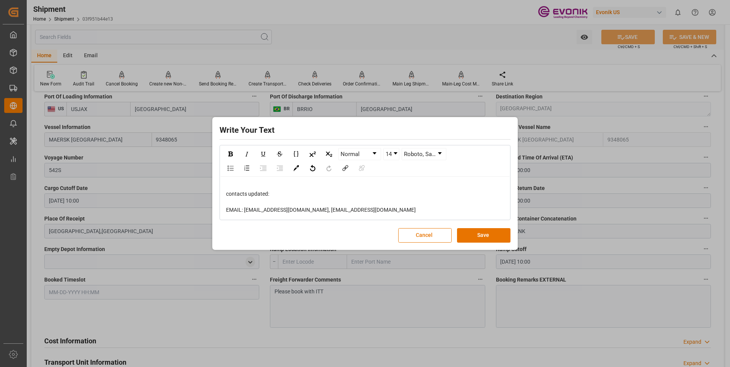
click at [228, 193] on span "contacts updated:" at bounding box center [247, 194] width 43 height 6
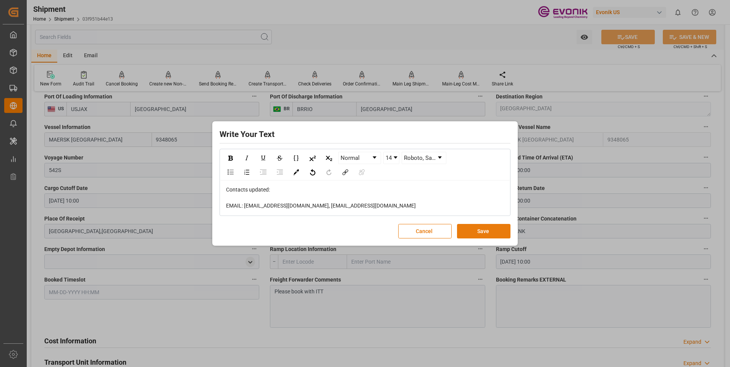
click at [489, 239] on div "Cancel Save" at bounding box center [365, 231] width 291 height 15
click at [481, 233] on button "Save" at bounding box center [483, 231] width 53 height 15
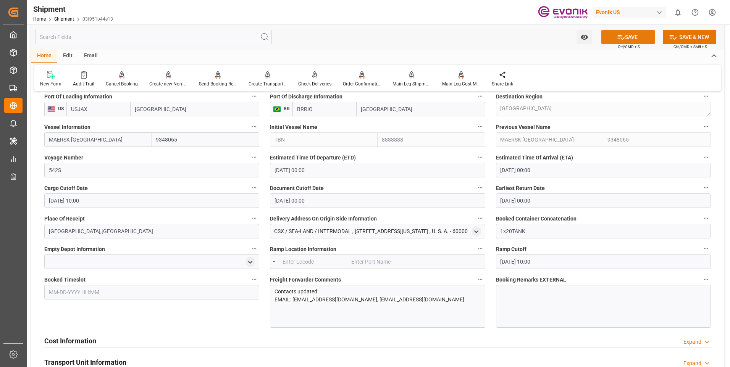
click at [633, 42] on button "SAVE" at bounding box center [628, 37] width 53 height 15
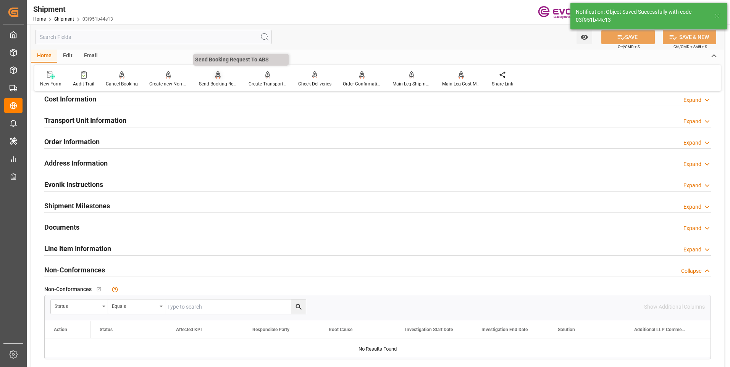
click at [214, 81] on div "Send Booking Request To ABS" at bounding box center [218, 84] width 38 height 7
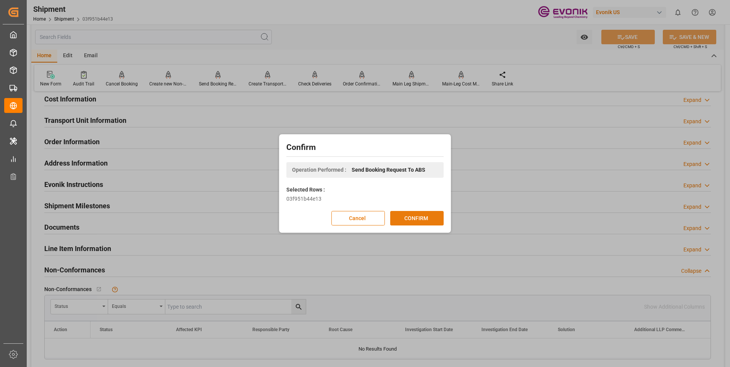
click at [417, 218] on button "CONFIRM" at bounding box center [416, 218] width 53 height 15
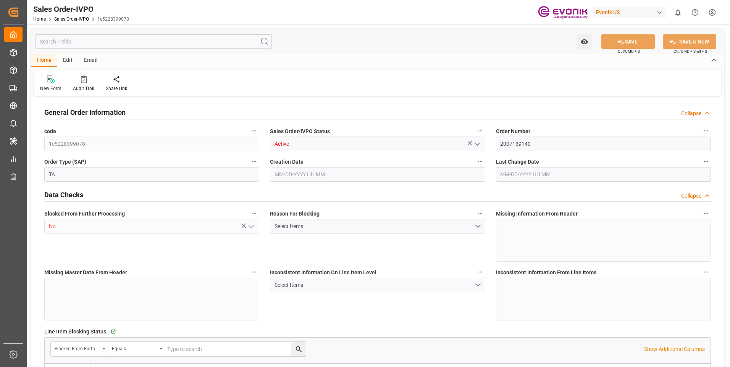
type input "BRRIO"
type input "0"
type input "1"
type input "2"
type input "20000"
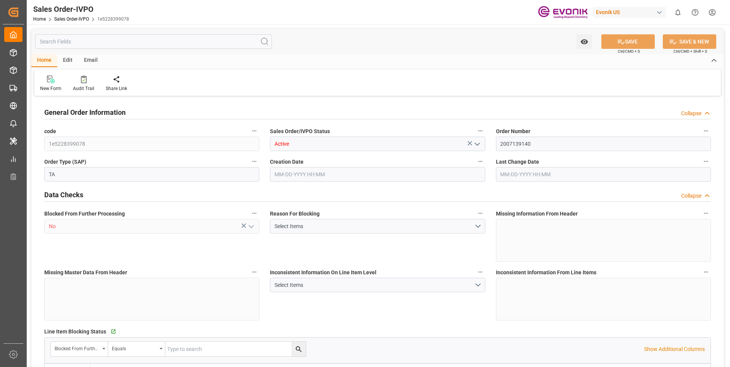
type input "0"
type input "17000"
type input "30"
type input "[DATE] 18:30"
type input "[DATE] 19:02"
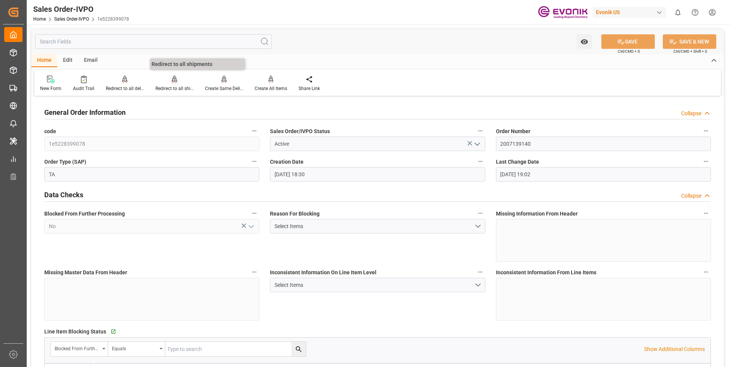
click at [179, 84] on div "Redirect to all shipments" at bounding box center [175, 83] width 50 height 17
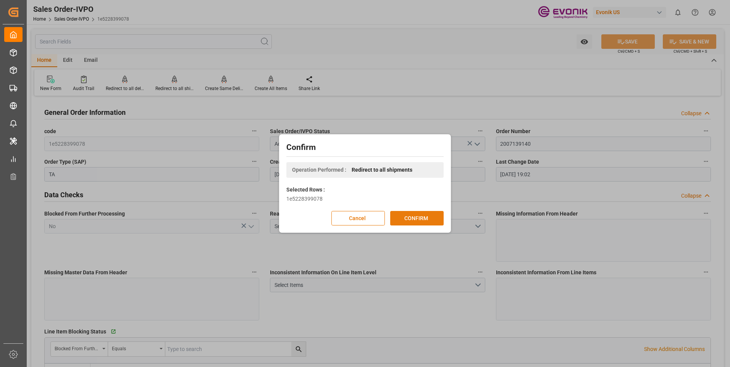
click at [403, 216] on button "CONFIRM" at bounding box center [416, 218] width 53 height 15
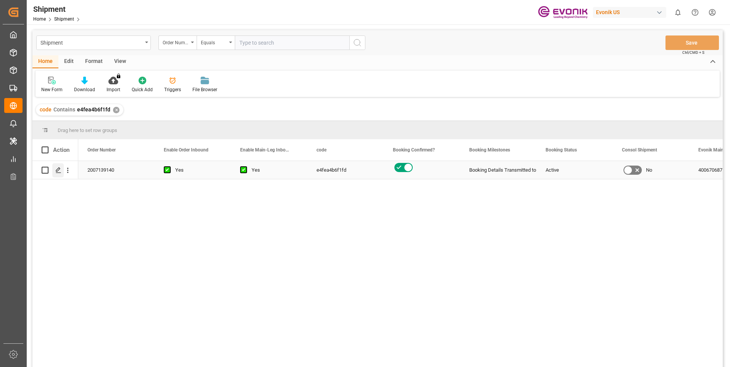
click at [57, 169] on icon "Press SPACE to select this row." at bounding box center [58, 170] width 6 height 6
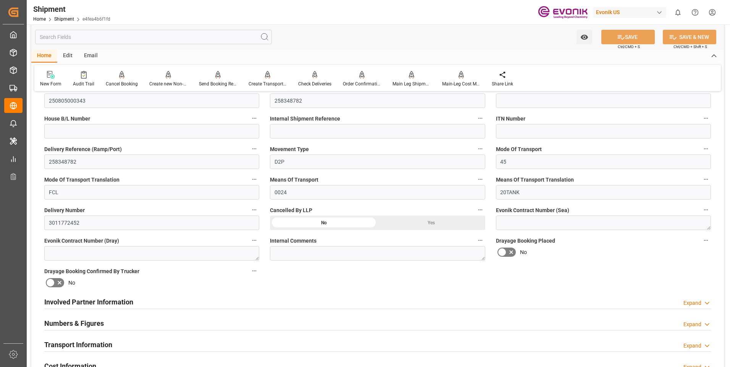
scroll to position [267, 0]
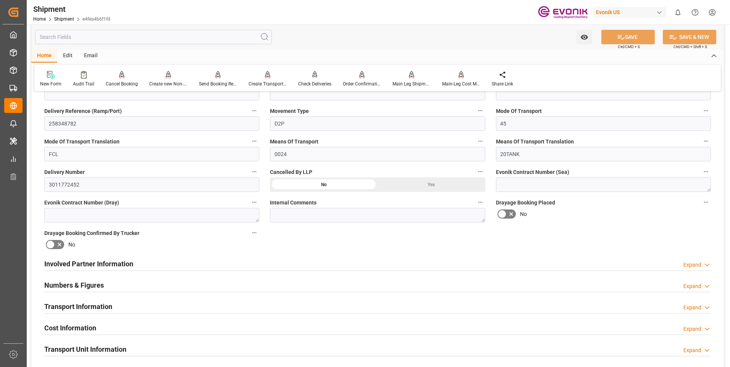
click at [247, 299] on div "Transport Information Expand" at bounding box center [377, 306] width 667 height 15
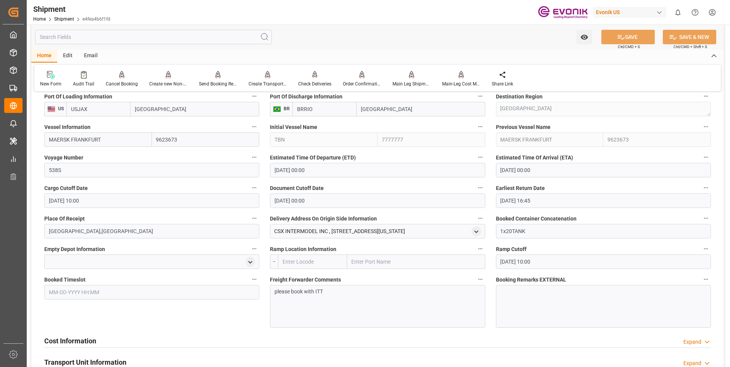
scroll to position [611, 0]
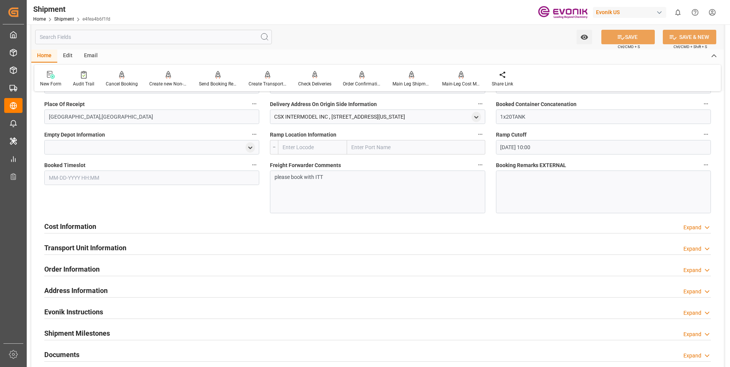
click at [316, 197] on div "please book with ITT" at bounding box center [377, 192] width 215 height 43
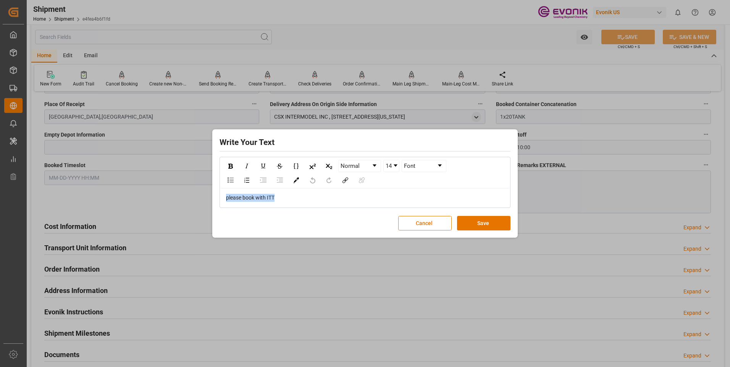
drag, startPoint x: 283, startPoint y: 197, endPoint x: 211, endPoint y: 191, distance: 72.5
click at [211, 191] on div "Write Your Text Normal 14 Font please book with ITT Cancel Save" at bounding box center [365, 183] width 730 height 367
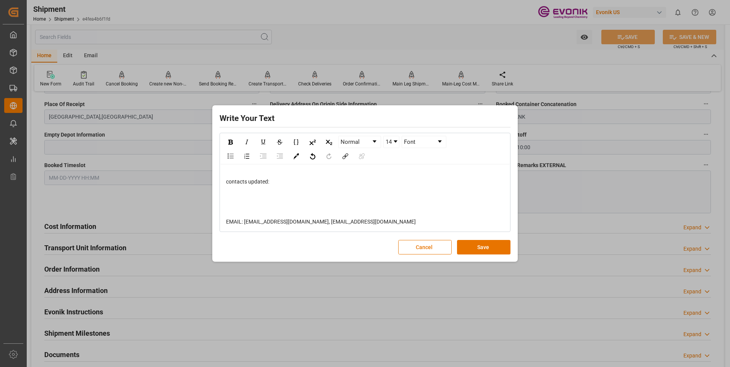
click at [239, 200] on div "rdw-editor" at bounding box center [365, 202] width 278 height 16
click at [233, 191] on div "rdw-editor" at bounding box center [365, 190] width 278 height 8
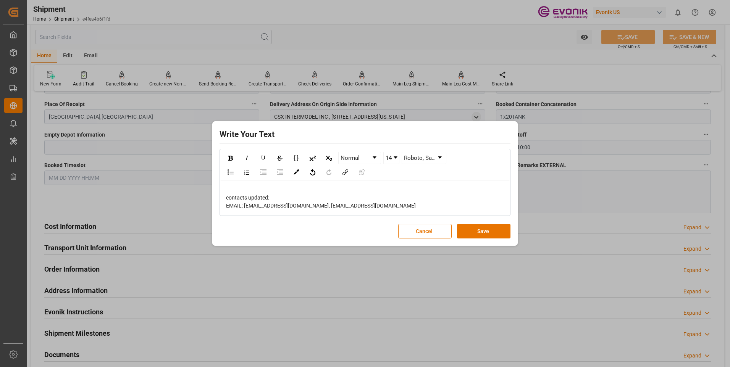
click at [230, 197] on span "contacts updated:" at bounding box center [247, 198] width 43 height 6
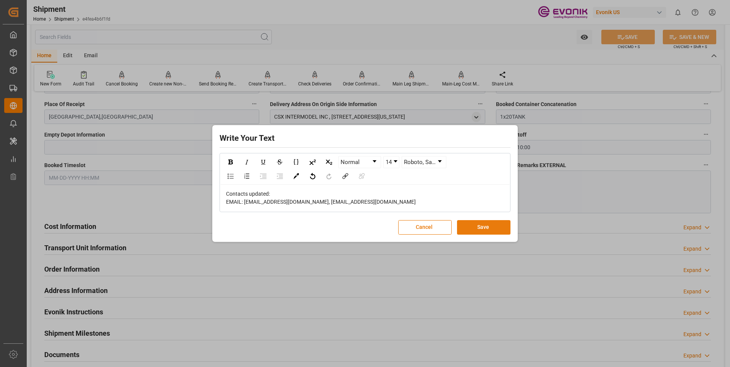
click at [471, 225] on button "Save" at bounding box center [483, 227] width 53 height 15
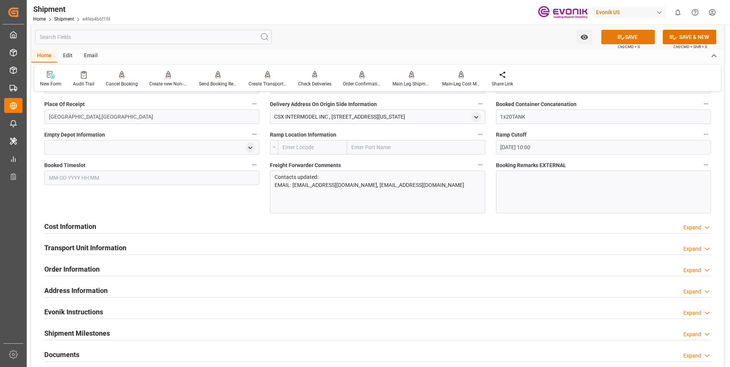
click at [621, 43] on button "SAVE" at bounding box center [628, 37] width 53 height 15
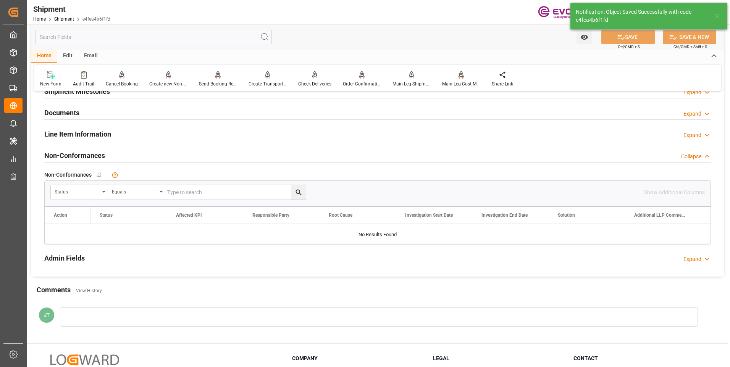
scroll to position [369, 0]
